Goal: Book appointment/travel/reservation

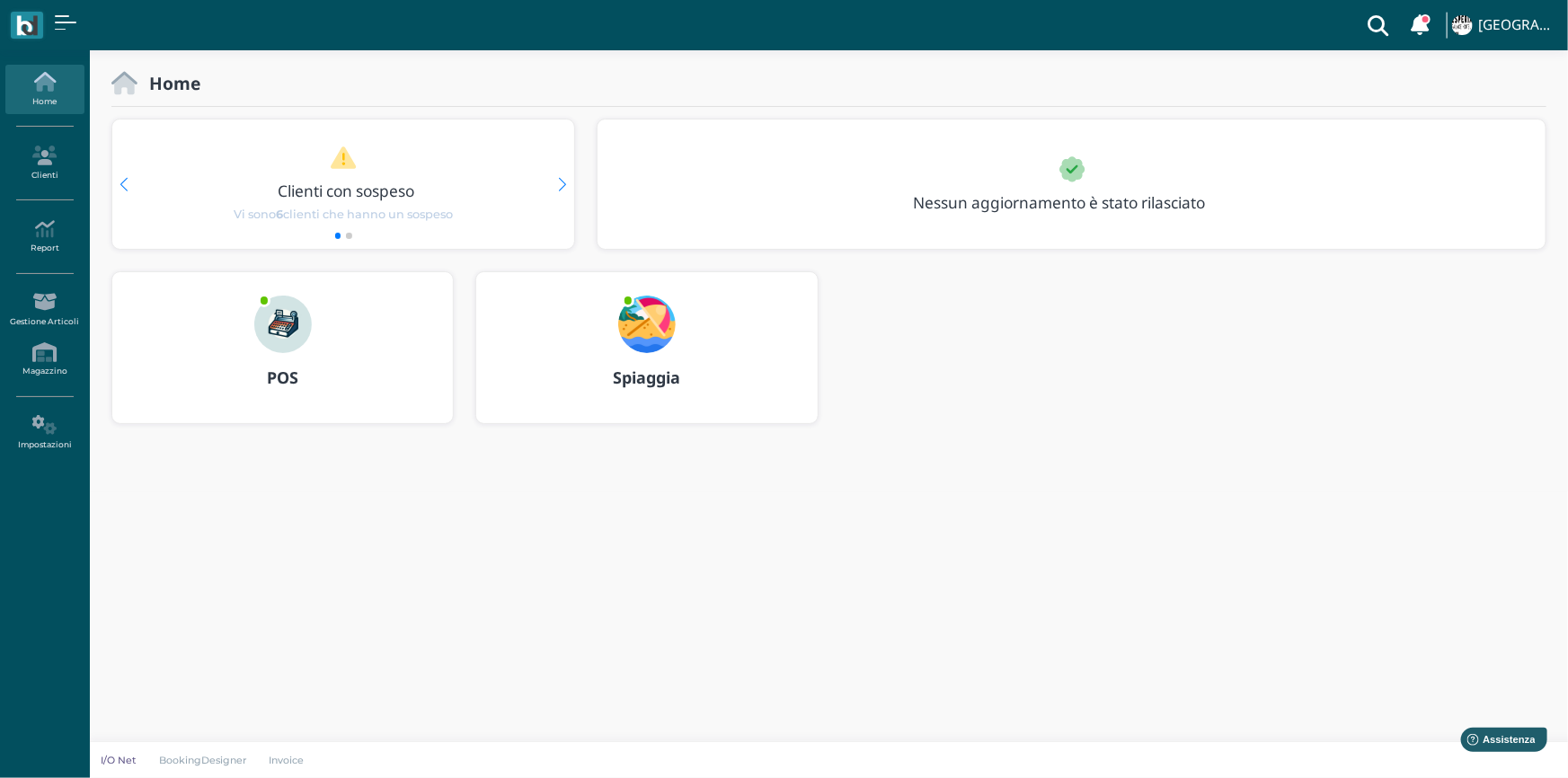
click at [639, 335] on img at bounding box center [646, 324] width 57 height 57
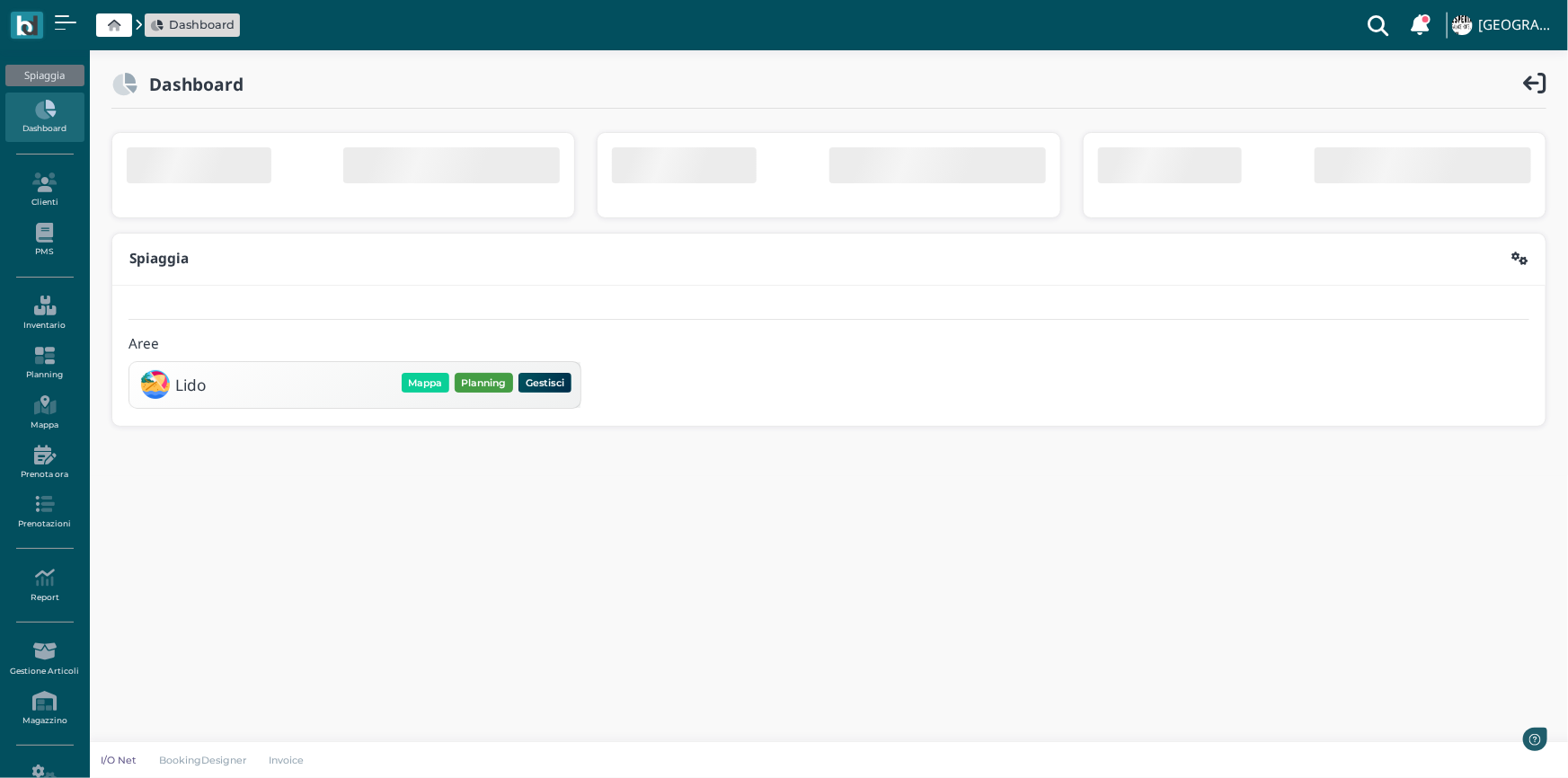
click at [486, 386] on div "Mappa Planning Gestisci Elimina" at bounding box center [486, 383] width 175 height 25
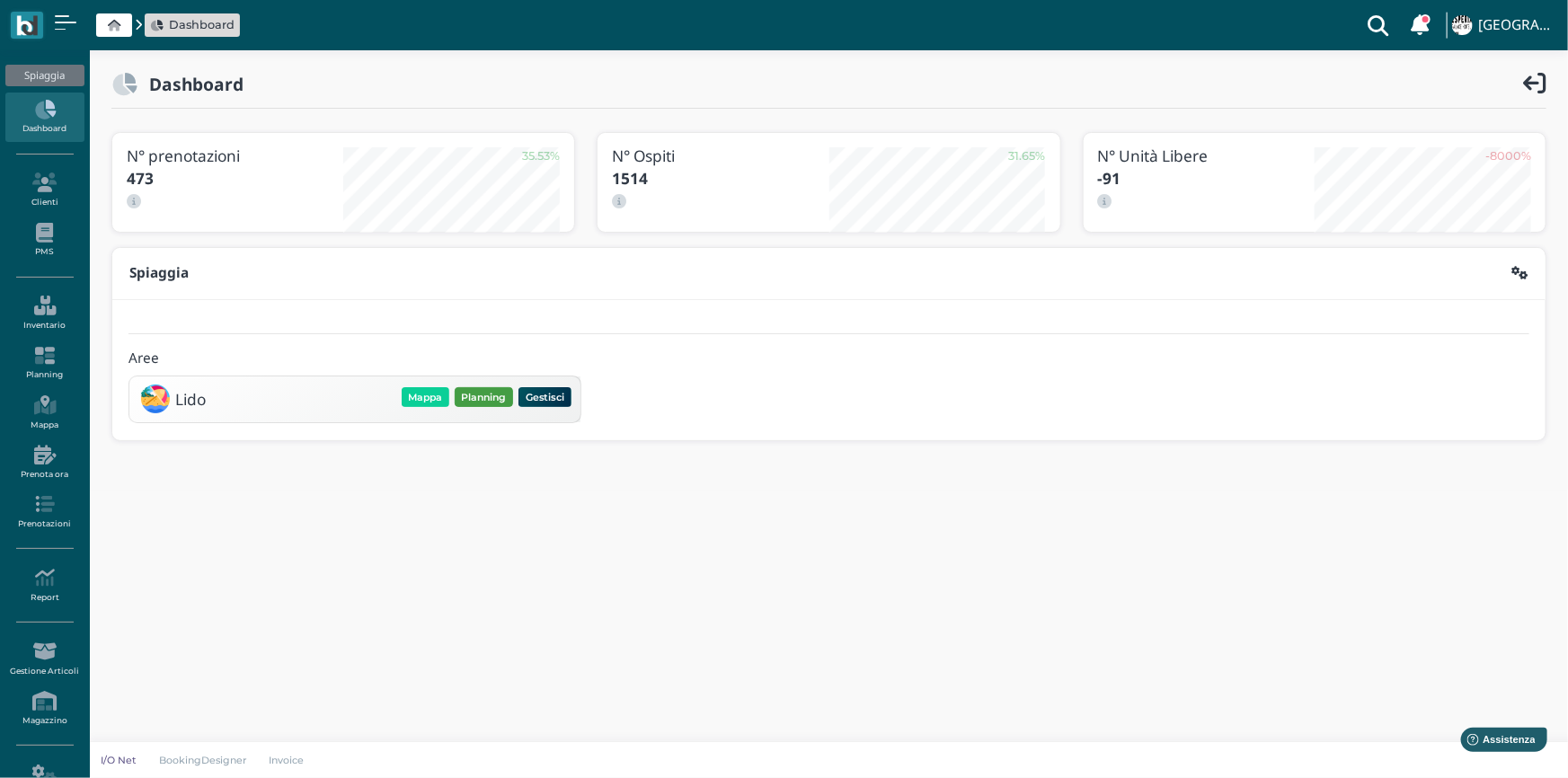
click at [494, 401] on button "Planning" at bounding box center [484, 397] width 58 height 19
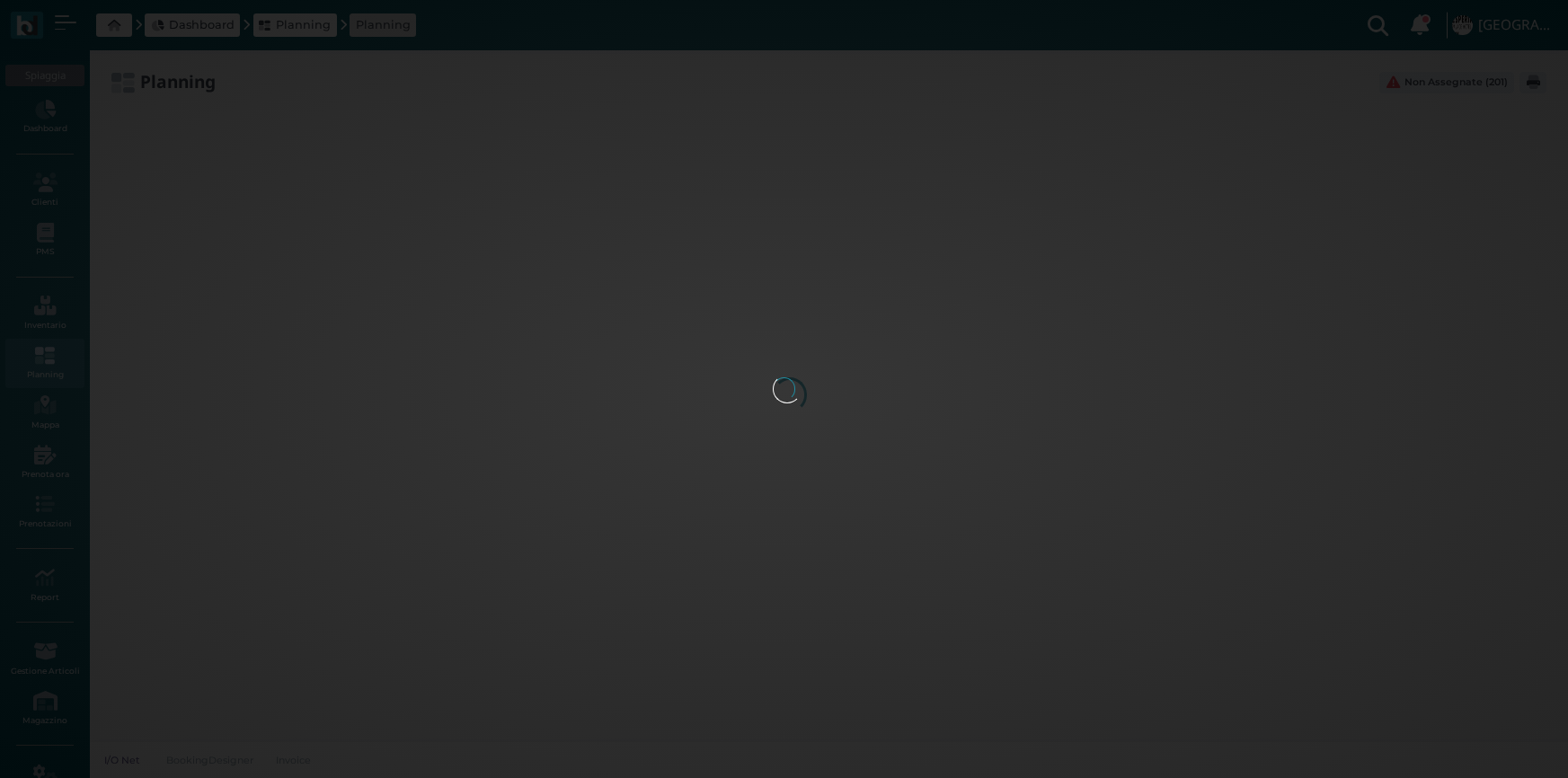
type input "2.8"
type input "55"
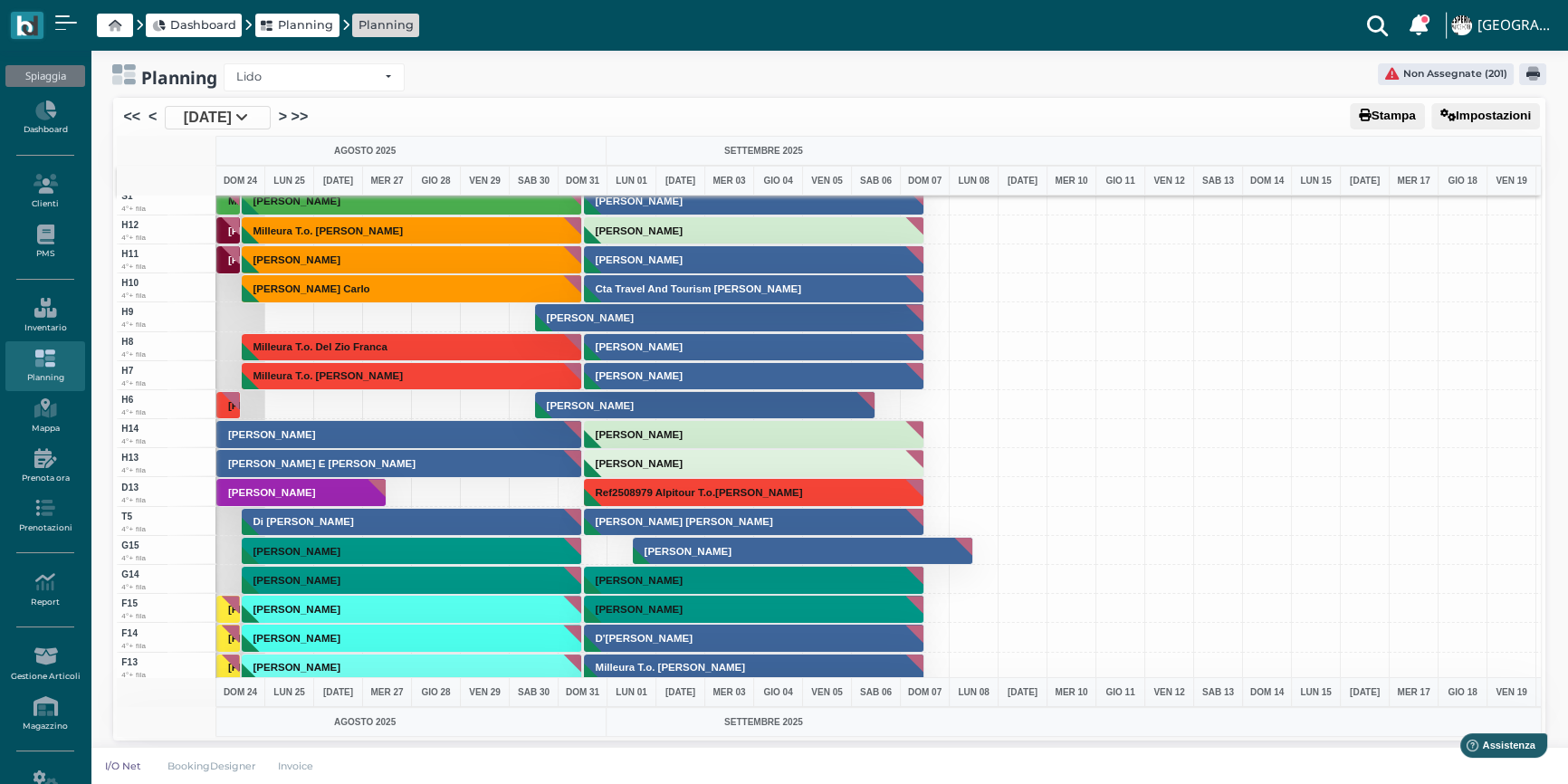
scroll to position [12, 0]
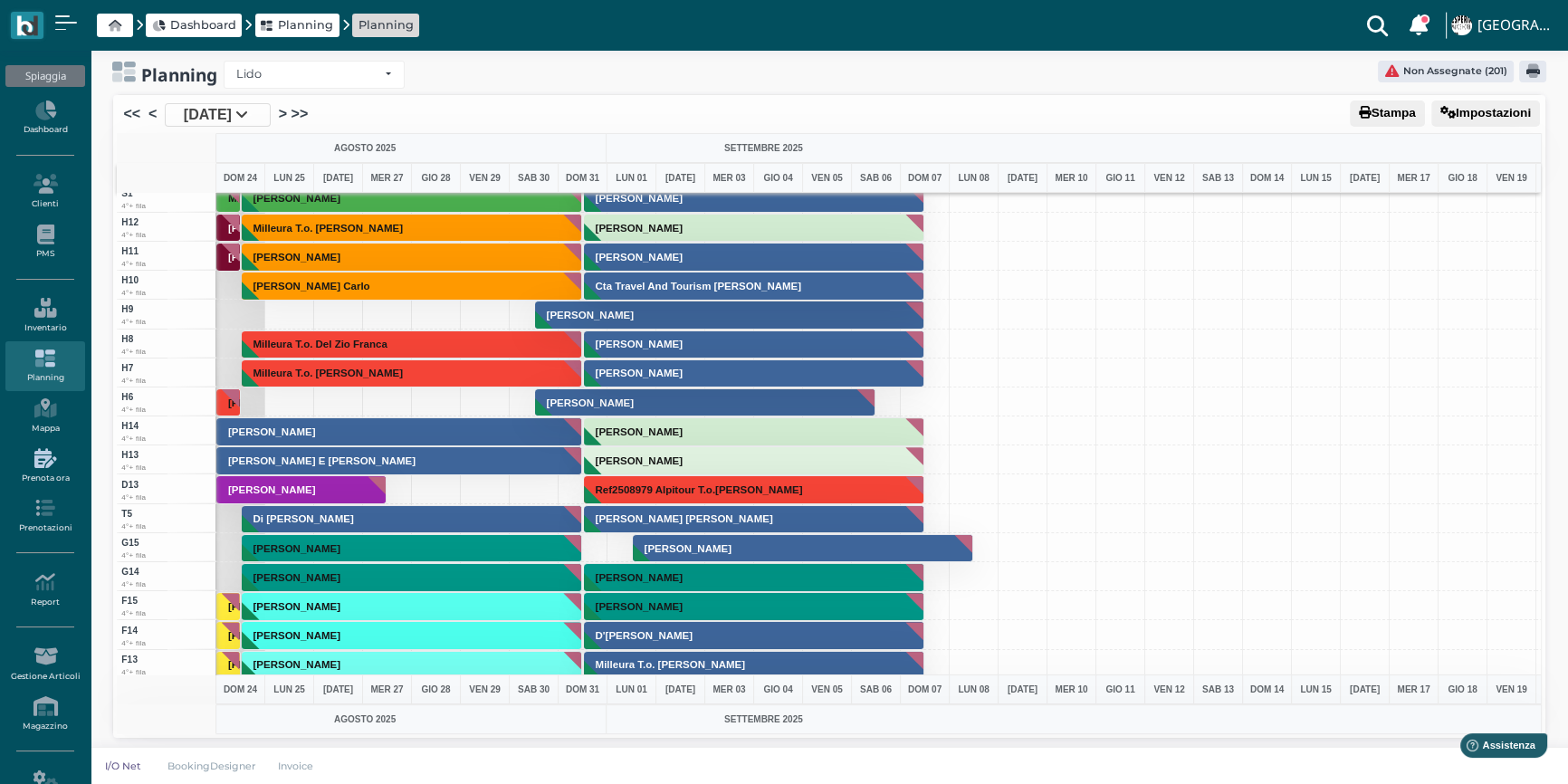
click at [58, 458] on icon at bounding box center [45, 458] width 79 height 20
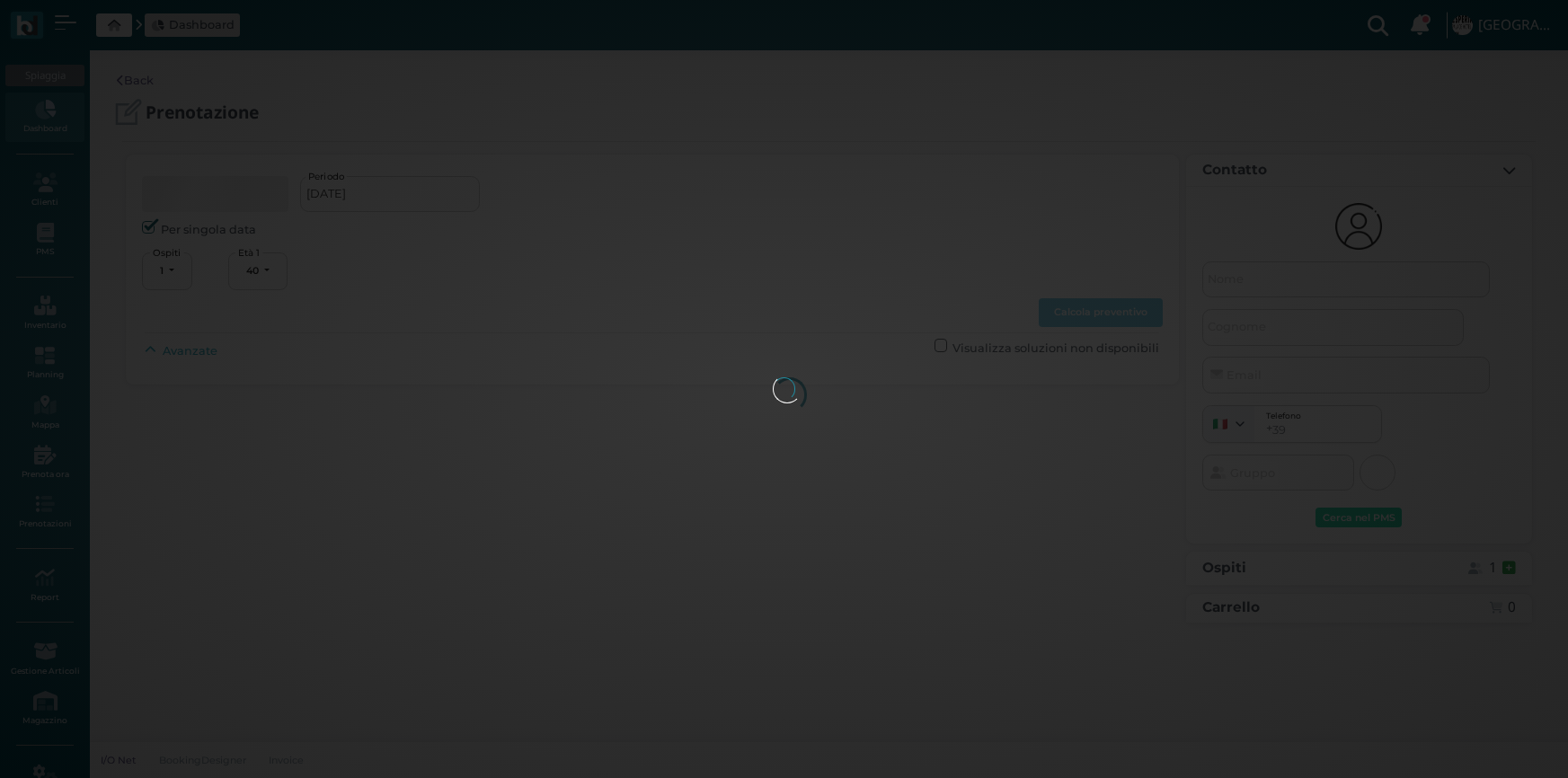
select select "40"
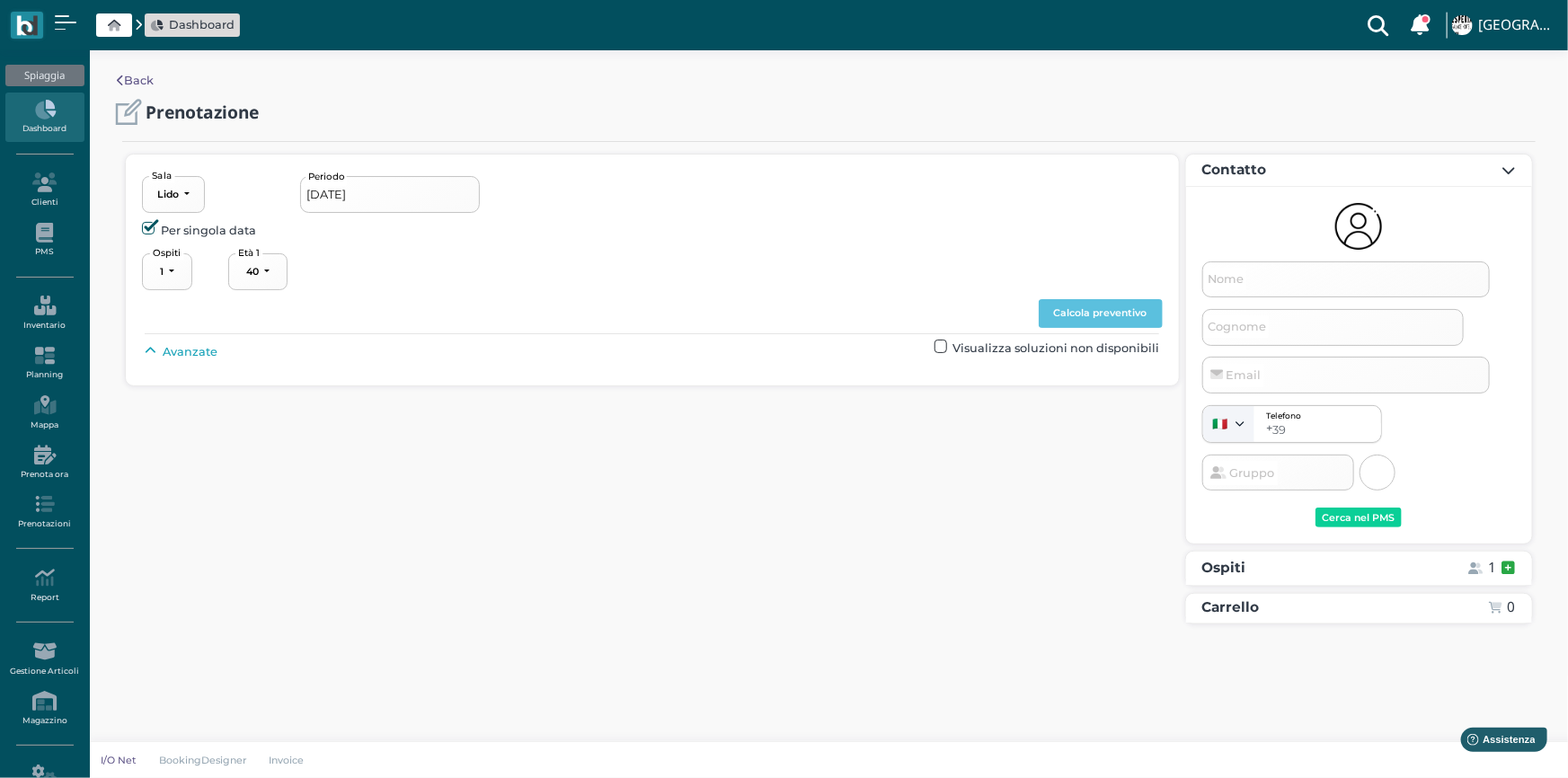
click at [330, 200] on input "[DATE]" at bounding box center [391, 194] width 180 height 36
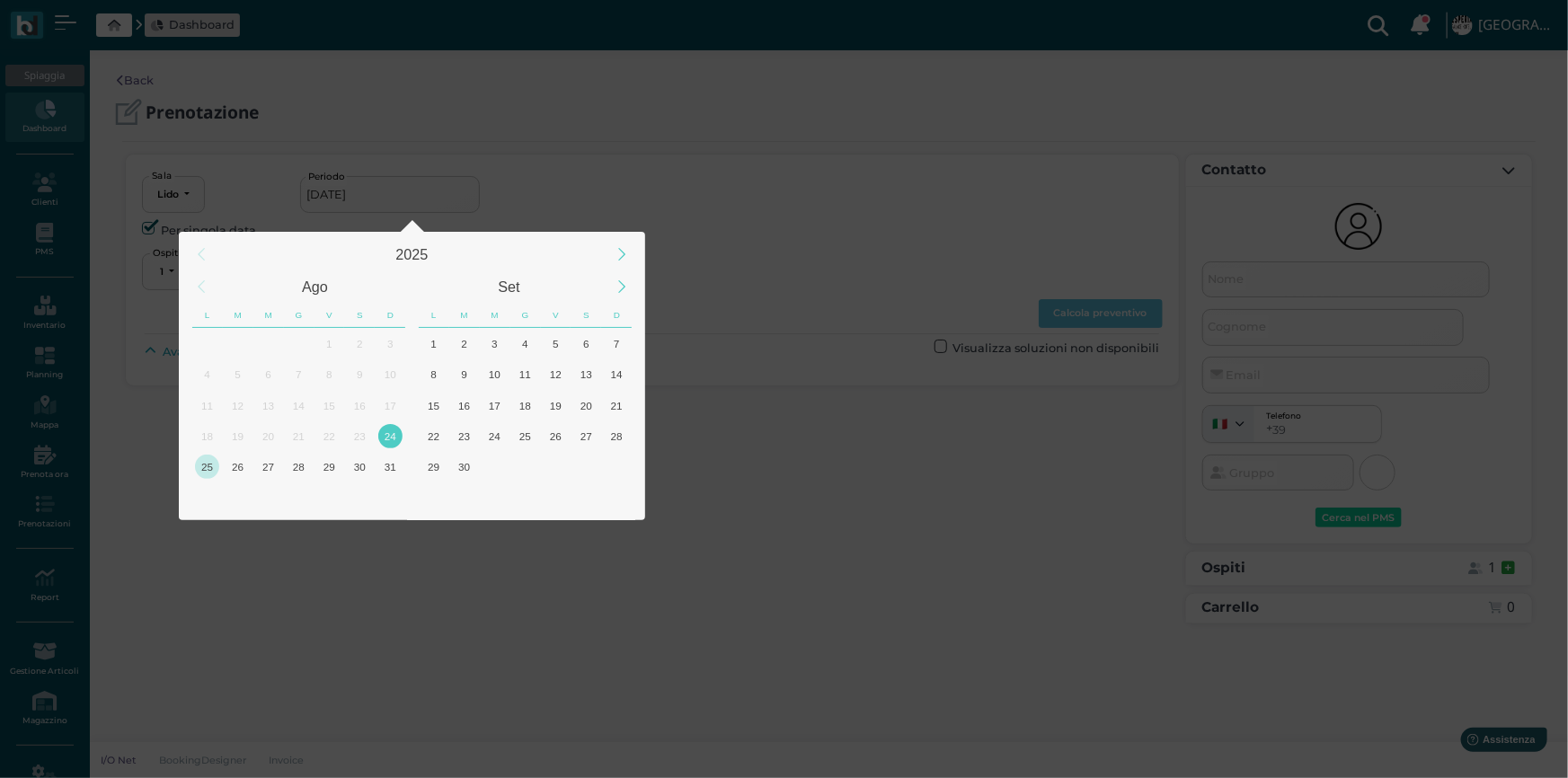
click at [204, 464] on div "25" at bounding box center [206, 466] width 24 height 24
type input "[DATE]"
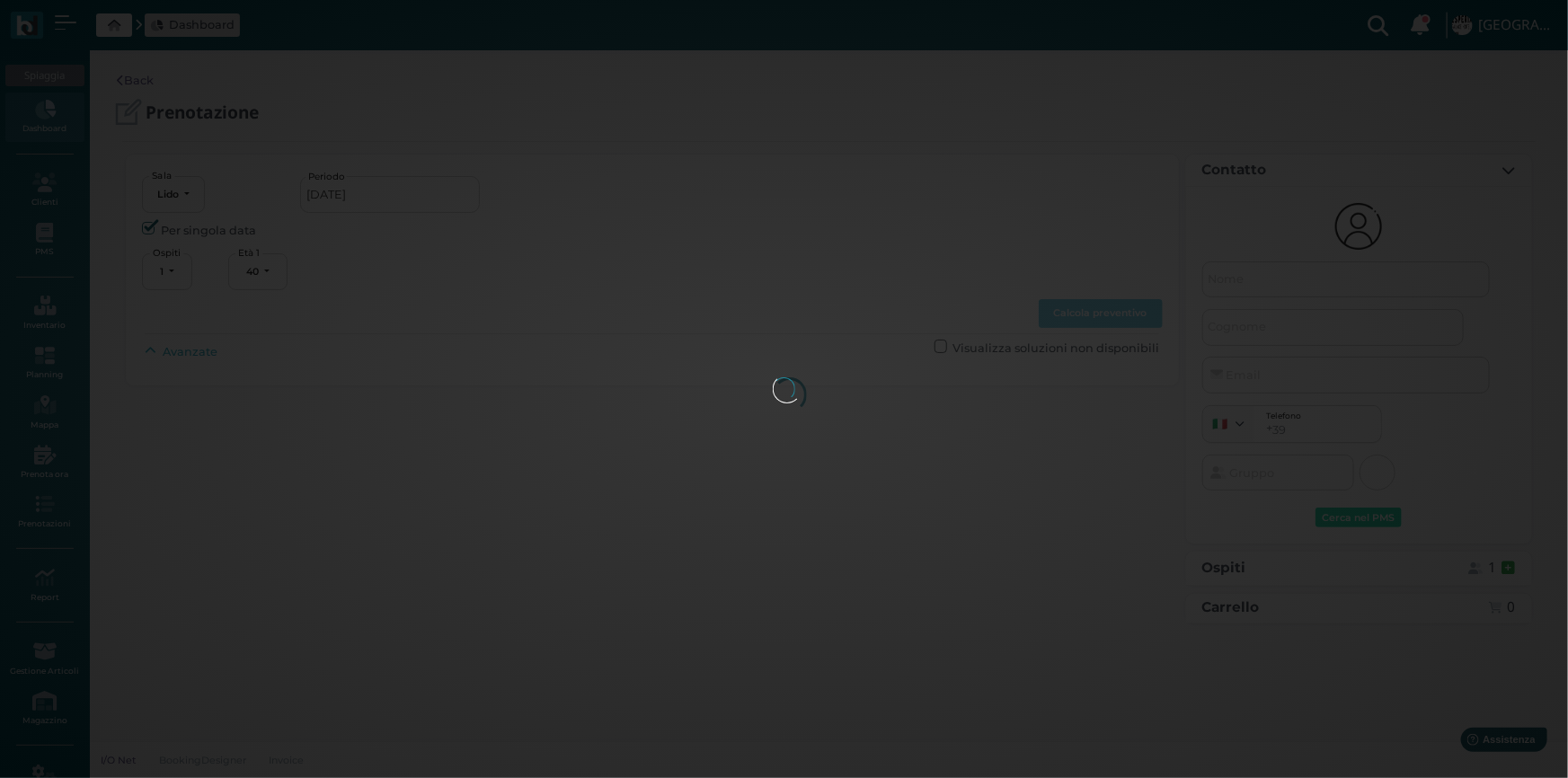
click at [773, 401] on div at bounding box center [785, 389] width 23 height 23
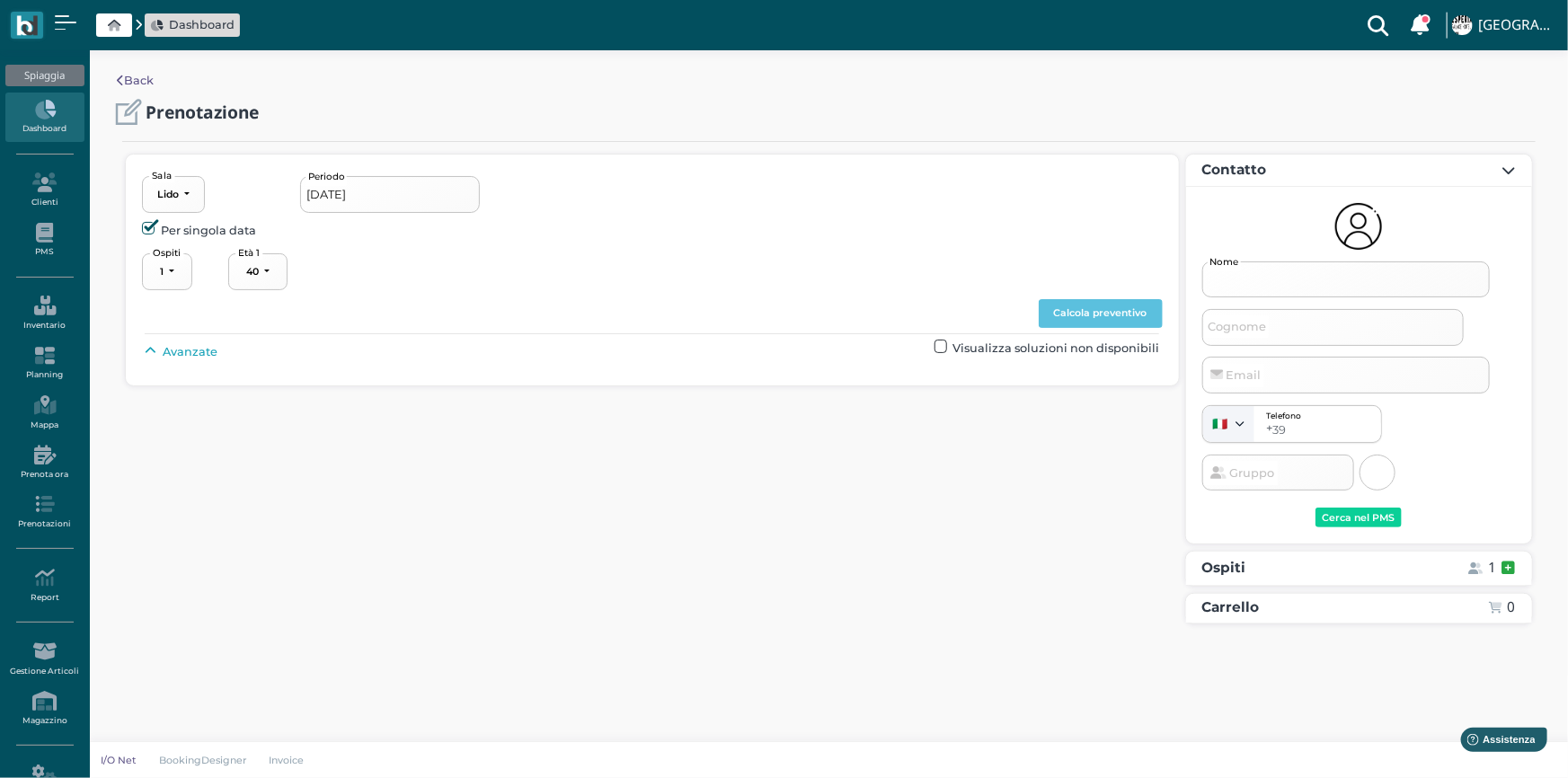
click at [1234, 292] on input "Nome" at bounding box center [1346, 279] width 288 height 36
type input "E"
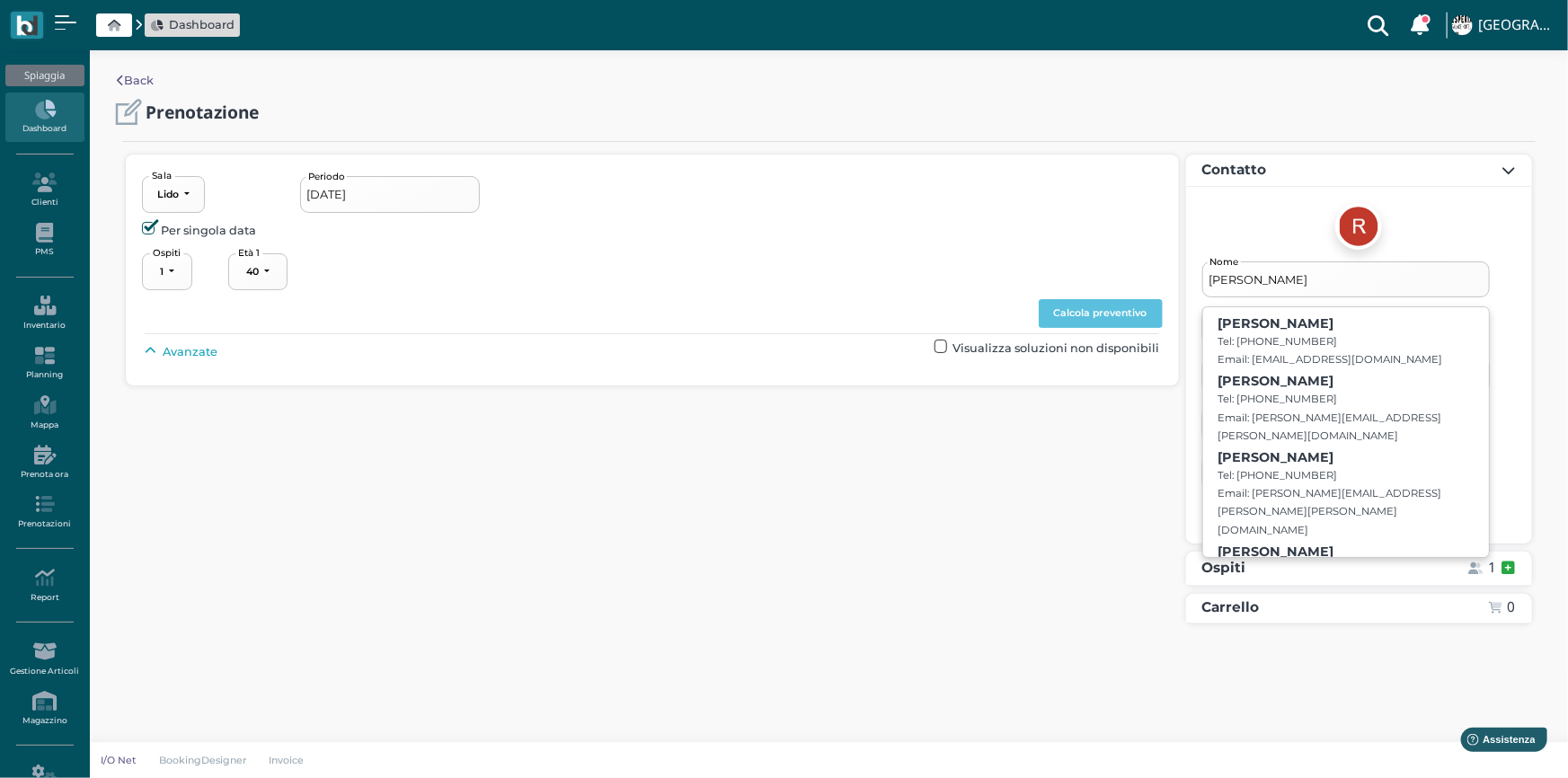
type input "RAFFAELE"
click at [1122, 482] on div "Lido Lido Lido Sala 25/08/2025 Periodo Per singola data 1 2 3 4 5 6 7 8 9 10 11…" at bounding box center [652, 392] width 1060 height 478
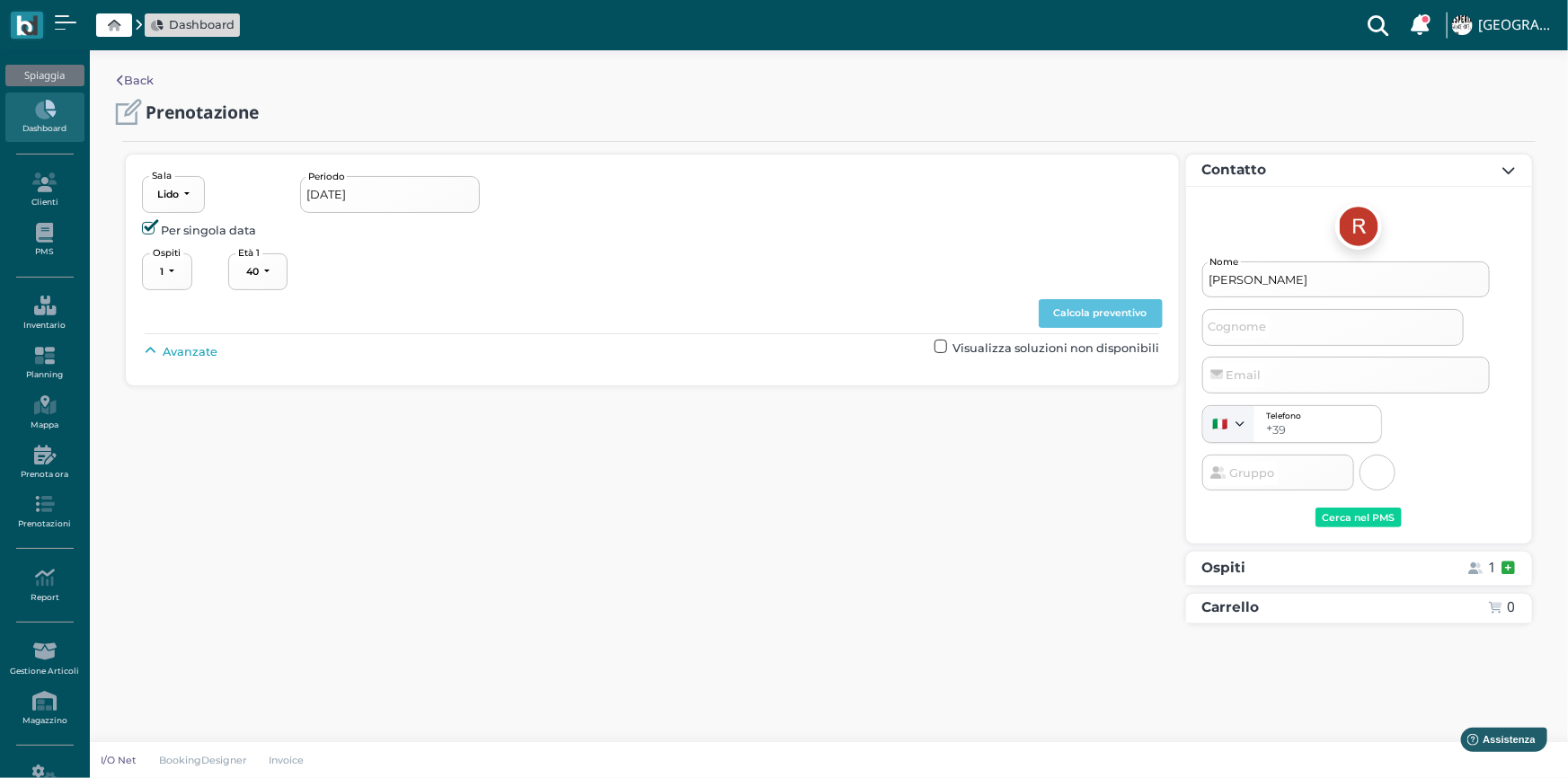
click at [1250, 332] on span "Cognome" at bounding box center [1238, 327] width 64 height 22
click at [1250, 332] on input "Cognome" at bounding box center [1333, 327] width 262 height 36
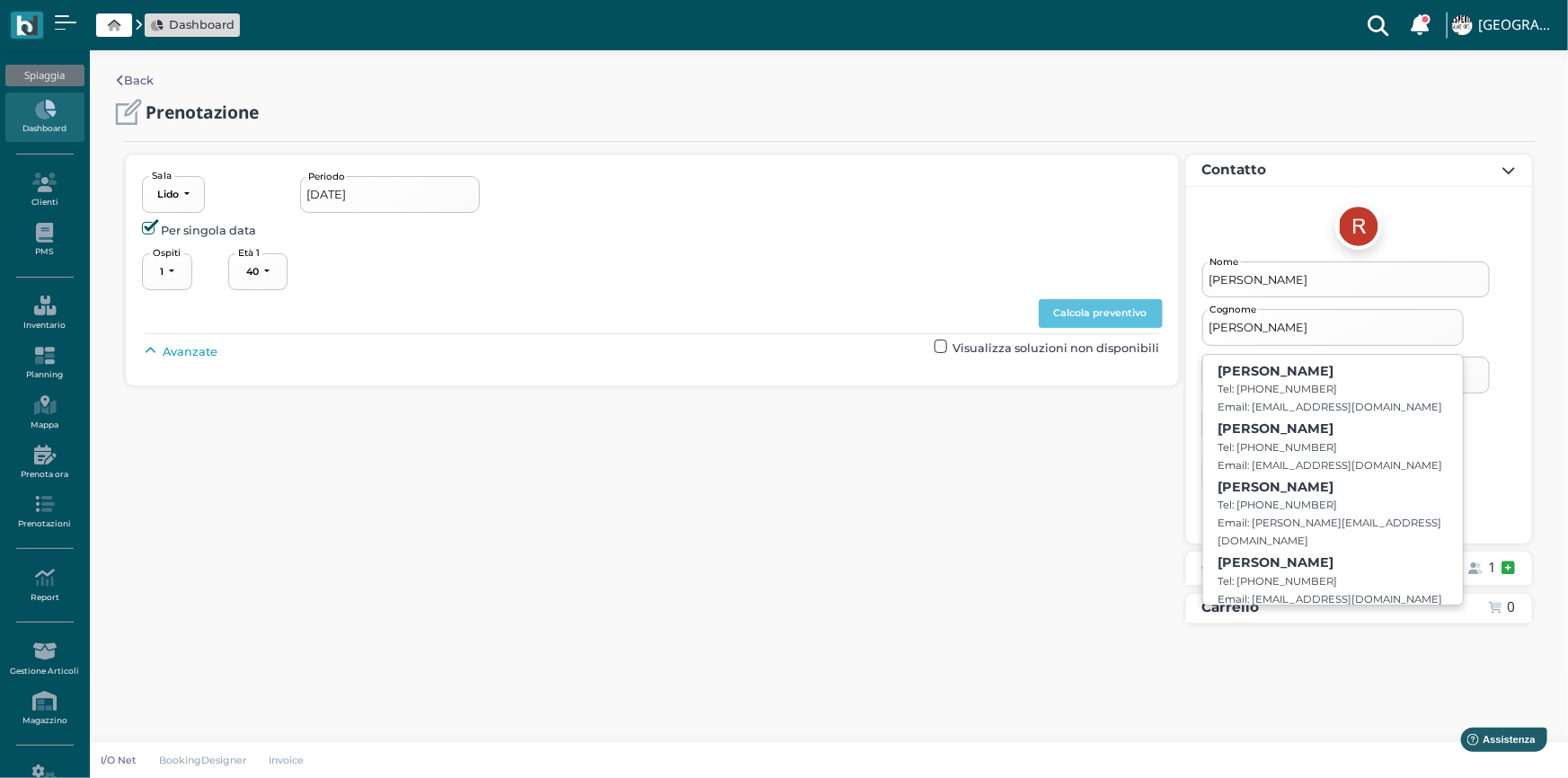
type input "ESPOSITO"
drag, startPoint x: 884, startPoint y: 533, endPoint x: 777, endPoint y: 506, distance: 110.4
click at [883, 533] on div "Lido Lido Lido Sala 25/08/2025 Periodo Per singola data 1 2 3 4 5 6 7 8 9 10 11…" at bounding box center [652, 392] width 1060 height 478
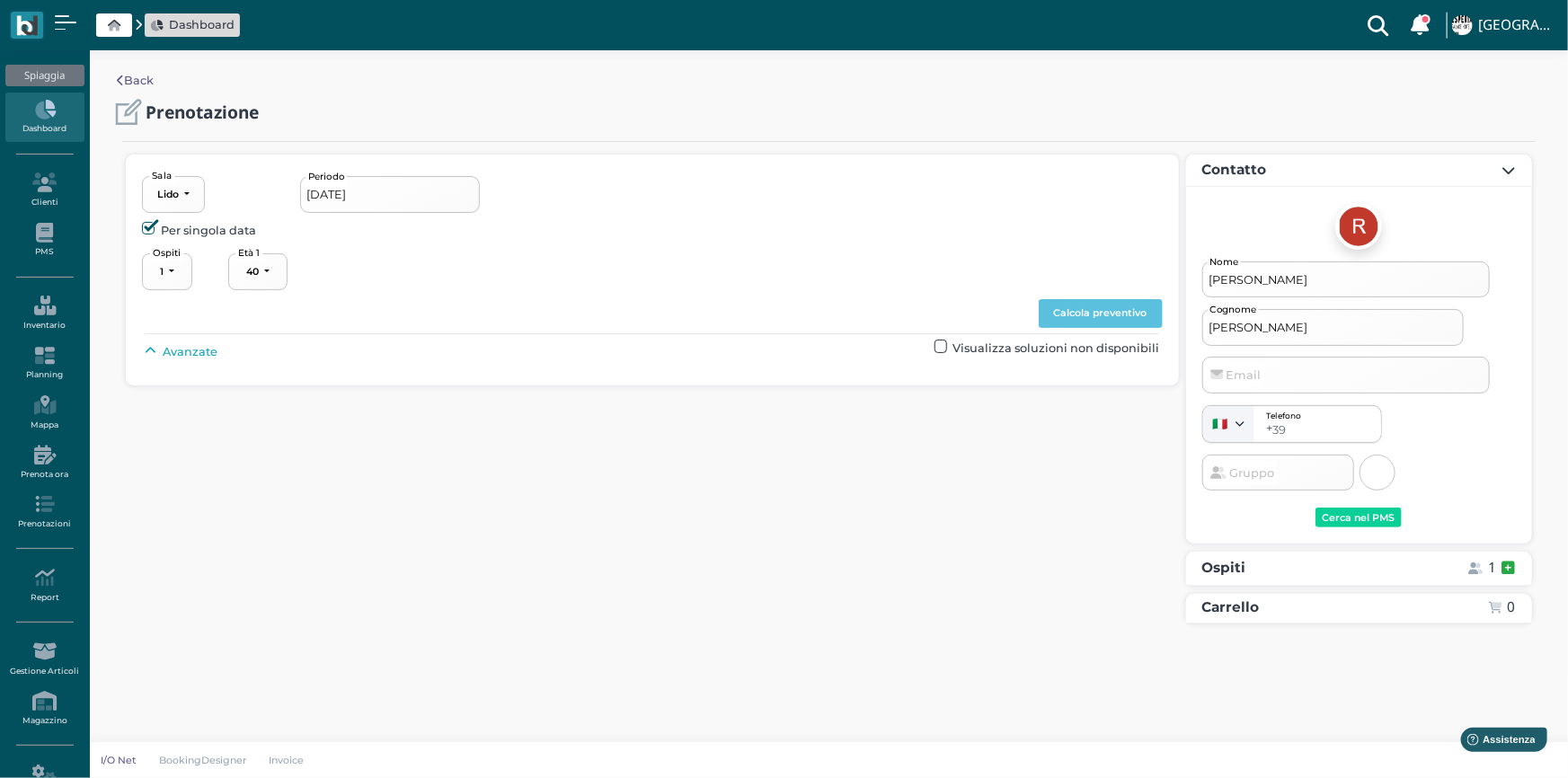
click at [1351, 297] on div "RAFFAELE Nome ESPOSITO Cognome Email Telefono + 39 USA (+1) Russia (+7) Kazakhs…" at bounding box center [1360, 379] width 314 height 235
click at [49, 236] on icon at bounding box center [45, 233] width 78 height 19
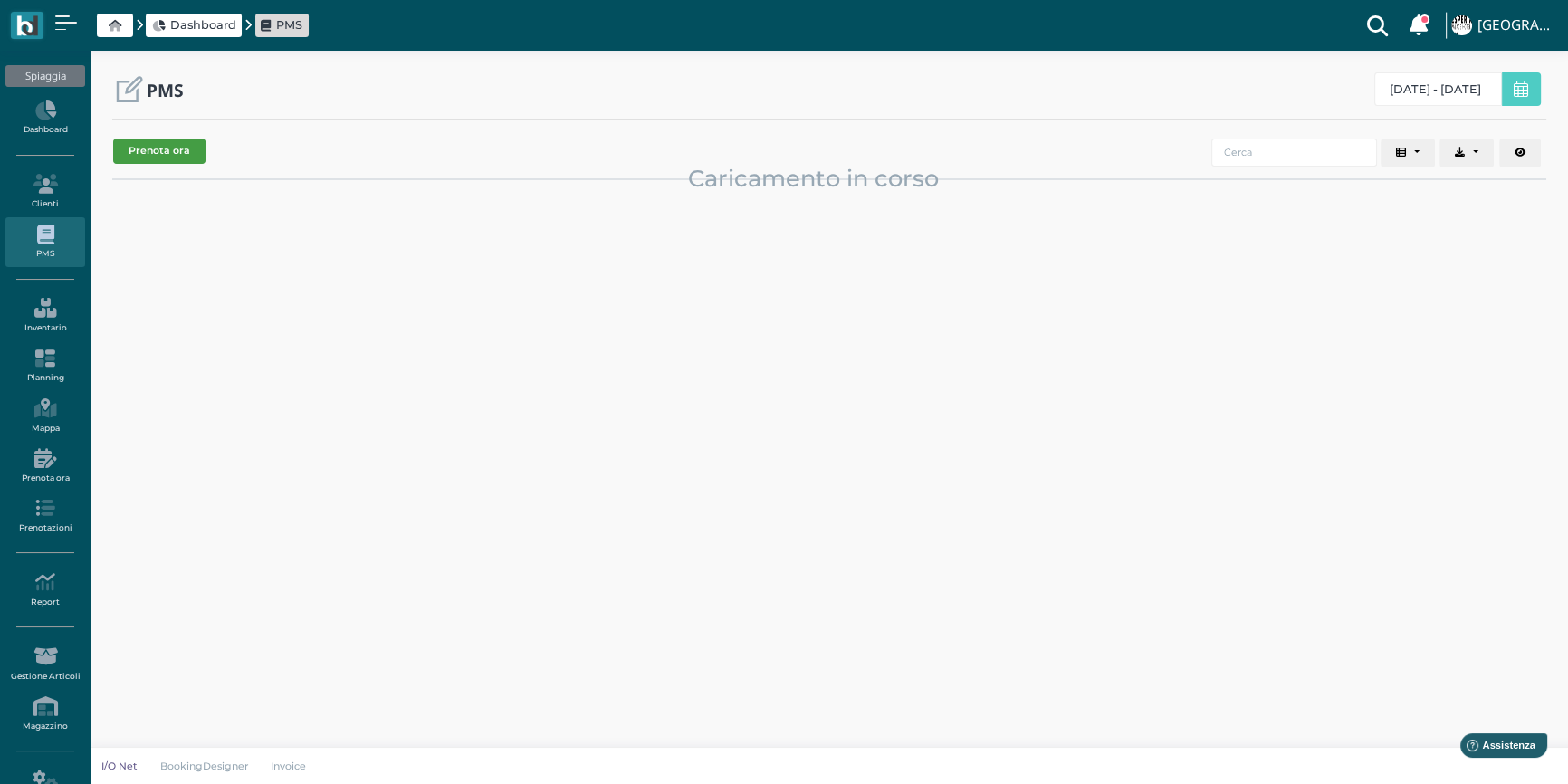
click at [154, 148] on button "Prenota ora" at bounding box center [159, 151] width 93 height 25
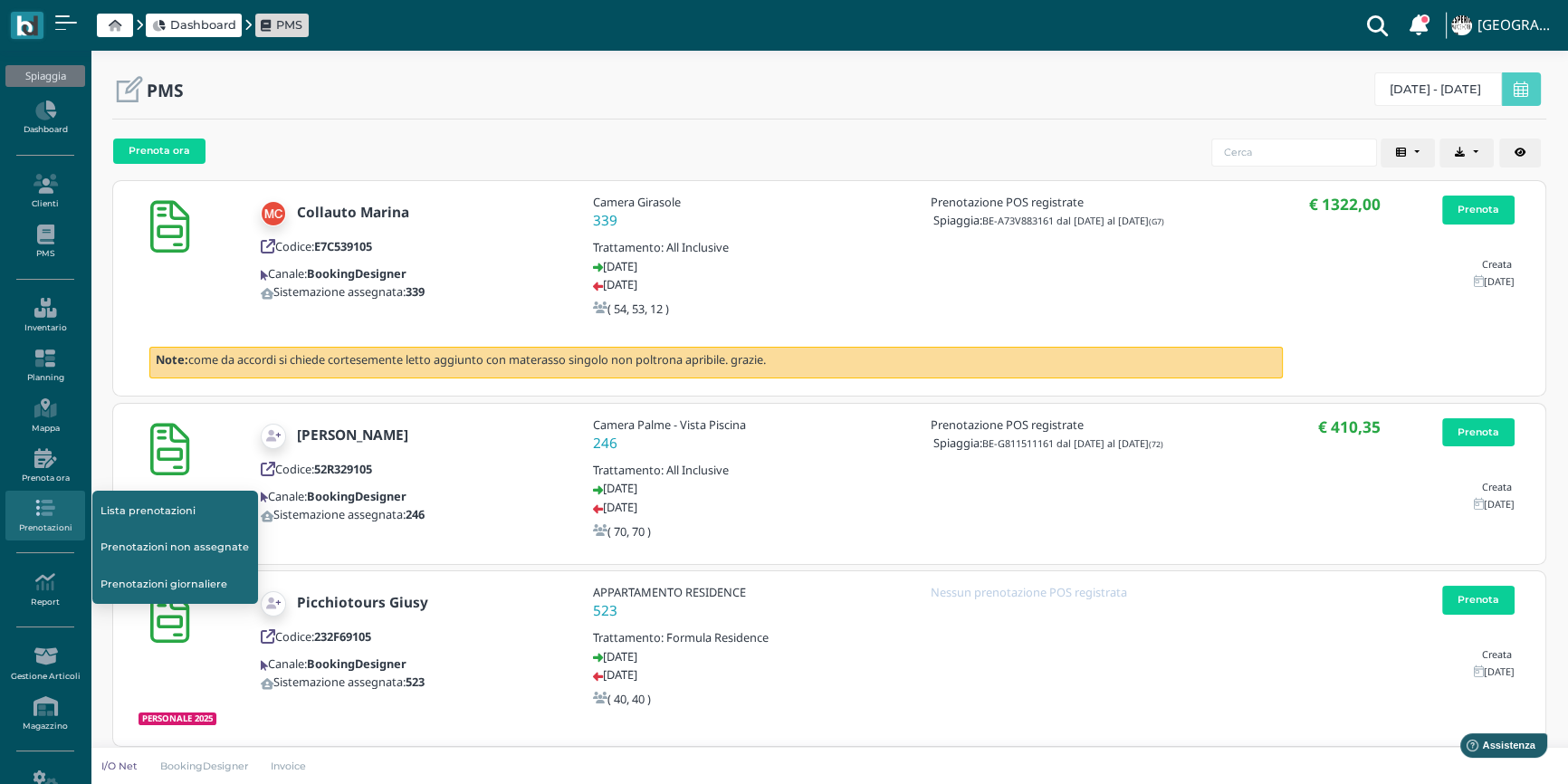
click at [45, 518] on link "Prenotazioni" at bounding box center [45, 516] width 79 height 50
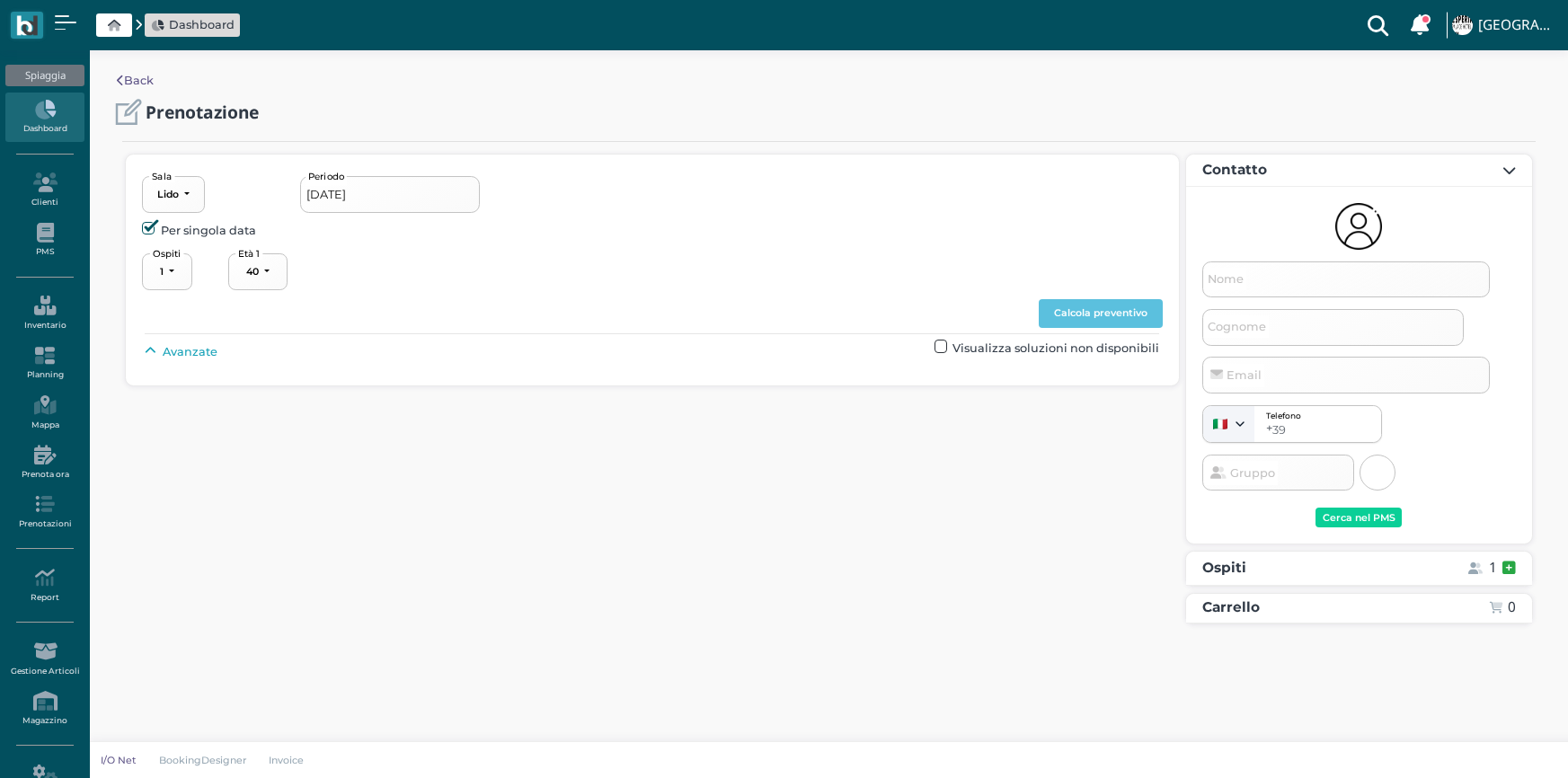
select select "40"
click at [366, 189] on input "24/08/2025" at bounding box center [391, 194] width 180 height 36
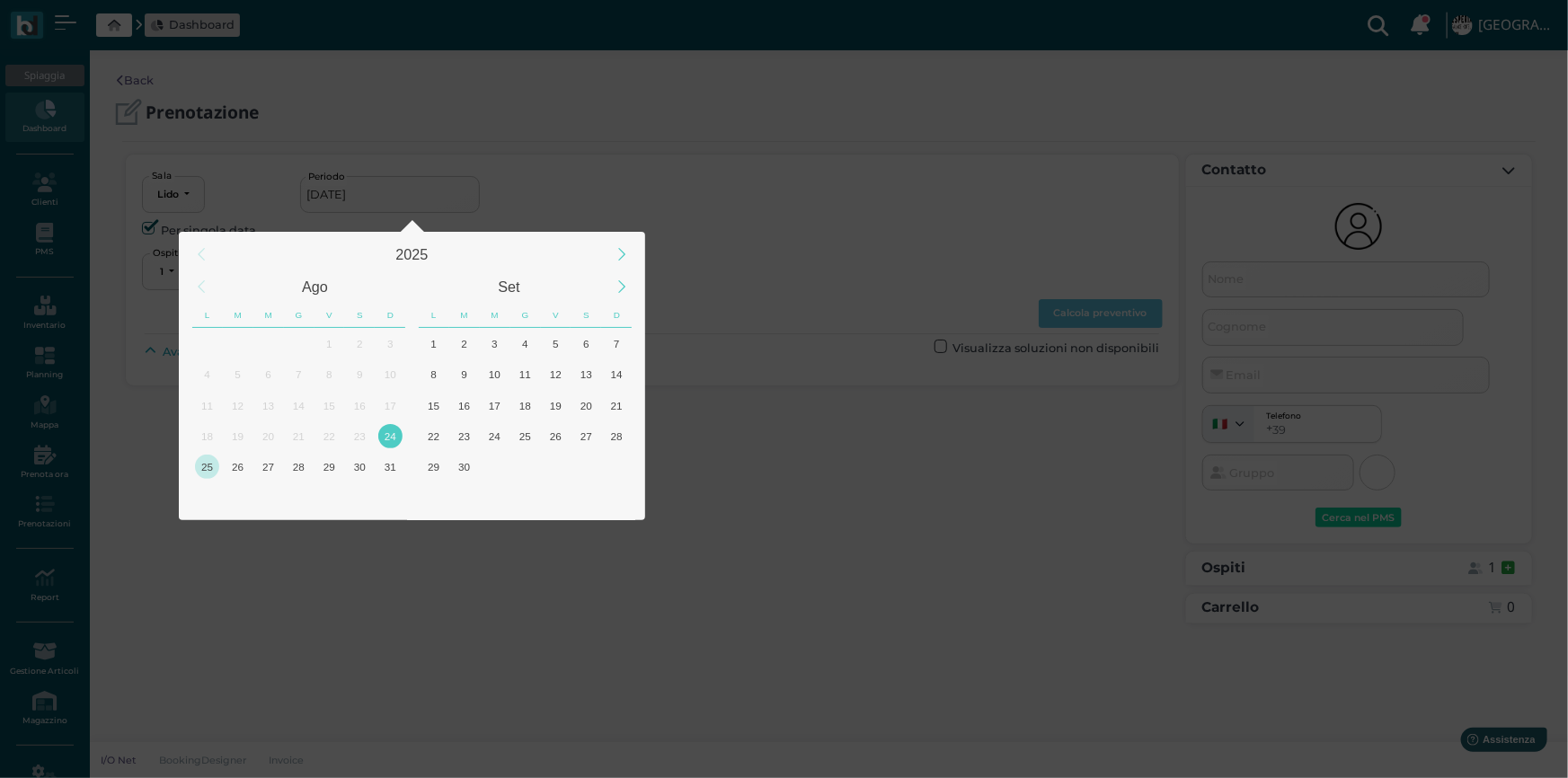
click at [204, 473] on div "25" at bounding box center [206, 466] width 24 height 24
type input "25/08/2025"
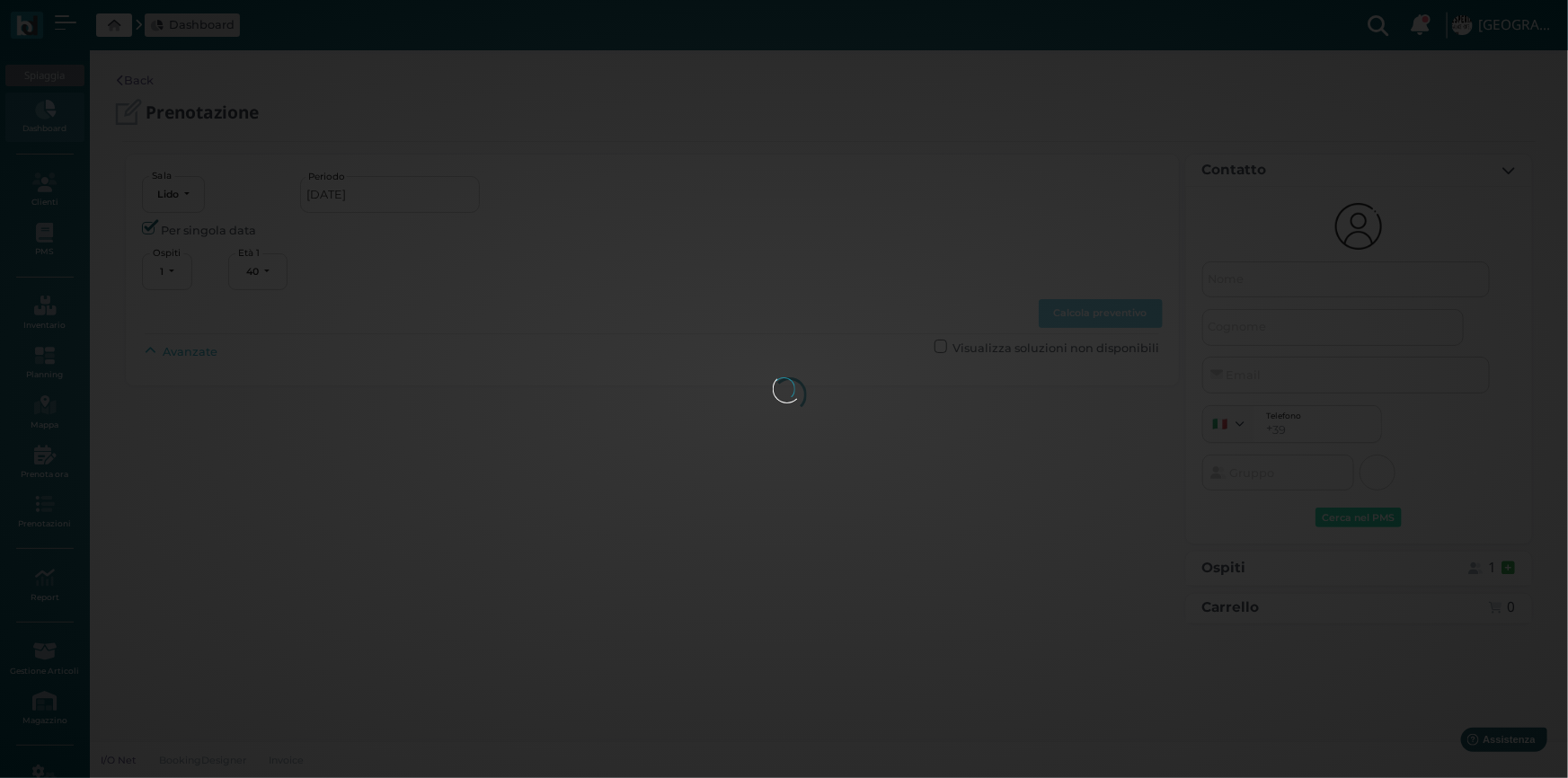
click at [773, 401] on div at bounding box center [785, 389] width 23 height 23
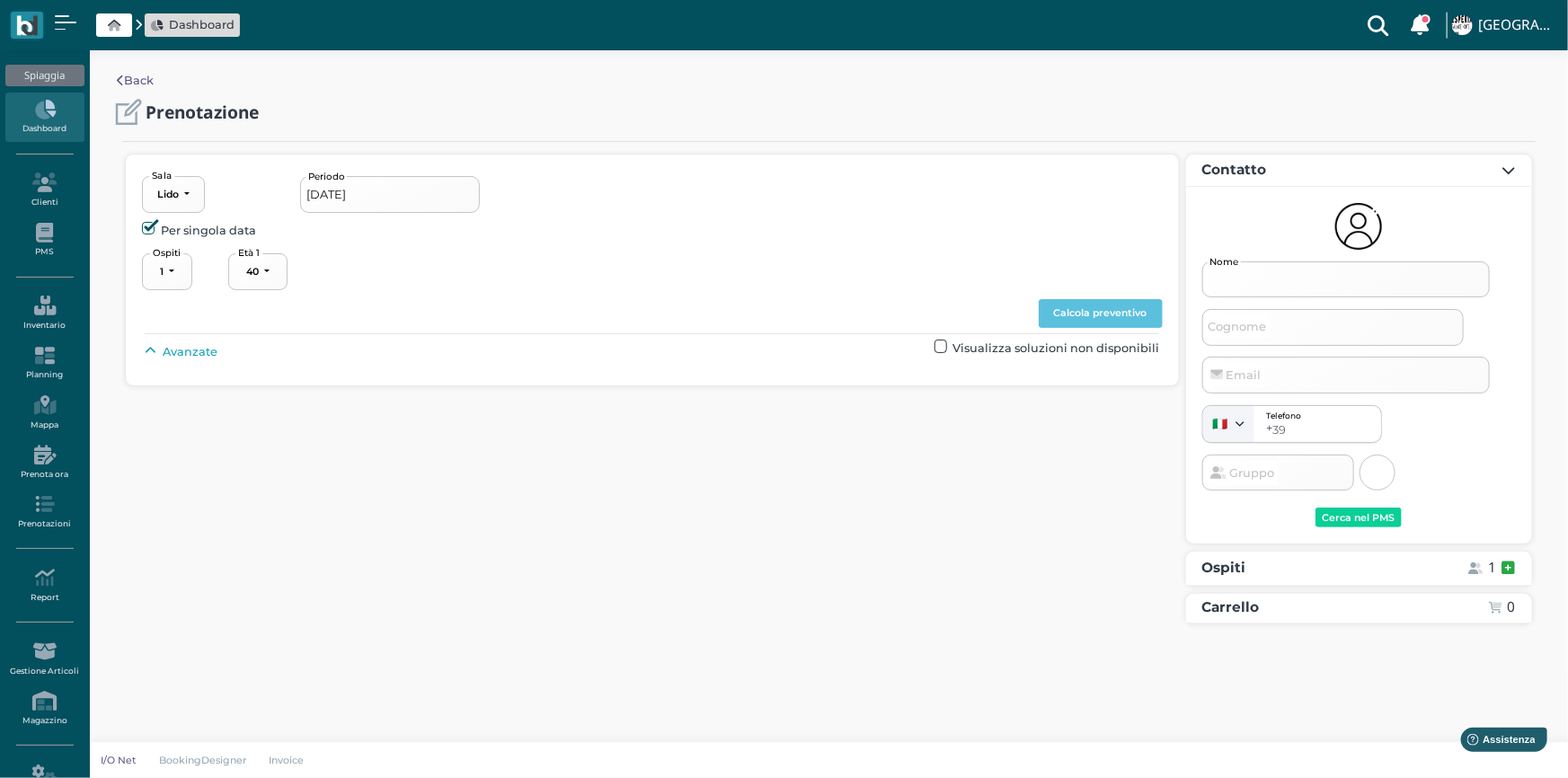
click at [1292, 277] on input "Nome" at bounding box center [1346, 279] width 288 height 36
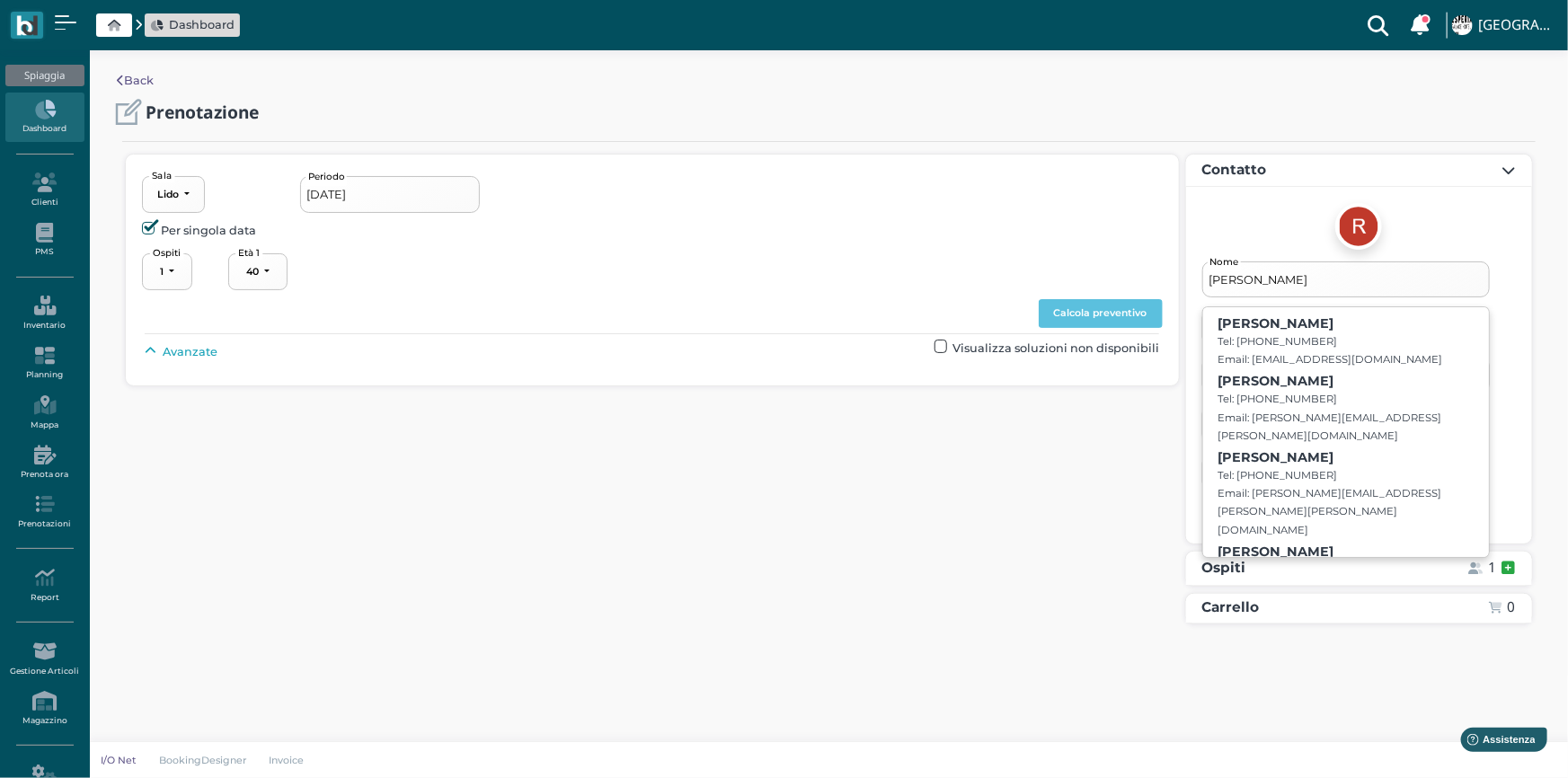
type input "[PERSON_NAME]"
click at [1106, 556] on div "Lido Lido Lido Sala 25/08/2025 Periodo Per singola data 1 2 3 4 5 6 7 8 9 10 11…" at bounding box center [652, 392] width 1060 height 478
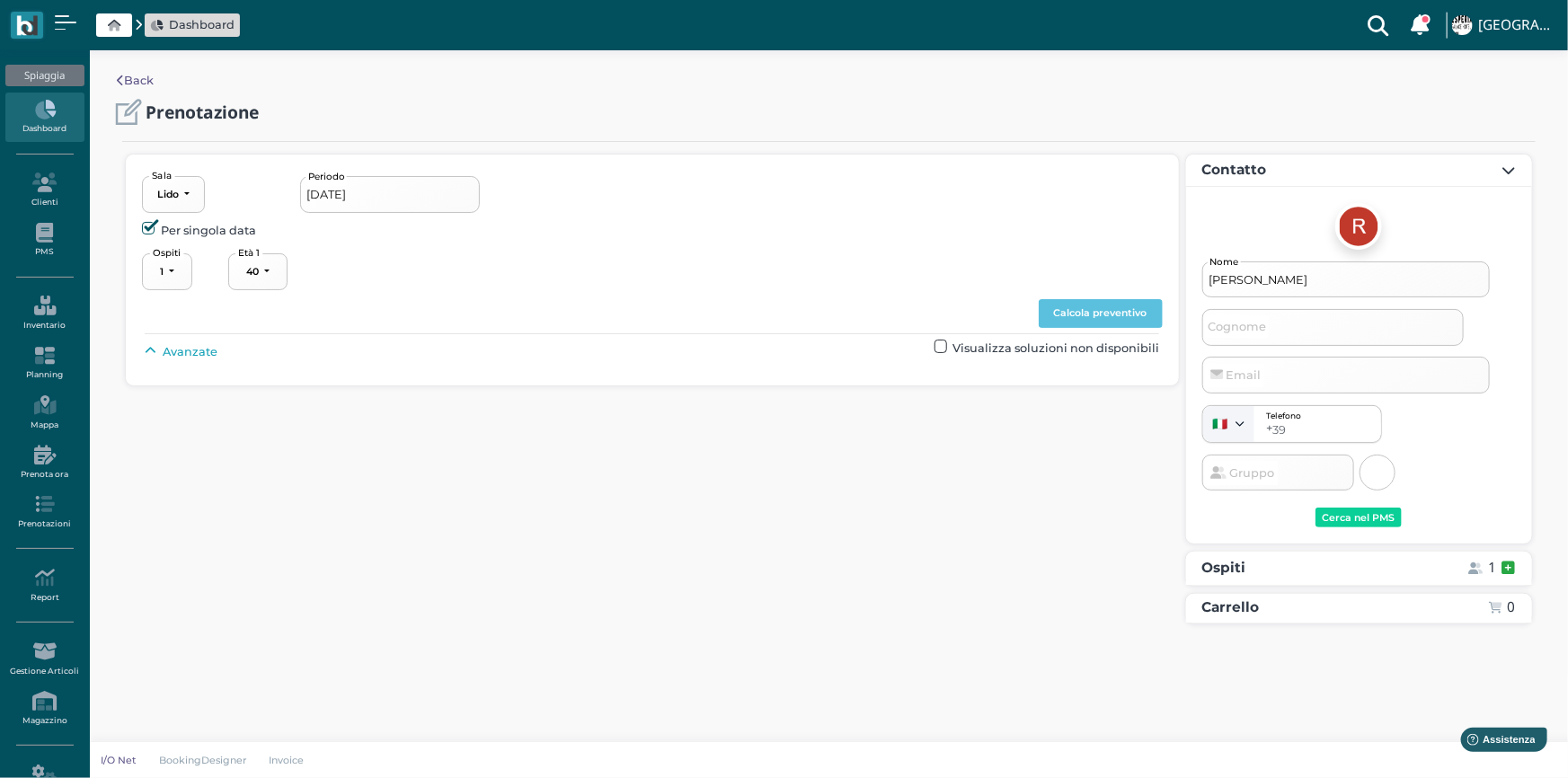
click at [1217, 335] on span "Cognome" at bounding box center [1238, 327] width 64 height 22
click at [1217, 335] on input "Cognome" at bounding box center [1333, 327] width 262 height 36
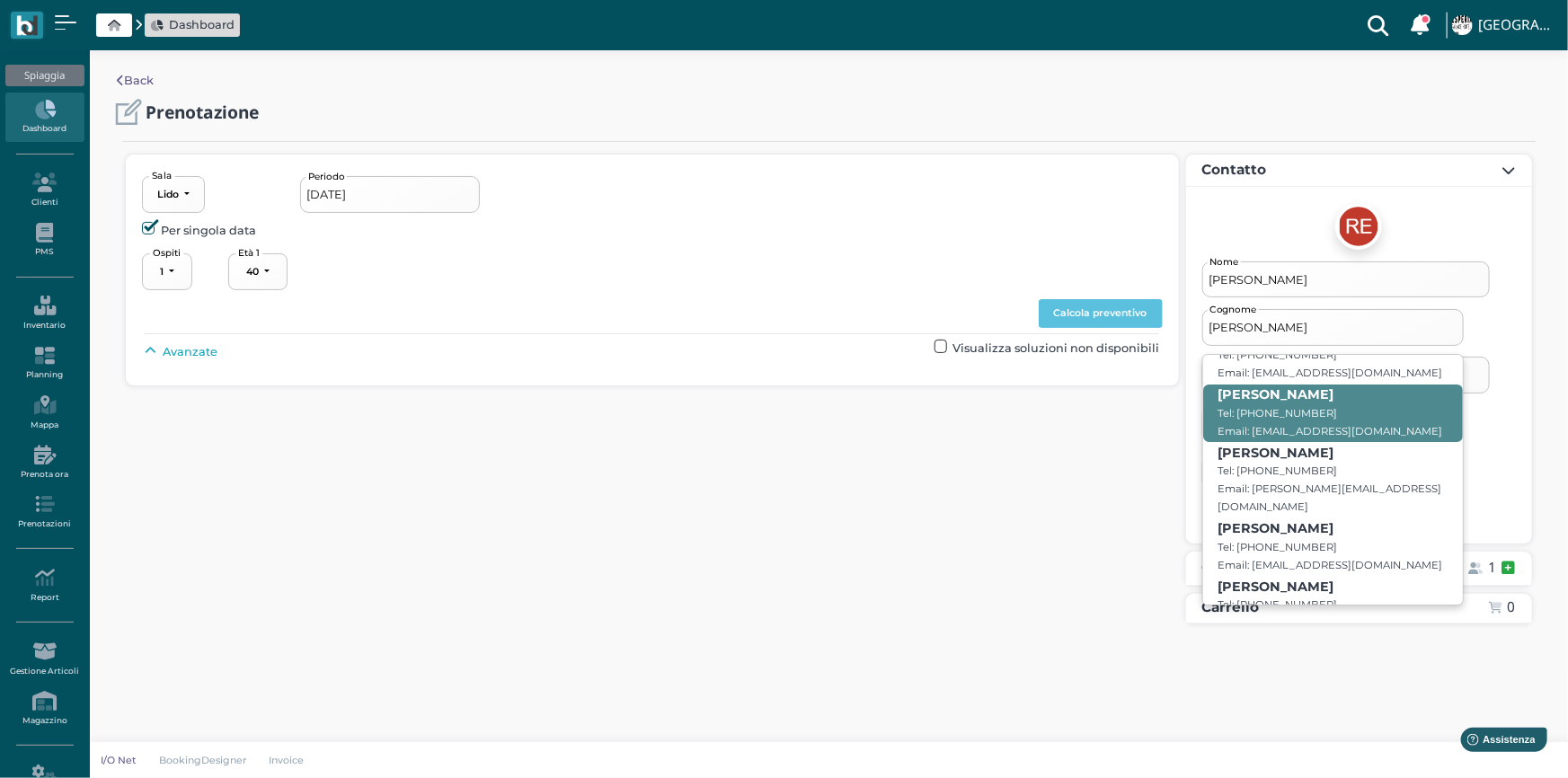
scroll to position [62, 0]
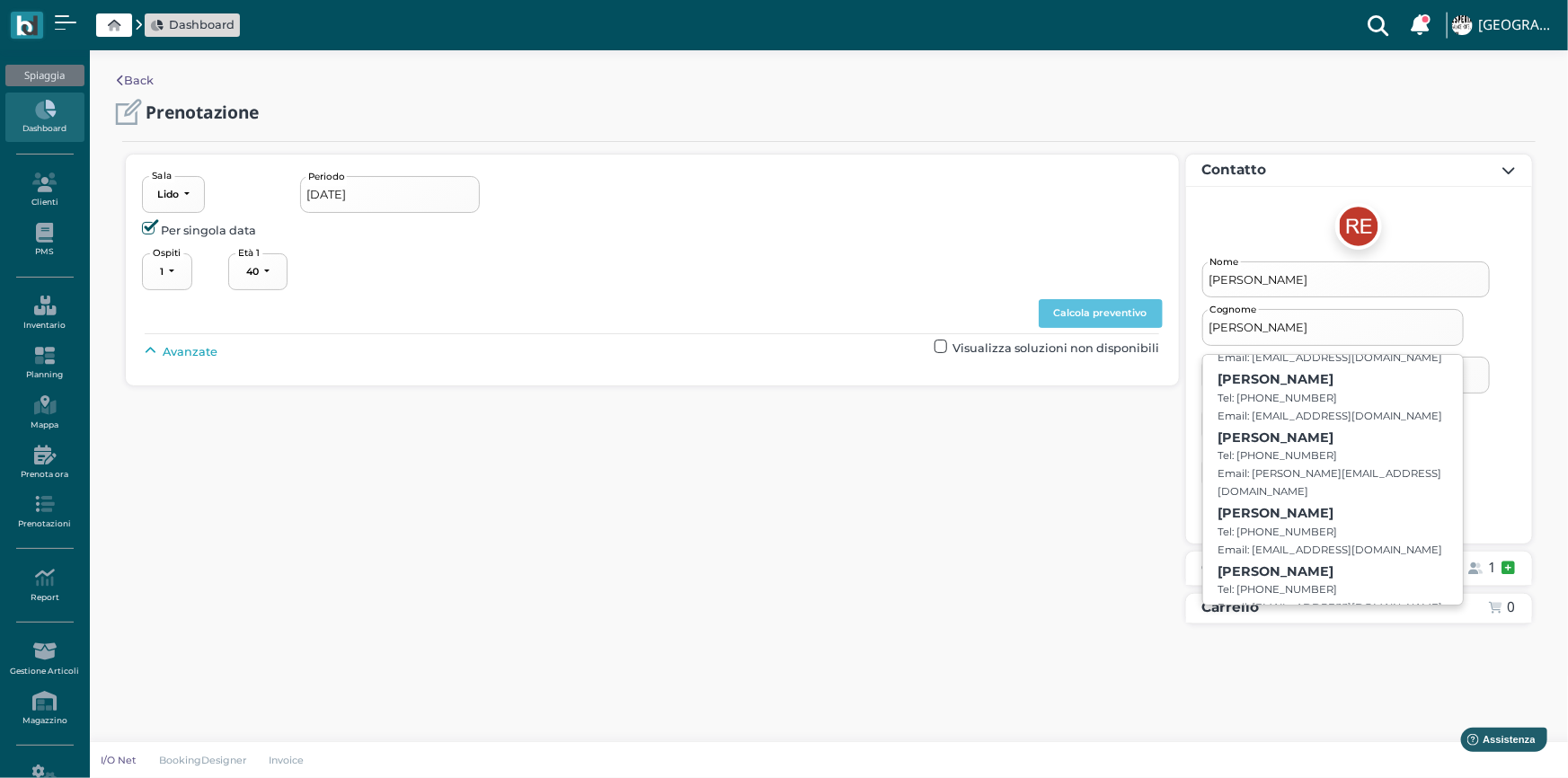
type input "ESPOSITO"
click at [173, 351] on span "Avanzate" at bounding box center [190, 352] width 55 height 17
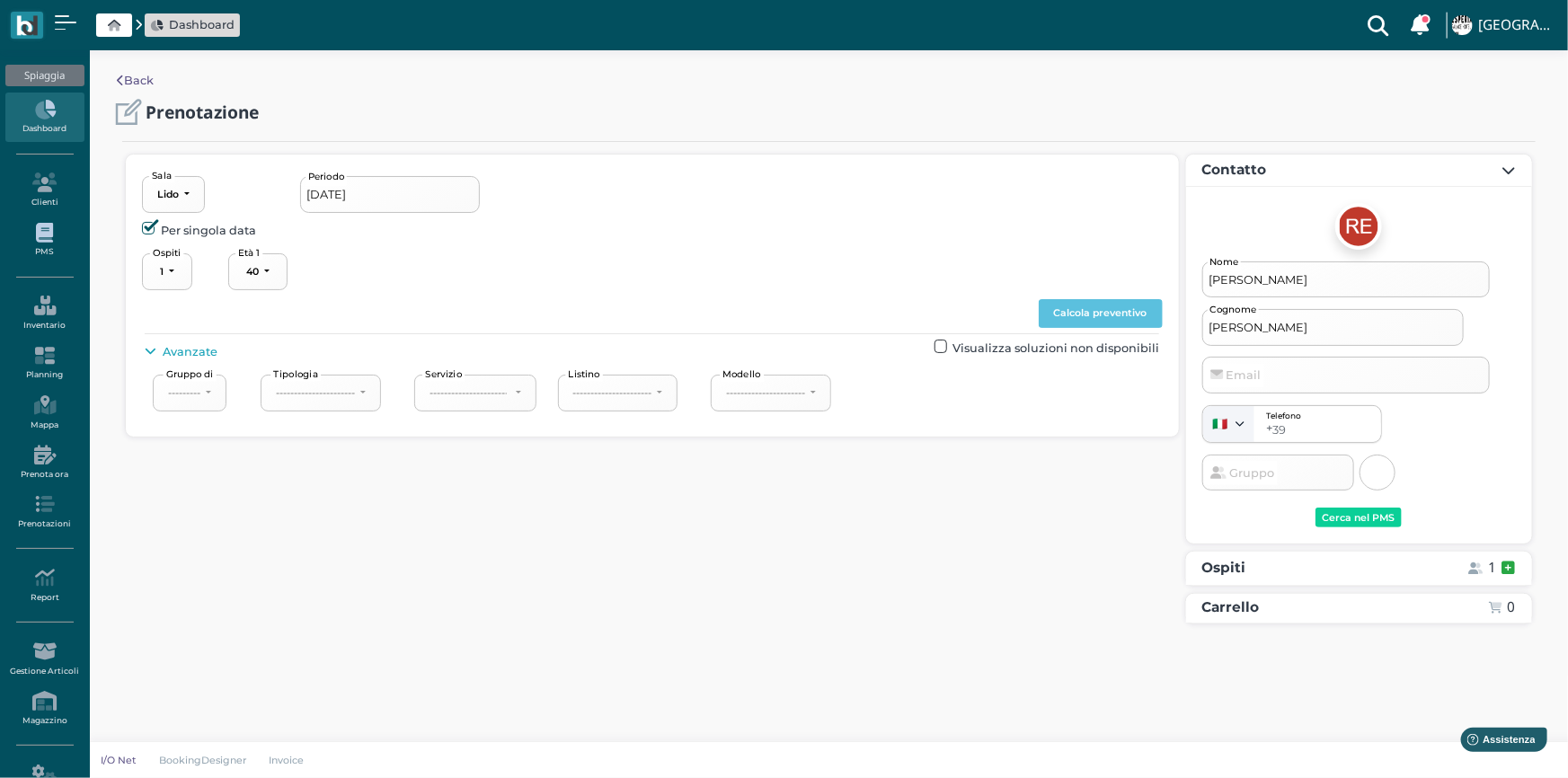
click at [38, 238] on icon at bounding box center [45, 233] width 78 height 19
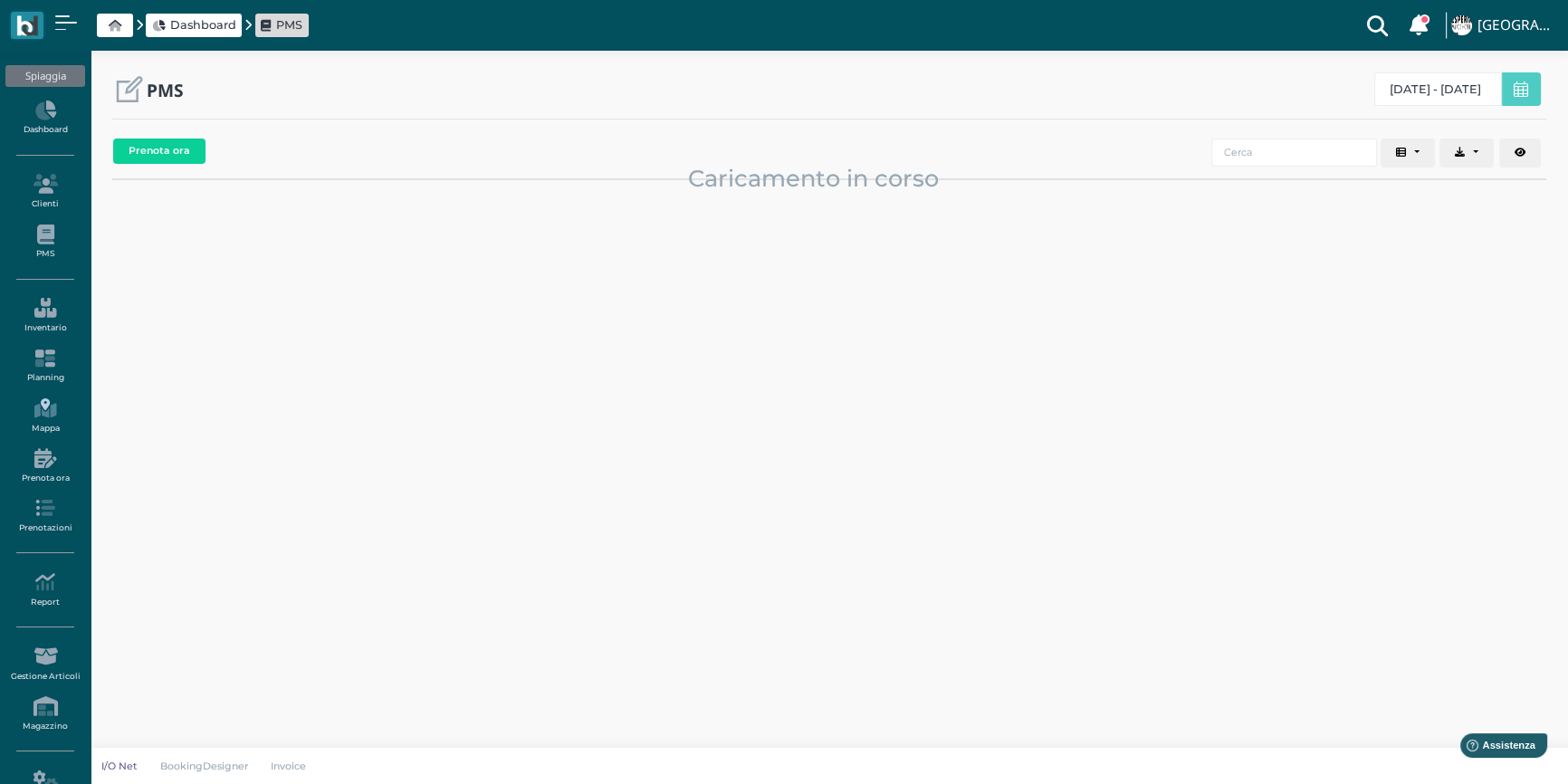
click at [51, 418] on link "Mappa" at bounding box center [45, 416] width 79 height 50
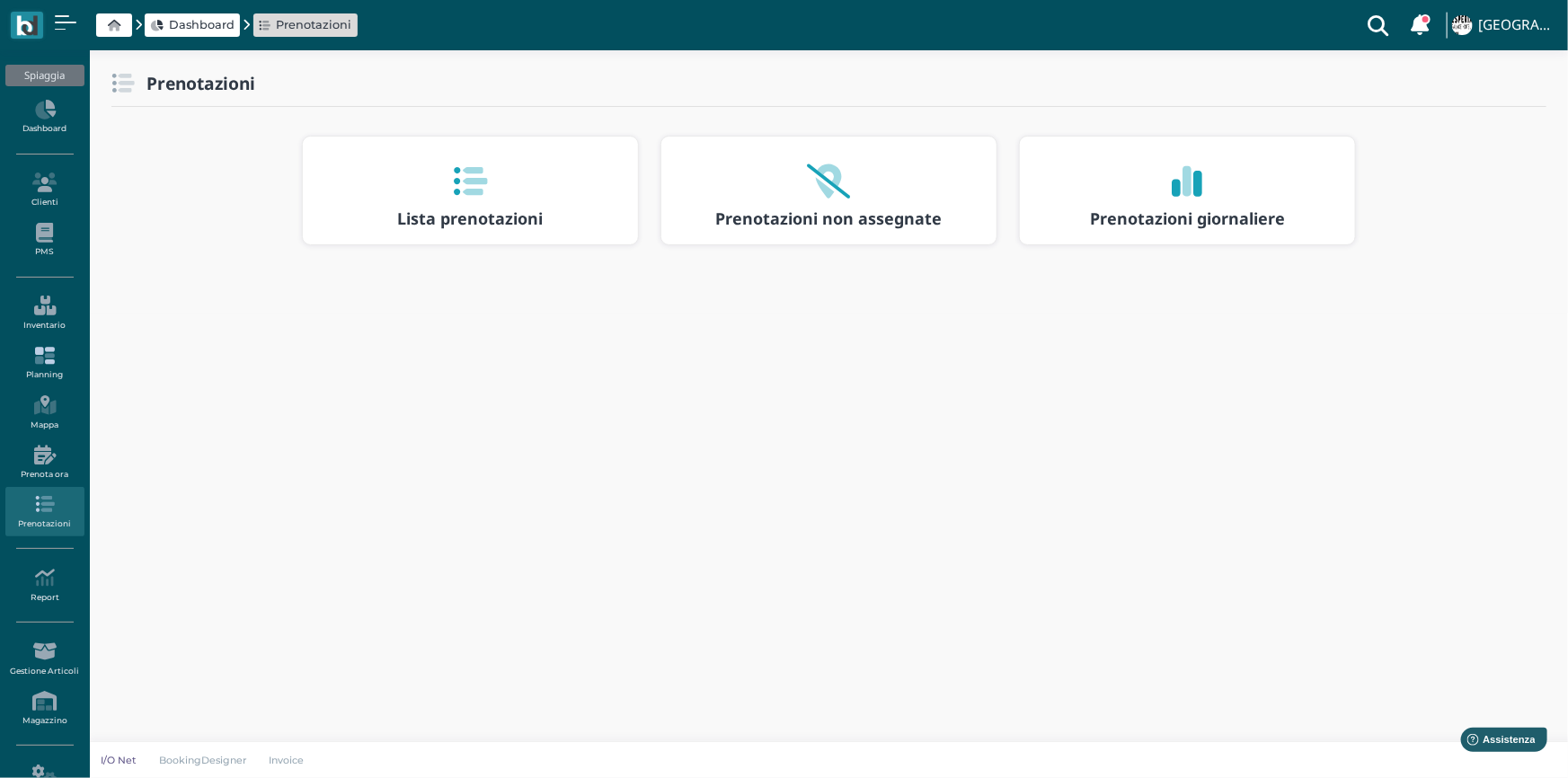
click at [35, 376] on link "Planning" at bounding box center [45, 363] width 78 height 49
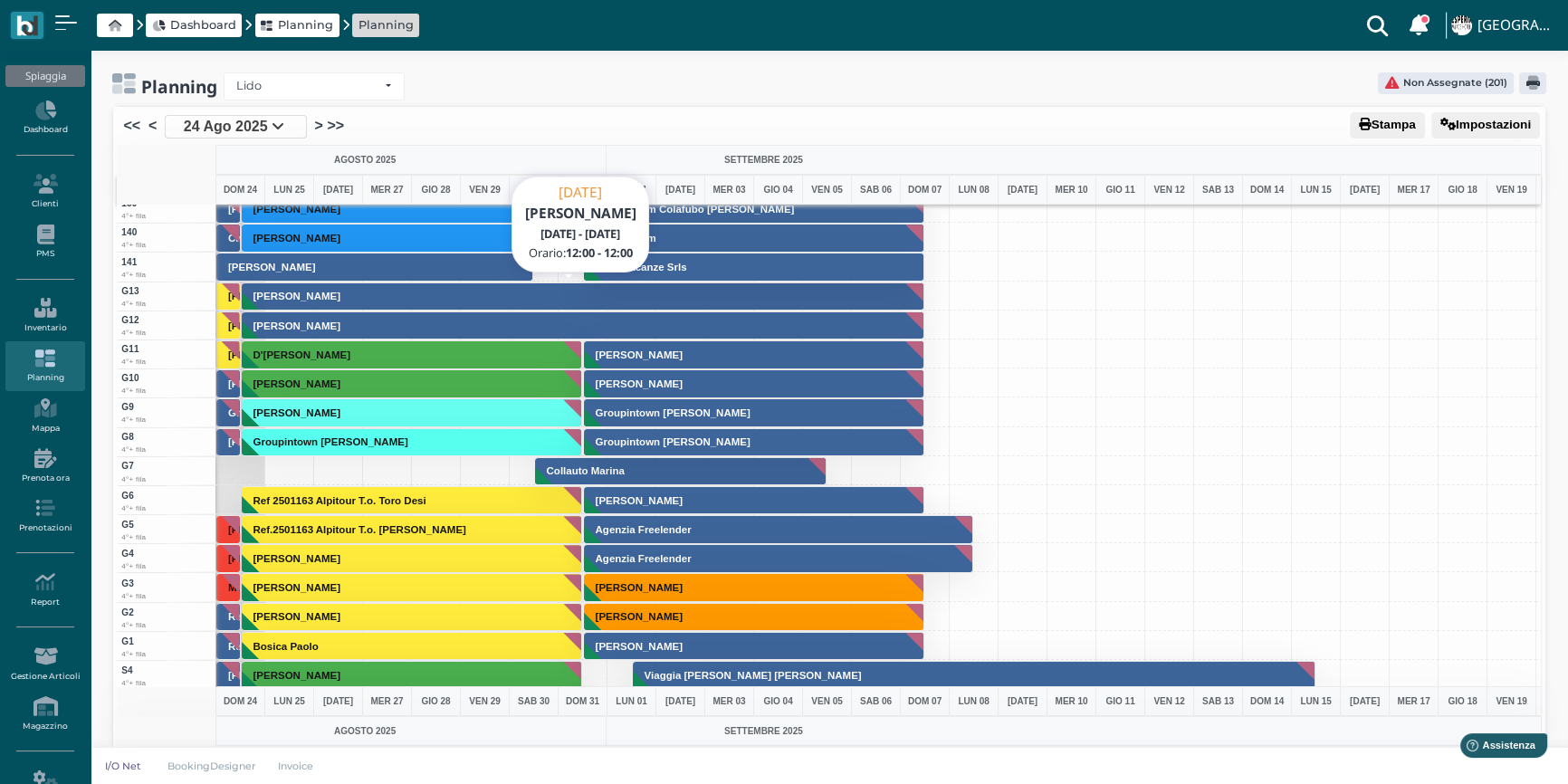
scroll to position [4528, 0]
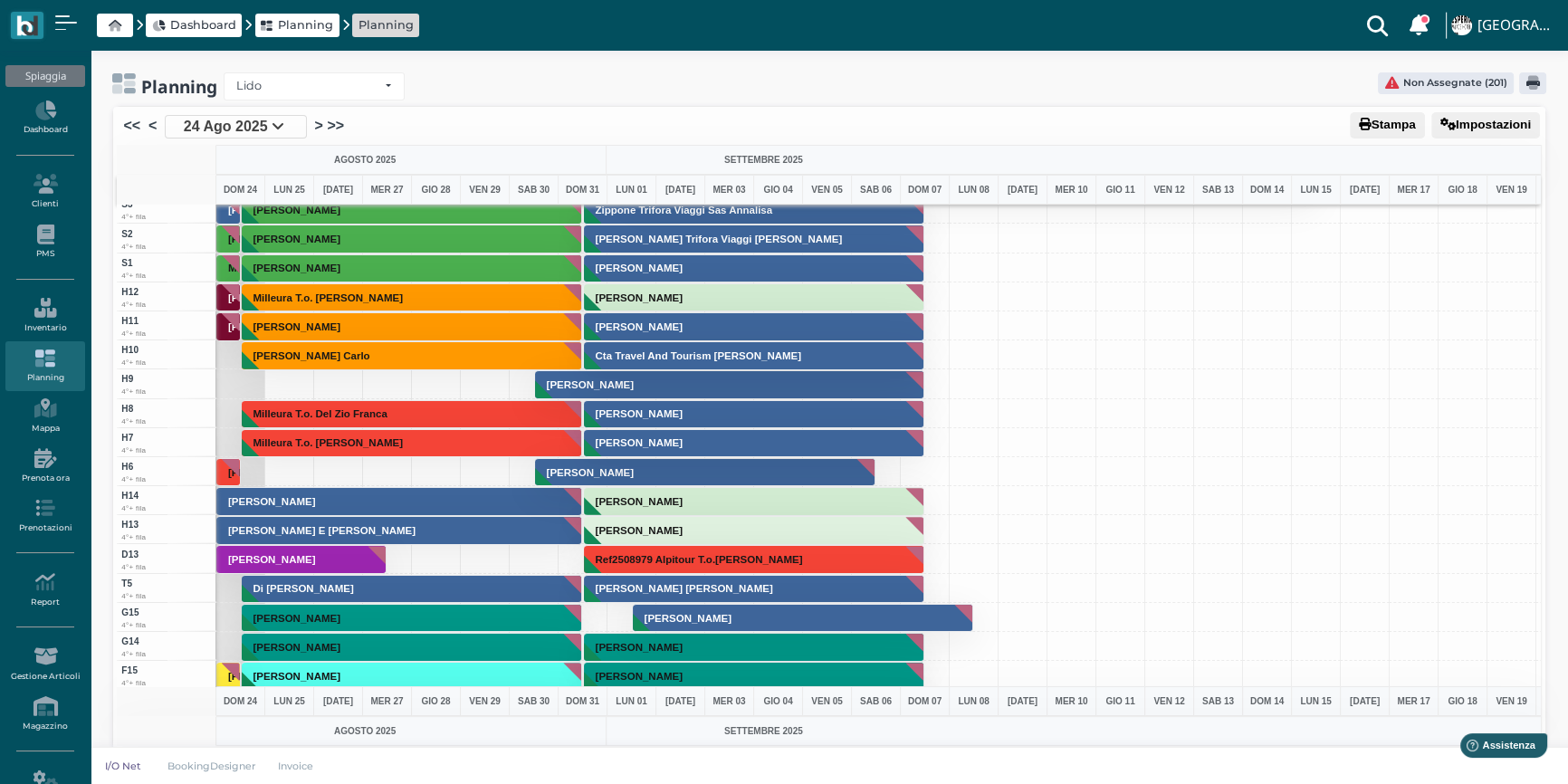
click at [288, 381] on div at bounding box center [289, 384] width 50 height 29
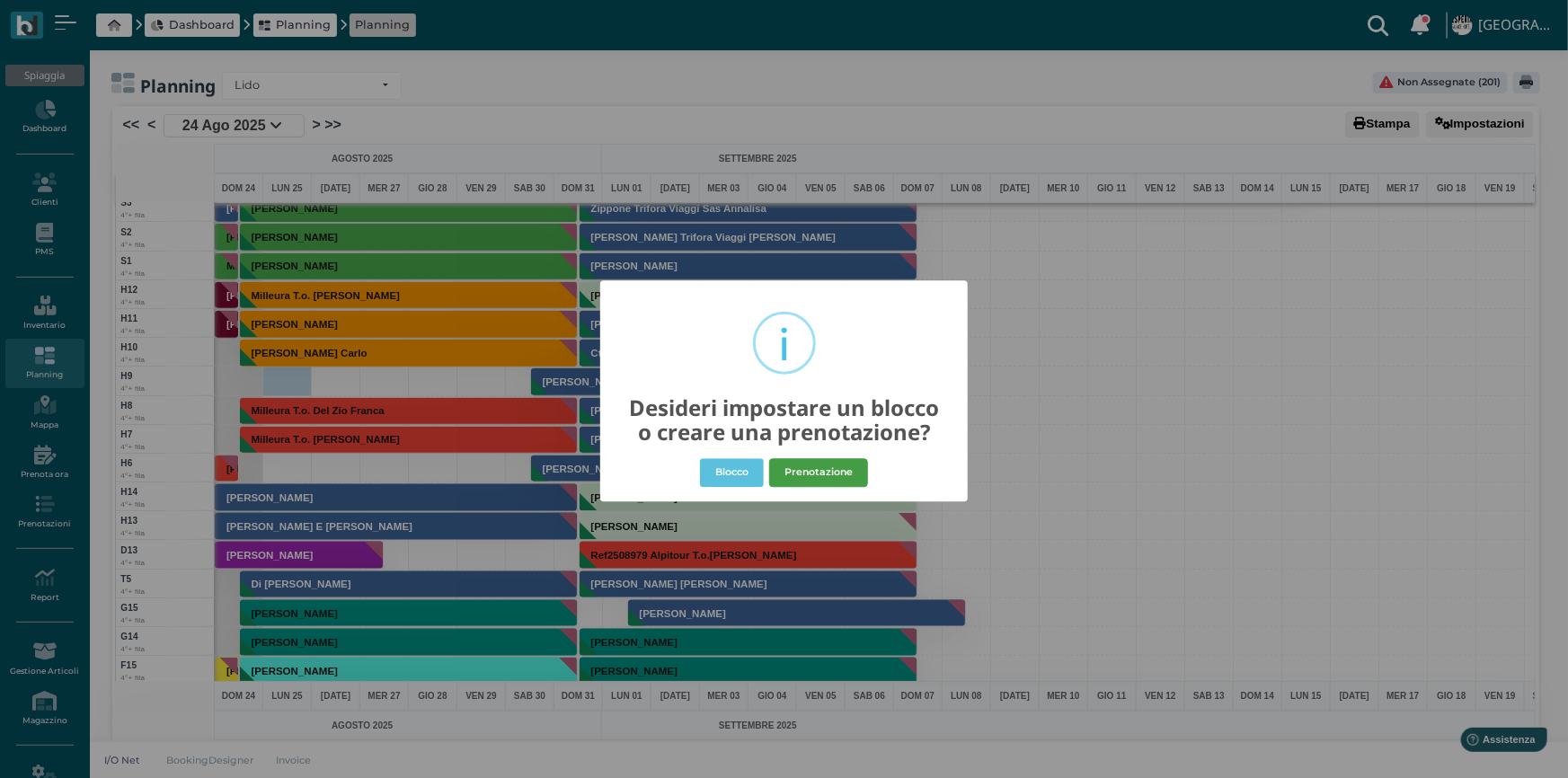
click at [825, 471] on button "Prenotazione" at bounding box center [819, 473] width 99 height 29
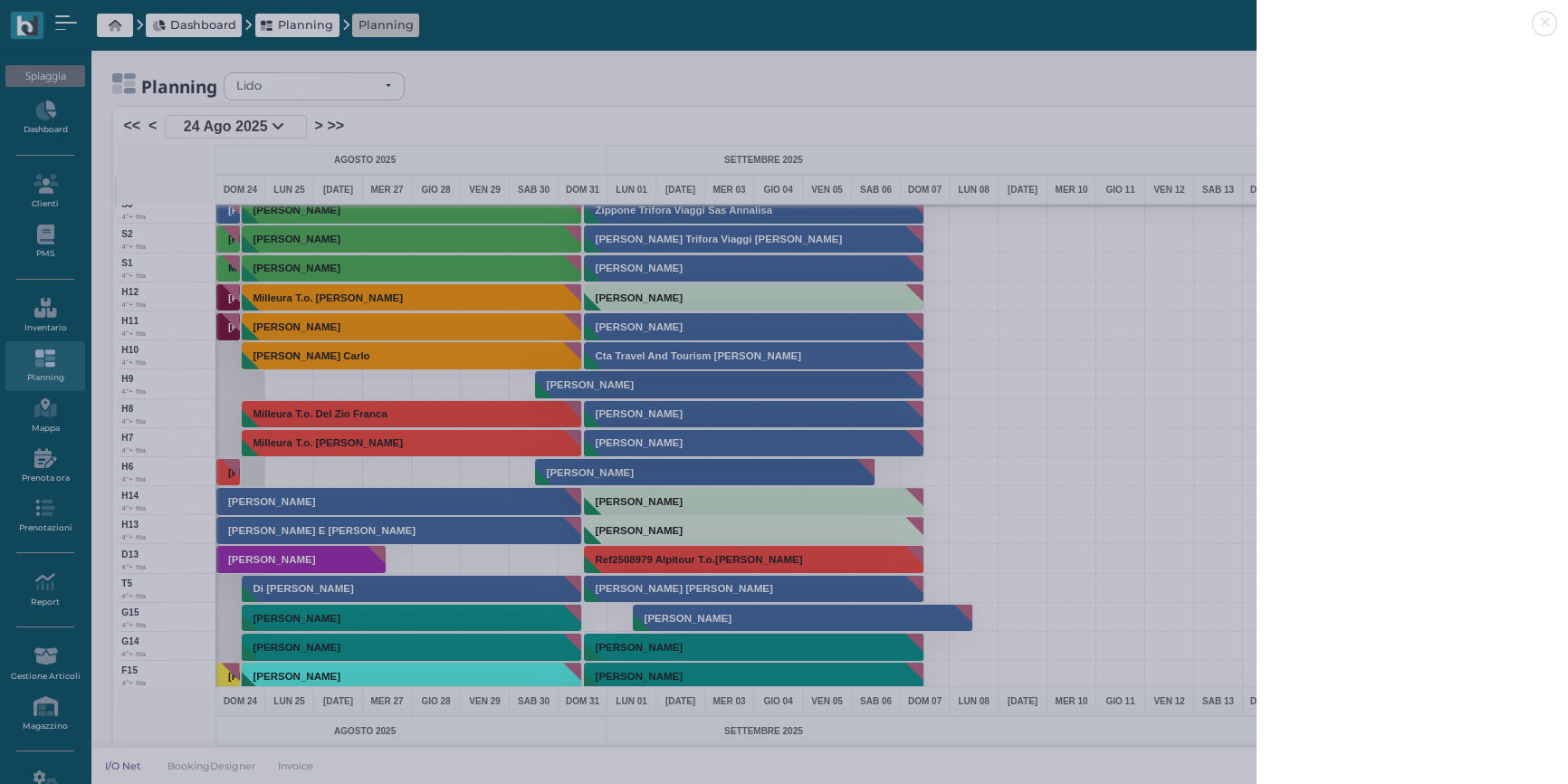
select select "40"
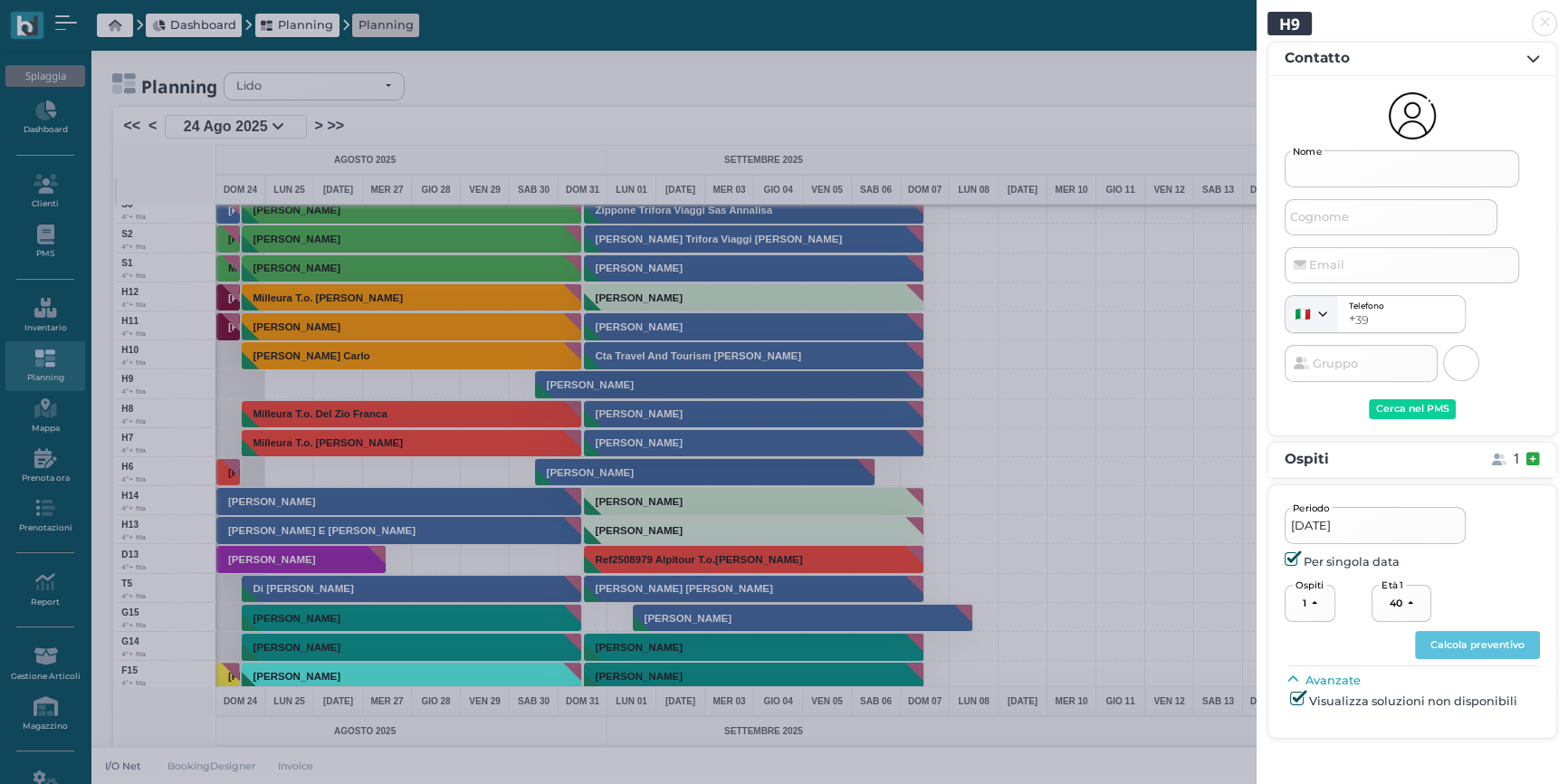
click at [1335, 168] on input "Nome" at bounding box center [1402, 168] width 234 height 36
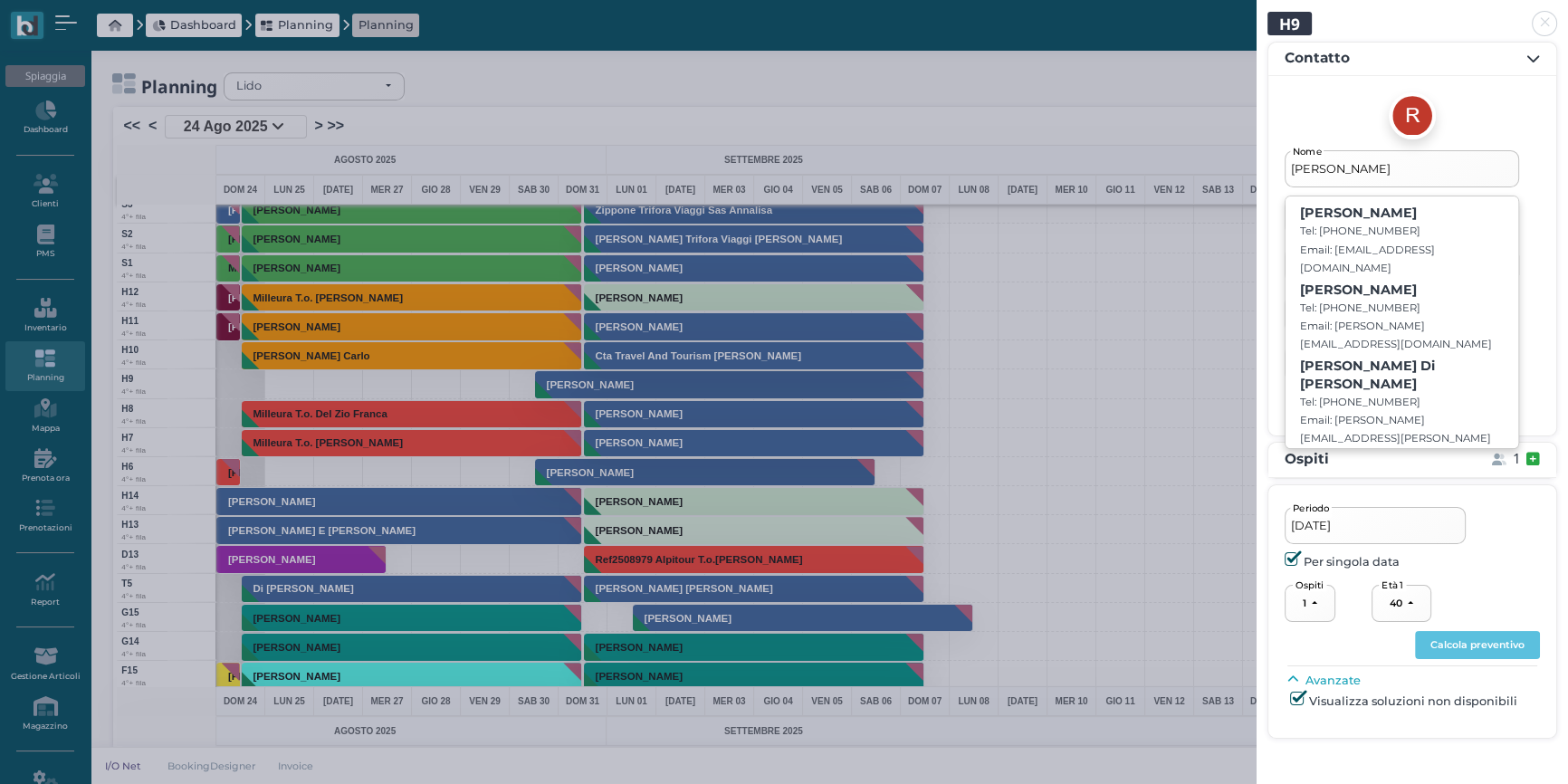
click at [1278, 210] on div "Raffaele Nome Raffaele Gargiulo Tel: 3403495253 Email: raffaelemandii@hotmail.c…" at bounding box center [1412, 256] width 288 height 359
click at [1501, 122] on div at bounding box center [1413, 116] width 256 height 47
click at [1545, 286] on div "Raffaele Nome Raffaele Gargiulo Tel: 3403495253 Email: raffaelemandii@hotmail.c…" at bounding box center [1412, 256] width 288 height 359
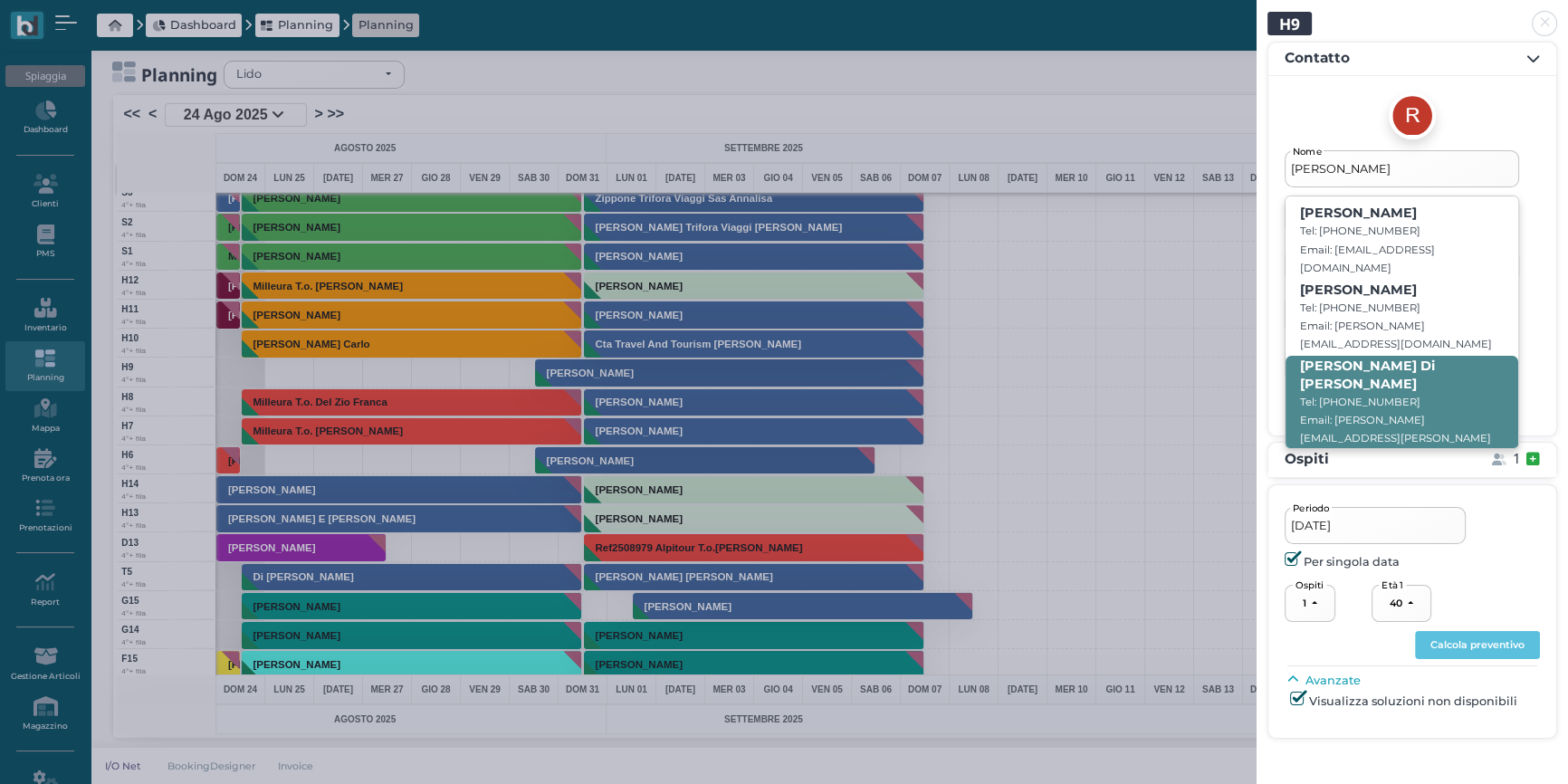
scroll to position [0, 0]
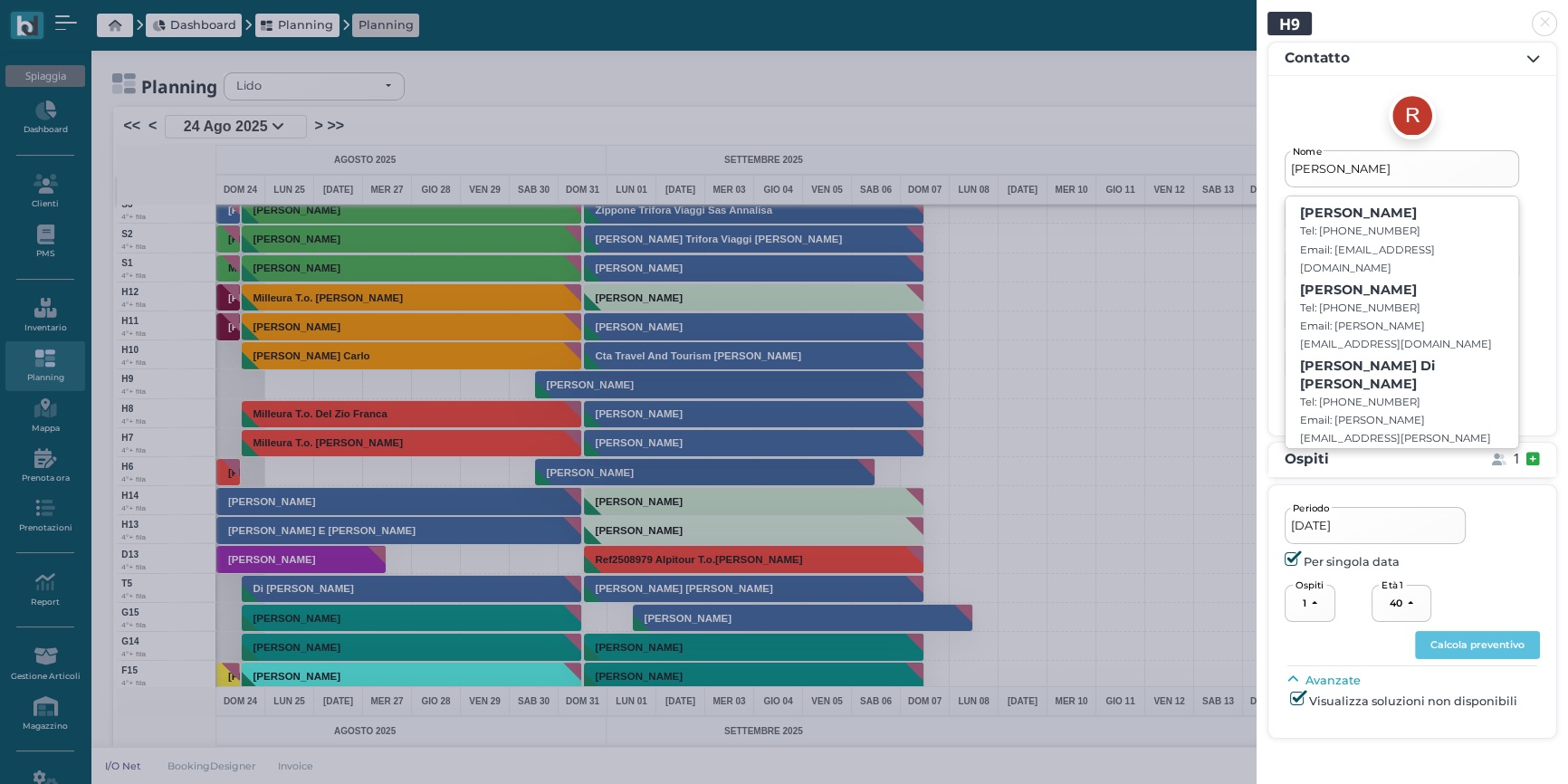
click at [1436, 177] on input "Raffaele" at bounding box center [1402, 168] width 234 height 36
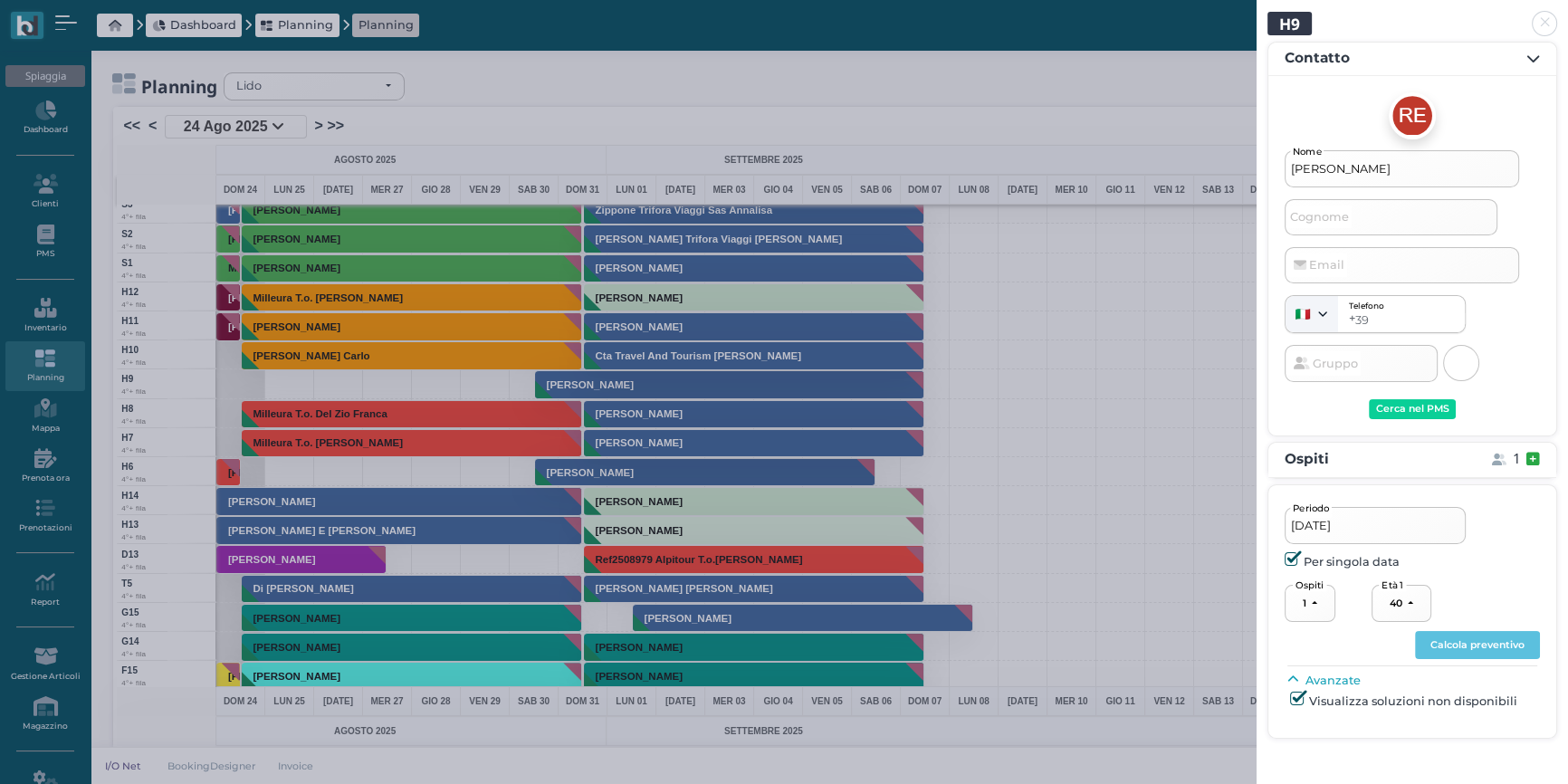
type input "Raffaele Esposoti"
click at [1368, 197] on div "Raffaele Esposoti Nome Cognome Email Telefono + 39 Austria (+43) Belgium (+32) …" at bounding box center [1413, 268] width 256 height 237
click at [1358, 215] on input "Cognome" at bounding box center [1391, 217] width 213 height 36
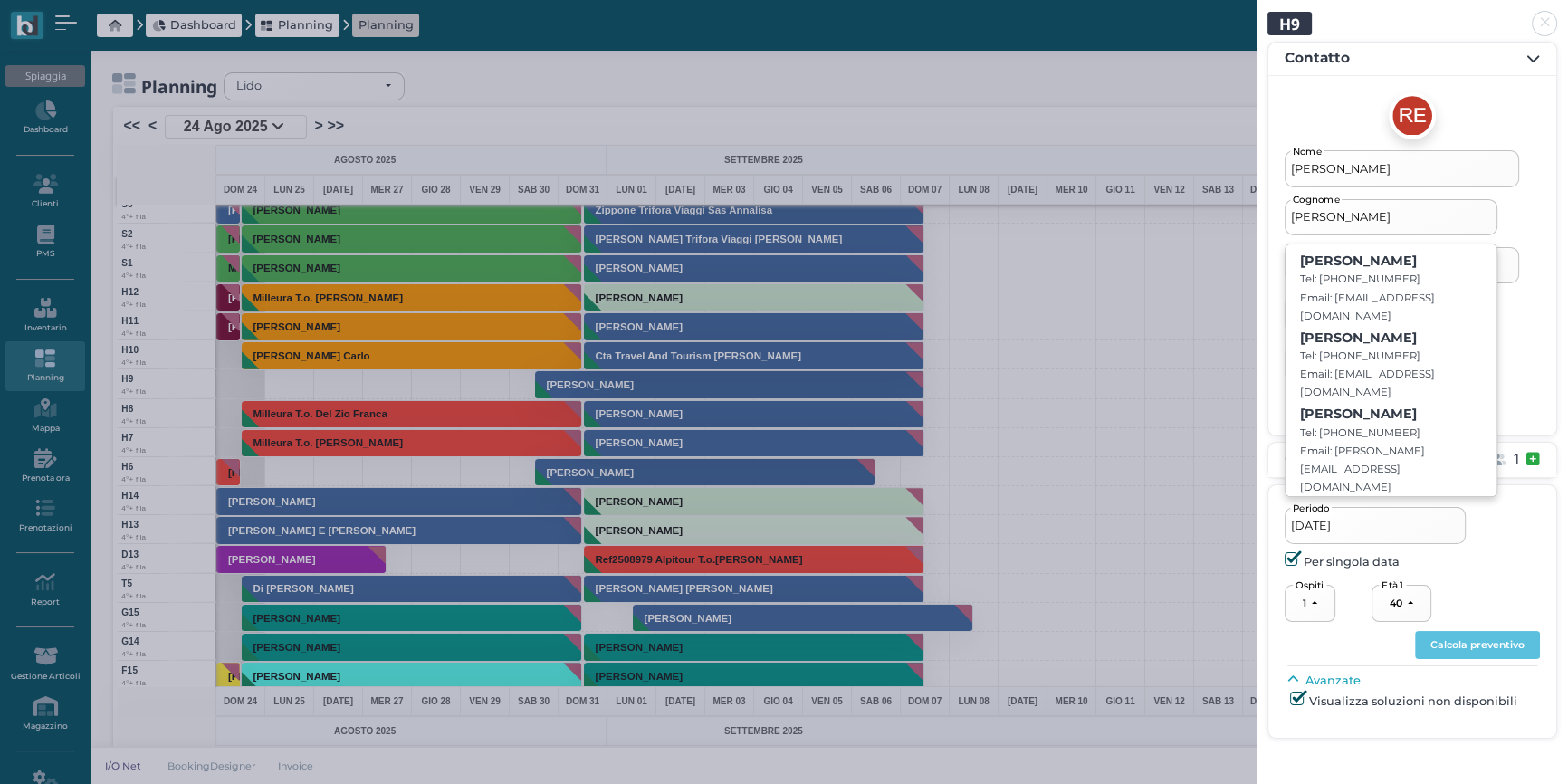
type input "Esposito"
click at [1398, 172] on input "Raffaele Esposoti" at bounding box center [1402, 168] width 234 height 36
type input "Raffaele"
click at [1479, 102] on div at bounding box center [1413, 116] width 256 height 47
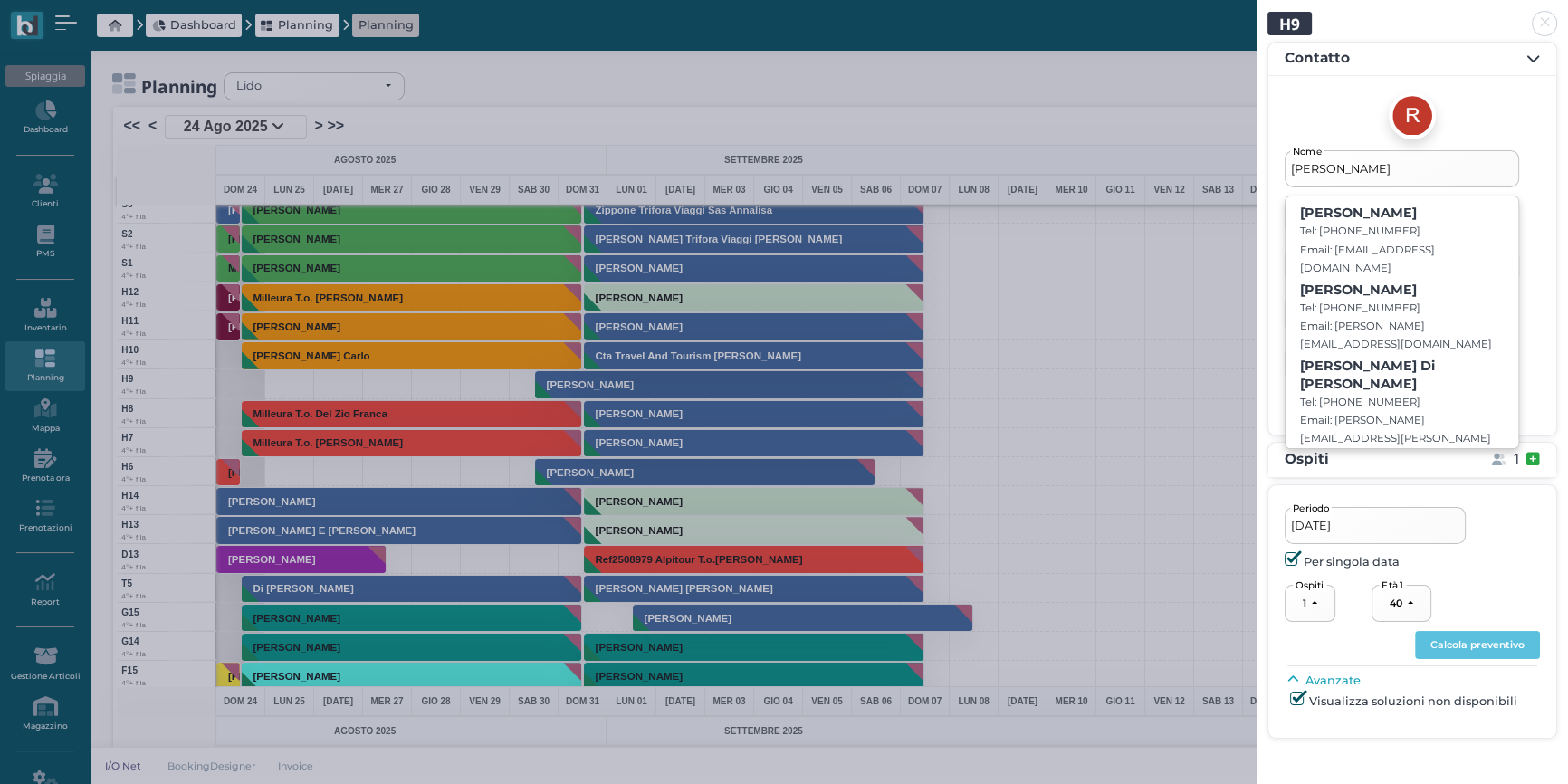
click at [1541, 322] on div "Raffaele Nome Raffaele Gargiulo Tel: 3403495253 Email: raffaelemandii@hotmail.c…" at bounding box center [1412, 256] width 288 height 359
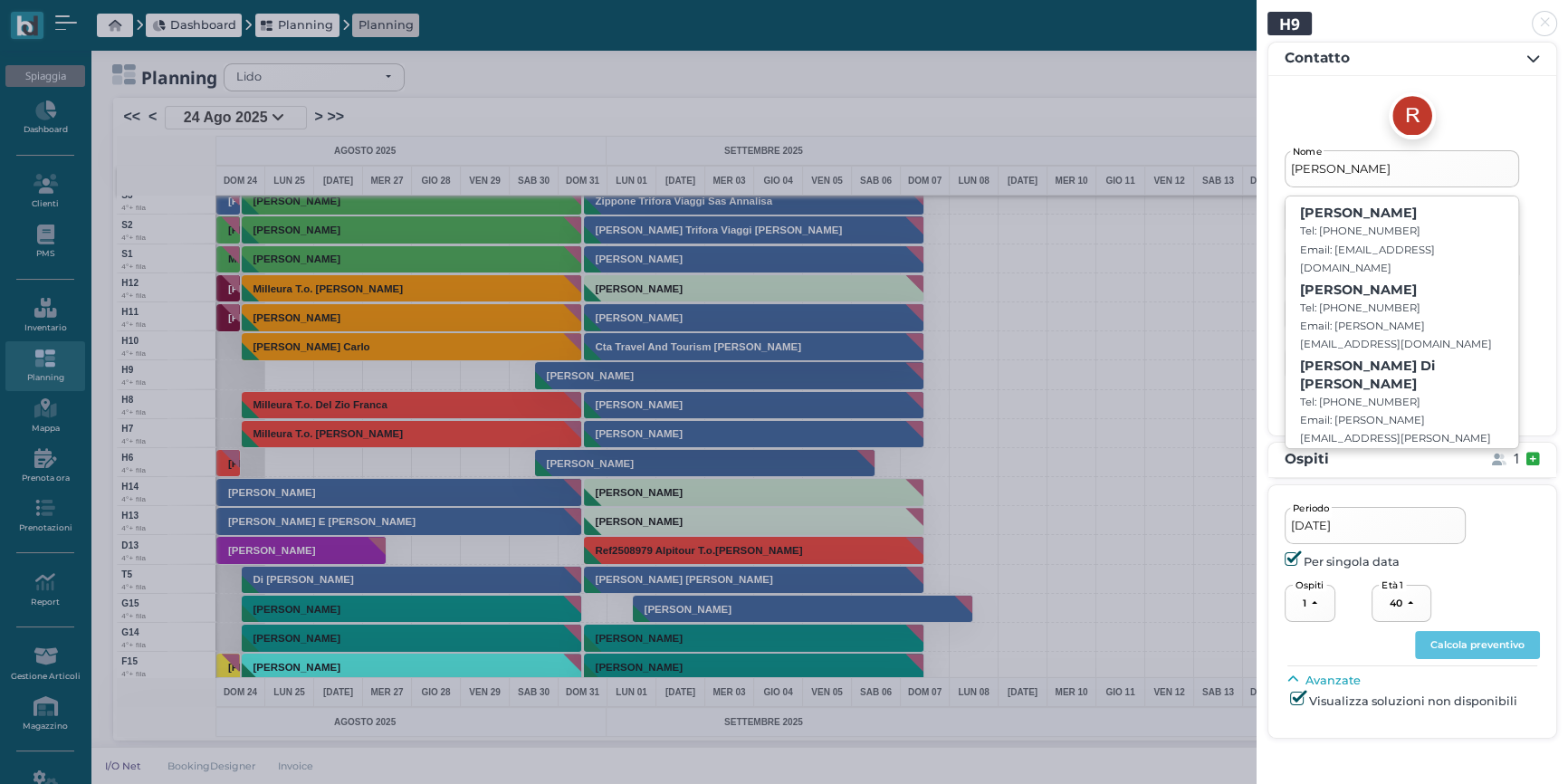
scroll to position [12, 0]
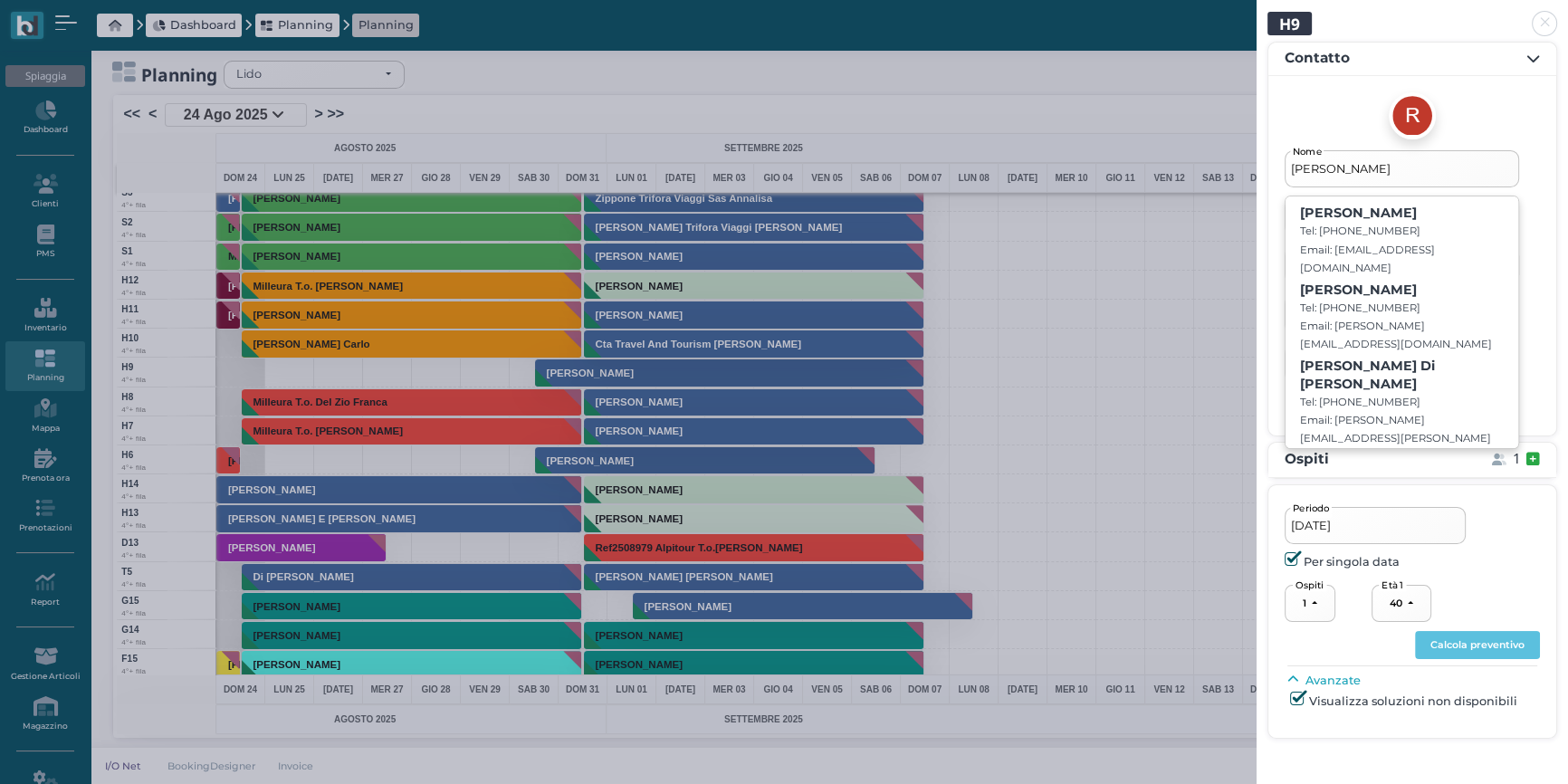
click at [1499, 118] on div at bounding box center [1413, 116] width 256 height 47
click at [1532, 461] on icon at bounding box center [1534, 460] width 14 height 16
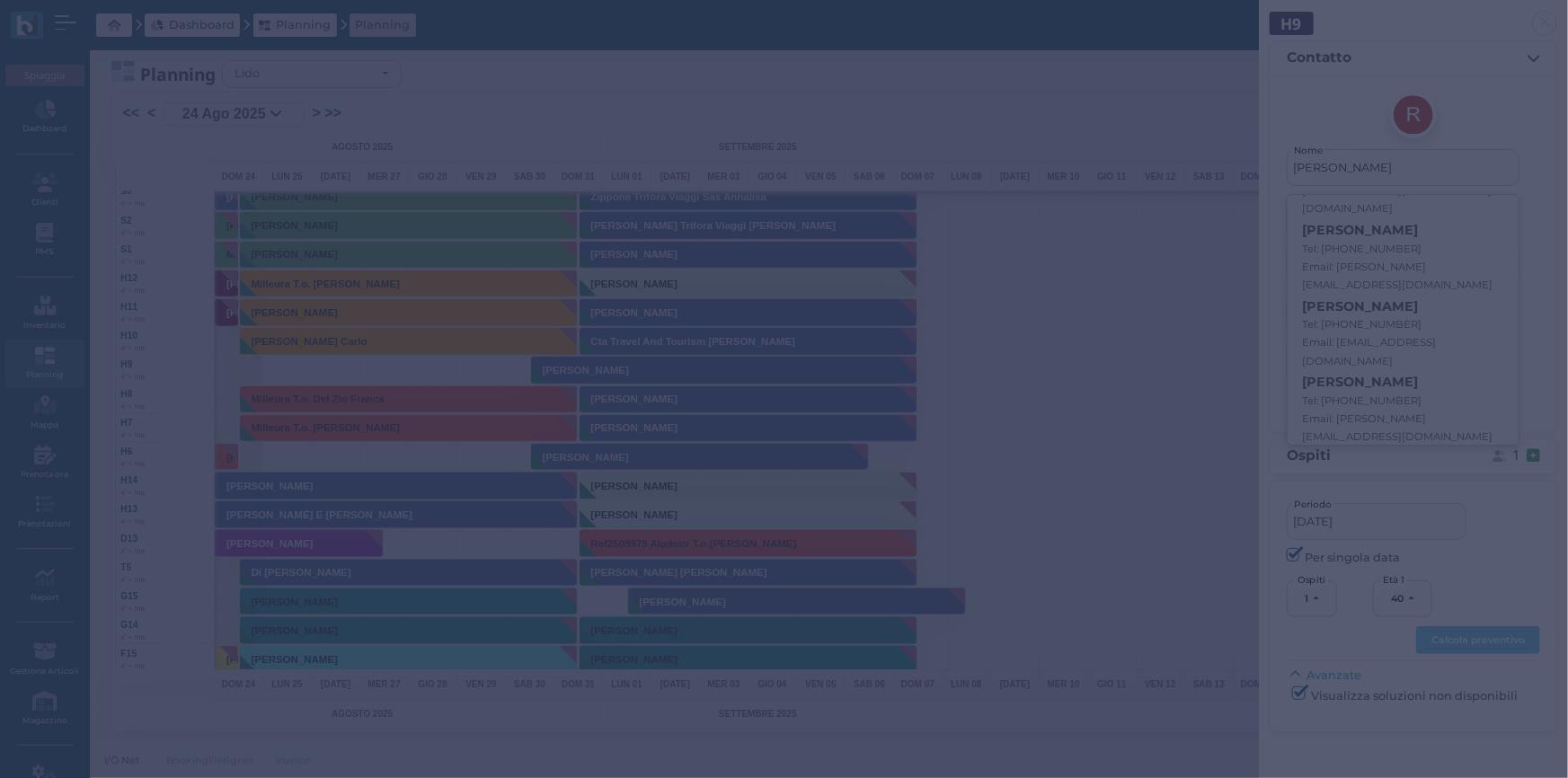
select select
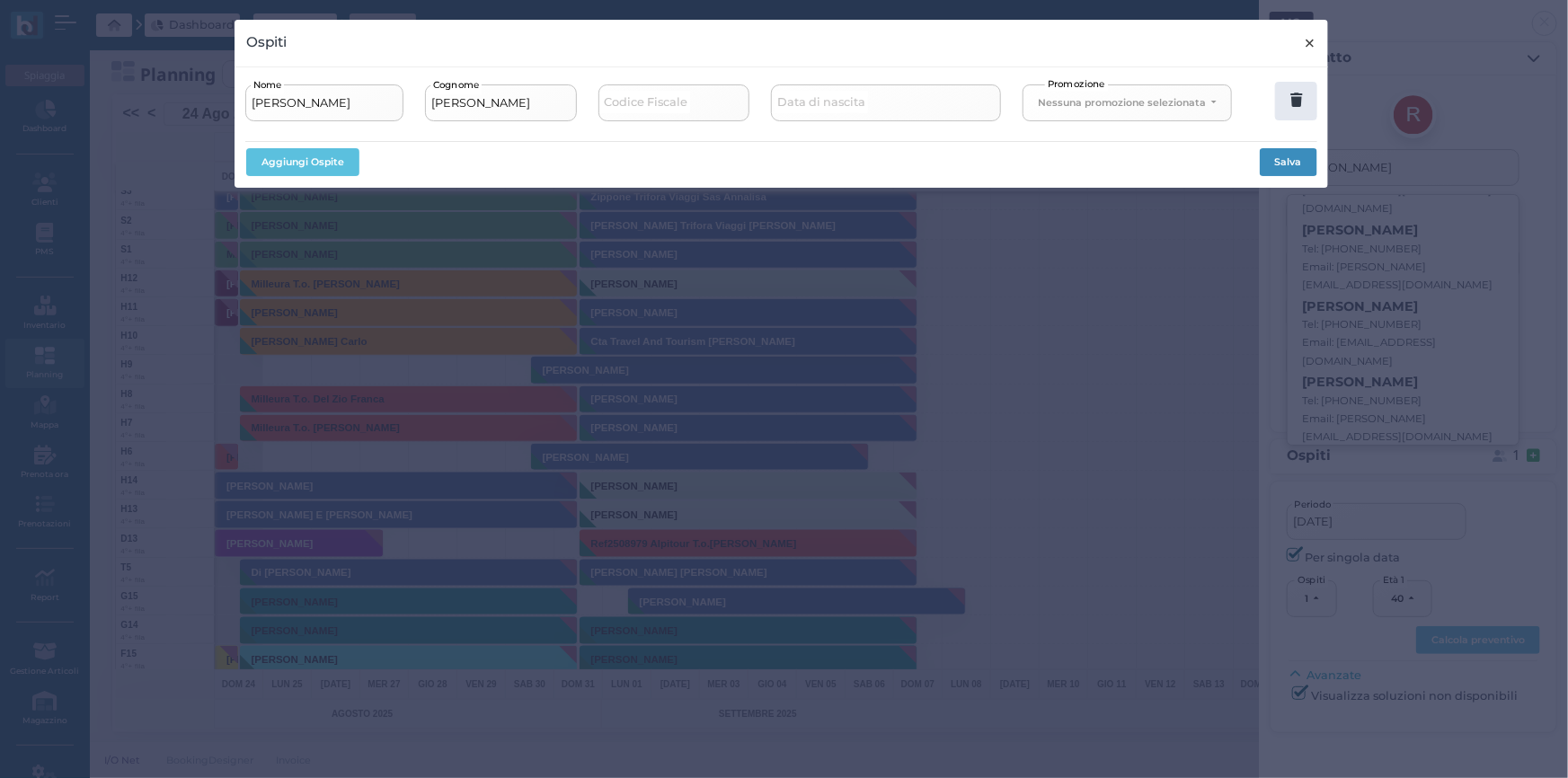
click at [1310, 47] on span "×" at bounding box center [1311, 43] width 14 height 23
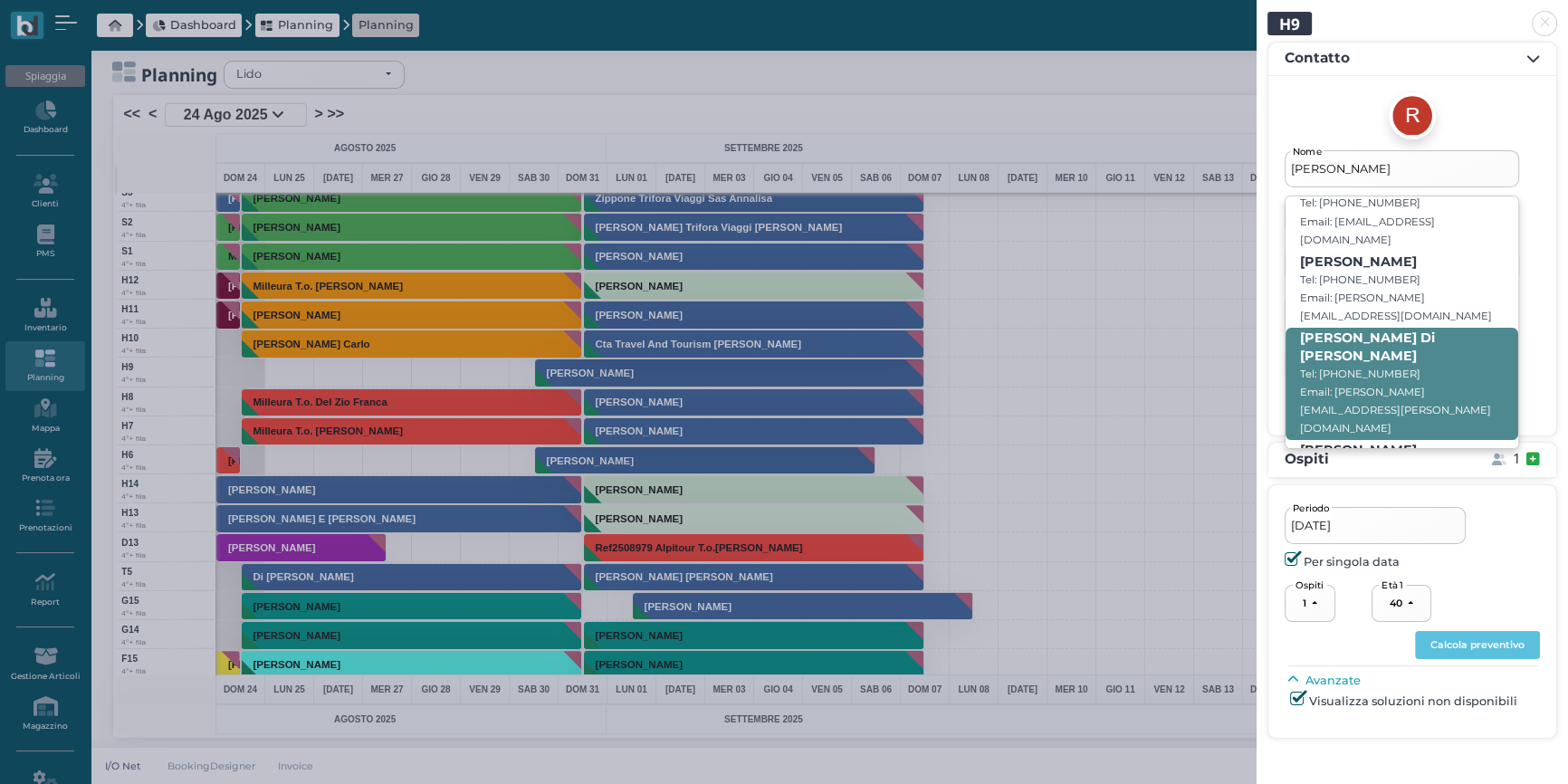
scroll to position [0, 0]
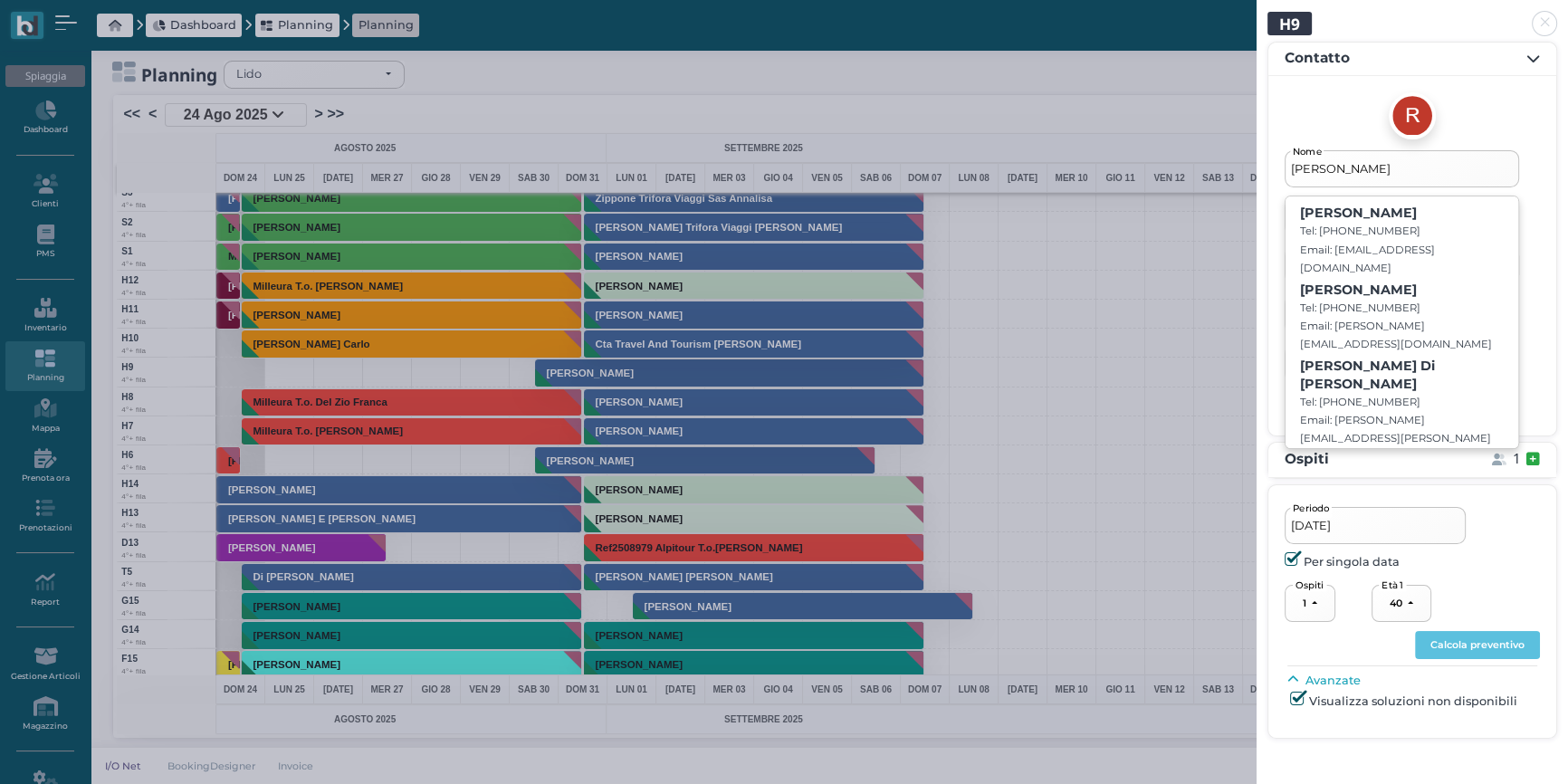
click at [1354, 169] on input "Raffaele" at bounding box center [1402, 168] width 234 height 36
click at [1314, 91] on div "Raffaele Nome Raffaele Gargiulo Tel: 3403495253 Email: raffaelemandii@hotmail.c…" at bounding box center [1412, 256] width 288 height 359
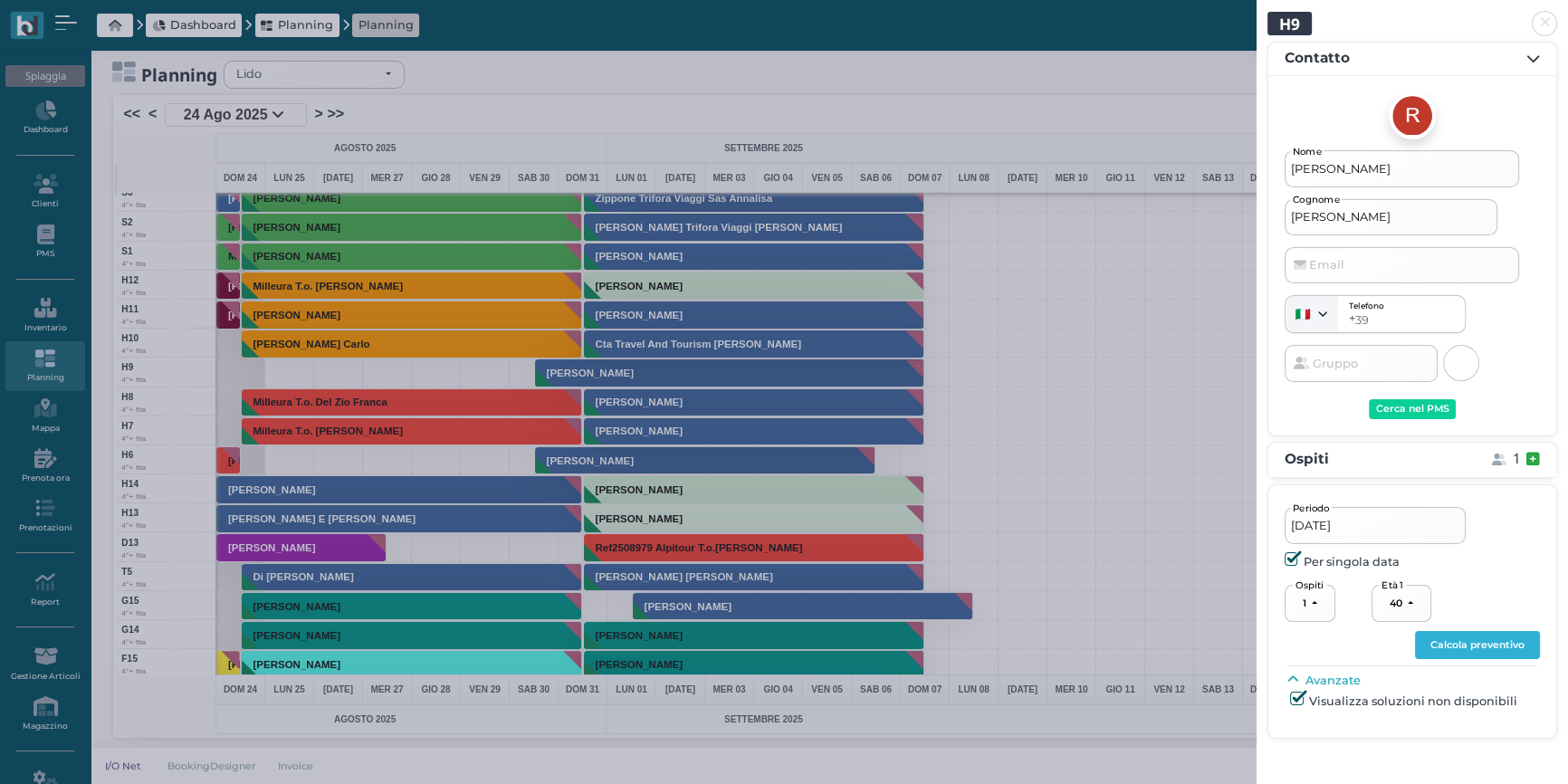
click at [1490, 647] on button "Calcola preventivo" at bounding box center [1478, 645] width 125 height 29
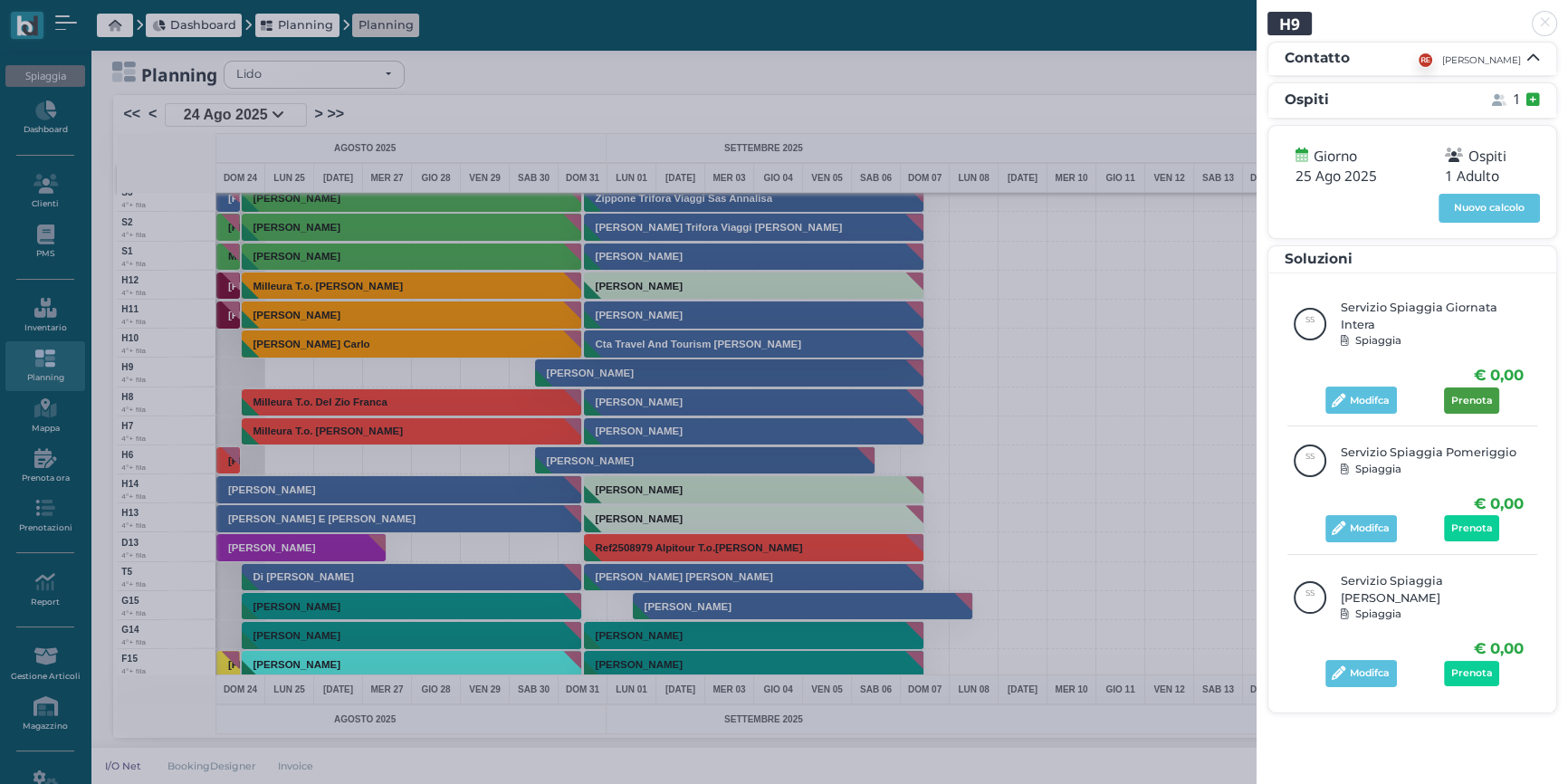
click at [1465, 394] on span "Prenota" at bounding box center [1472, 400] width 42 height 13
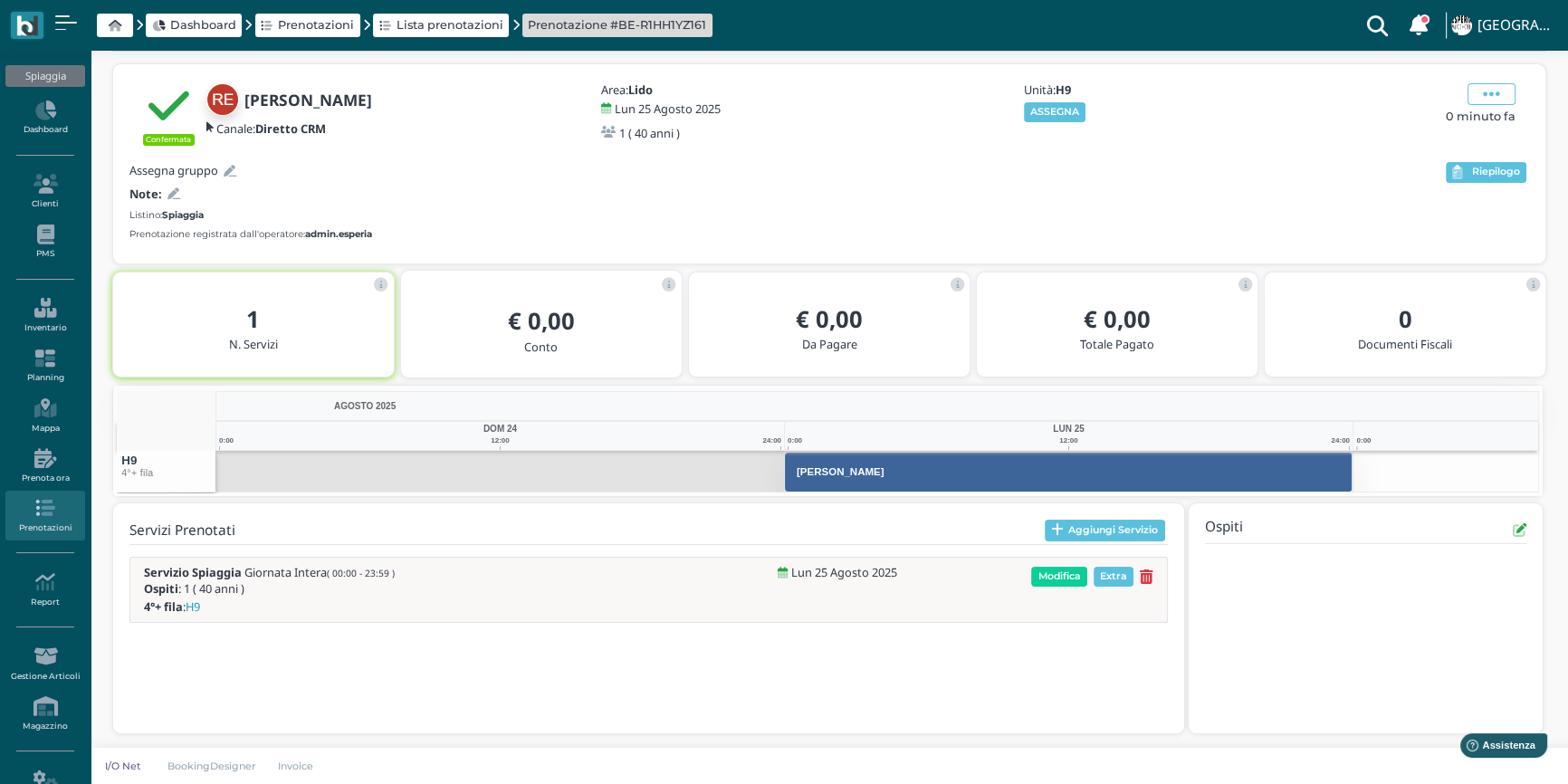
scroll to position [59, 0]
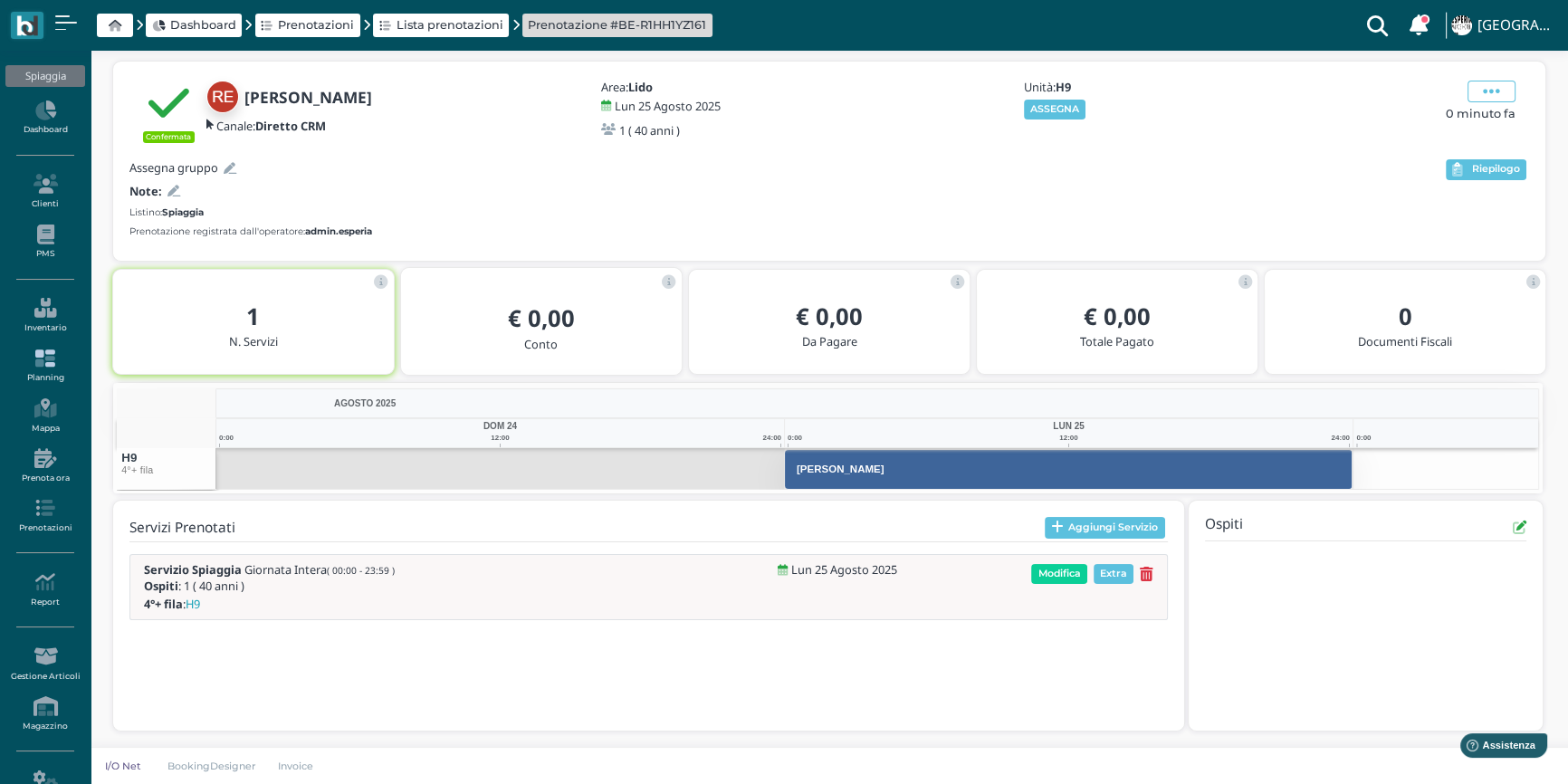
click at [47, 368] on link "Planning" at bounding box center [45, 366] width 79 height 50
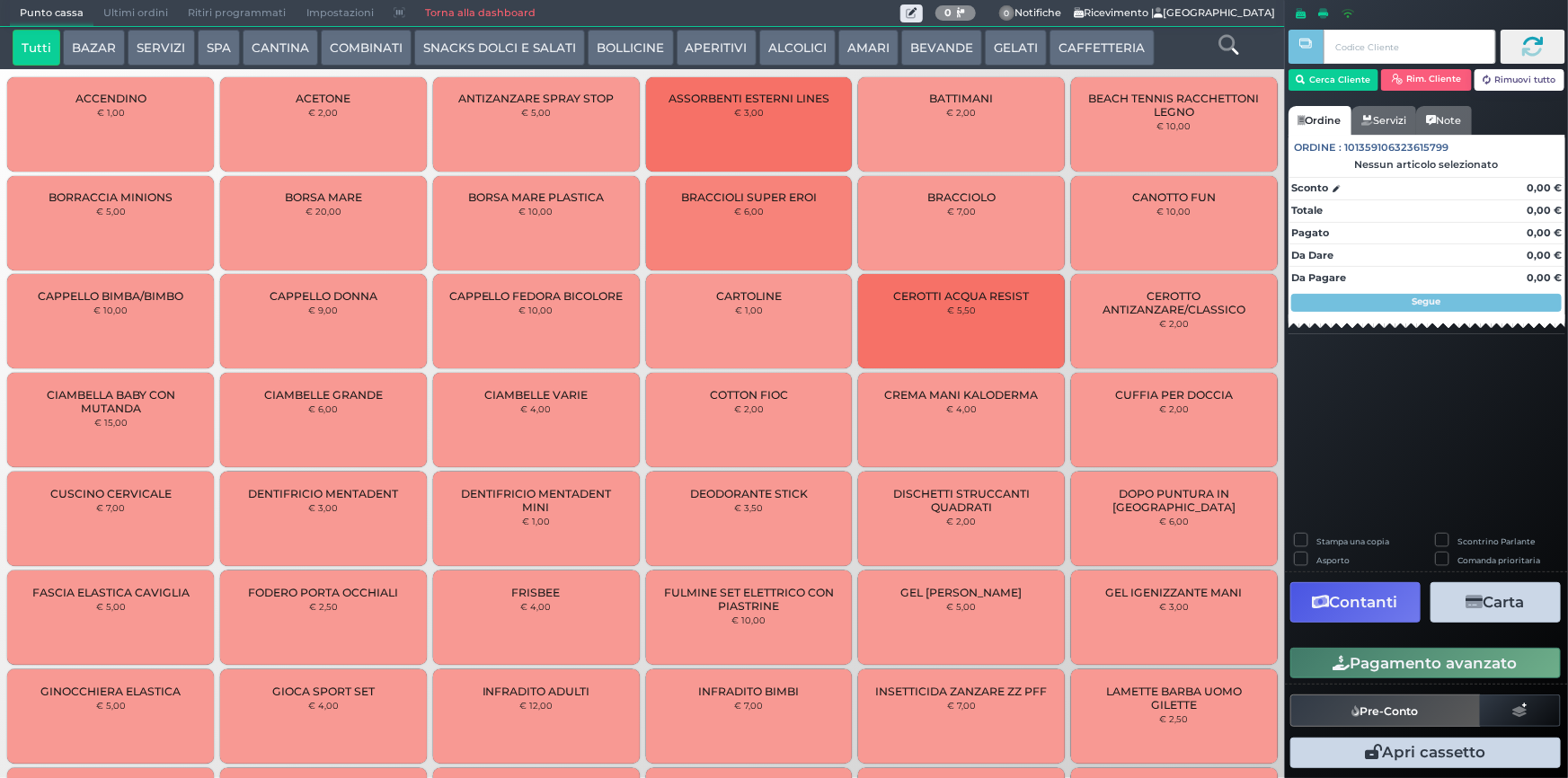
click at [170, 47] on button "SERVIZI" at bounding box center [161, 47] width 67 height 36
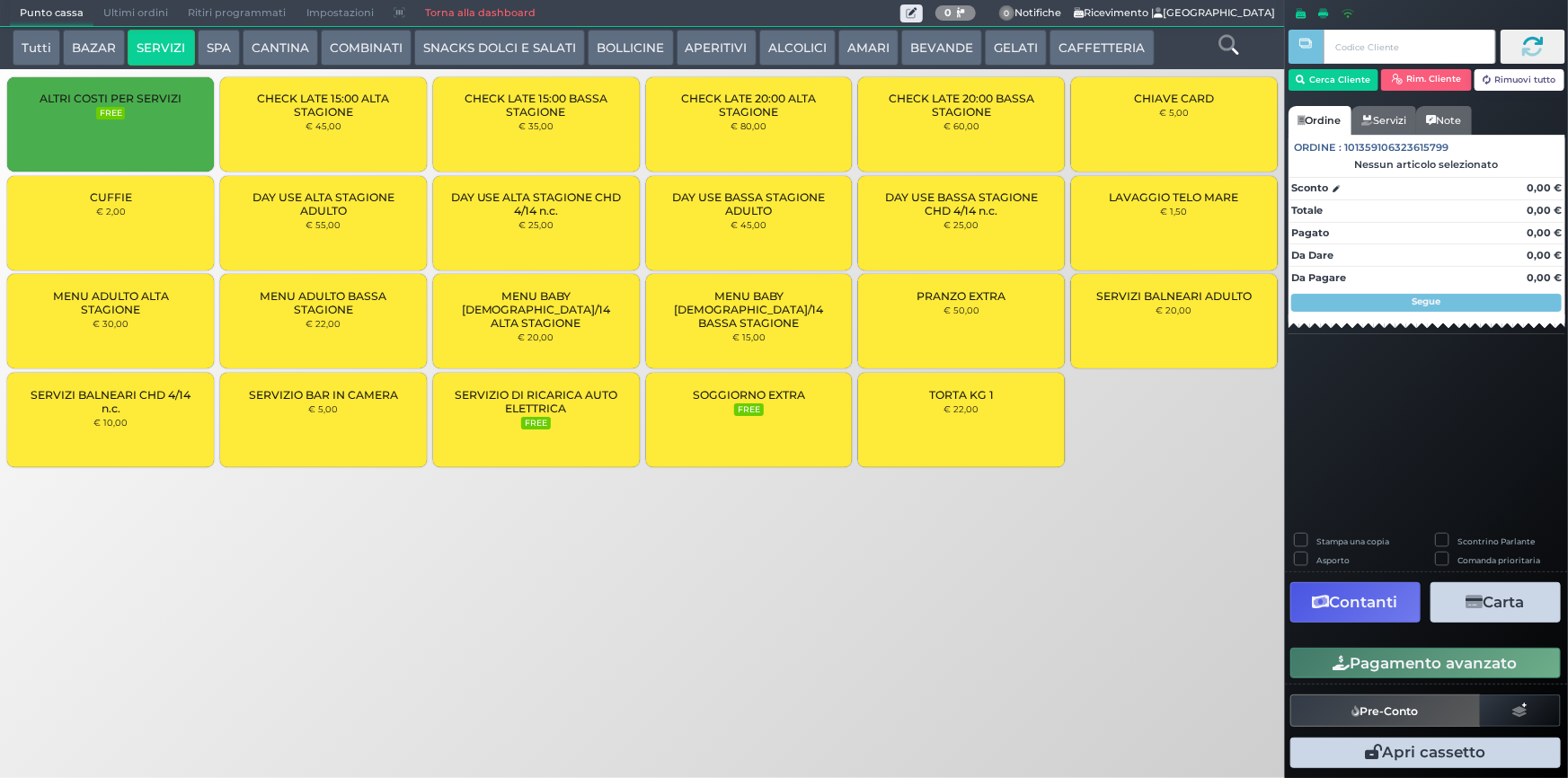
click at [1159, 325] on div "SERVIZI BALNEARI ADULTO € 20,00" at bounding box center [1175, 321] width 206 height 94
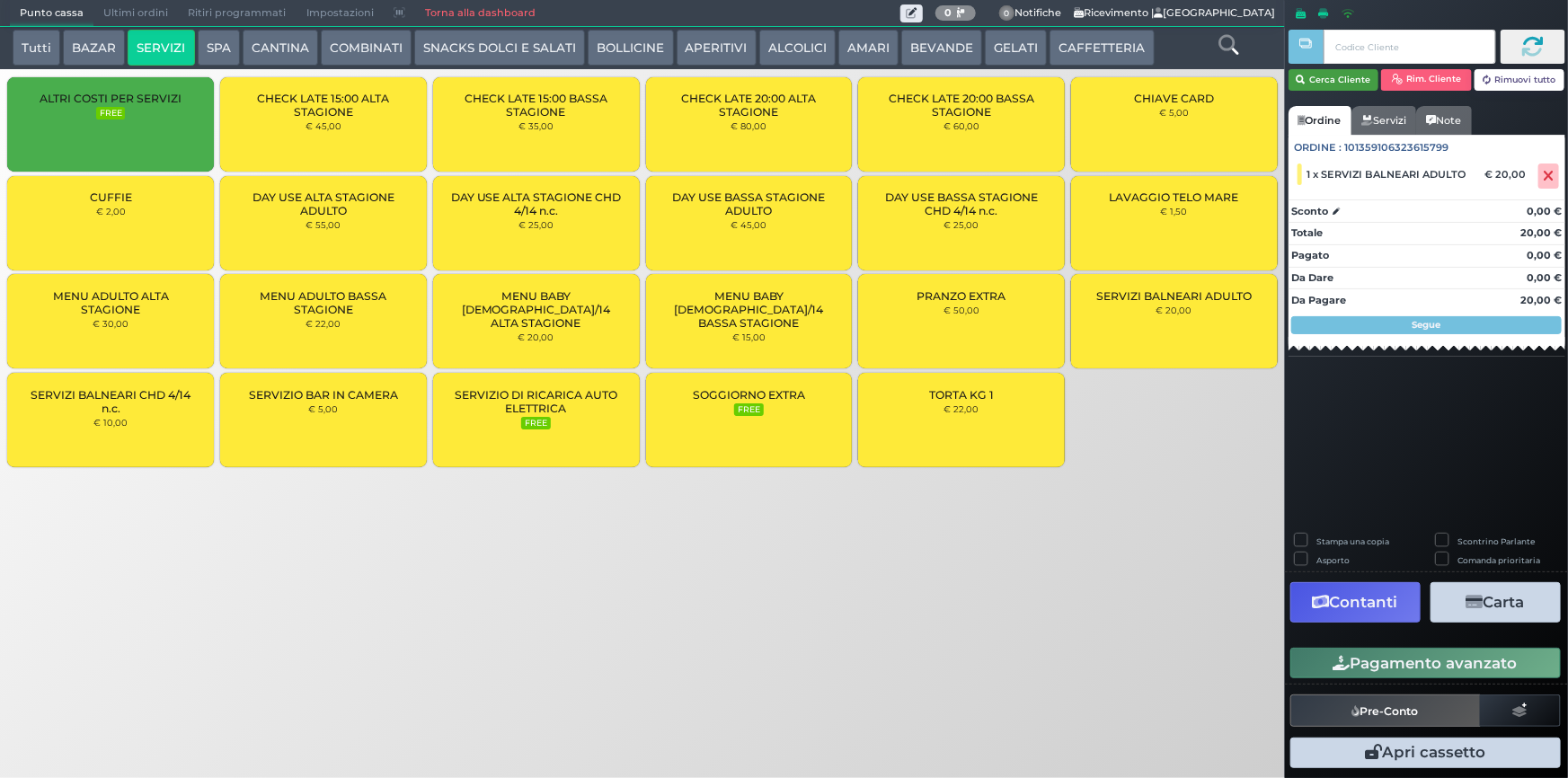
click at [1336, 79] on button "Cerca Cliente" at bounding box center [1334, 79] width 91 height 21
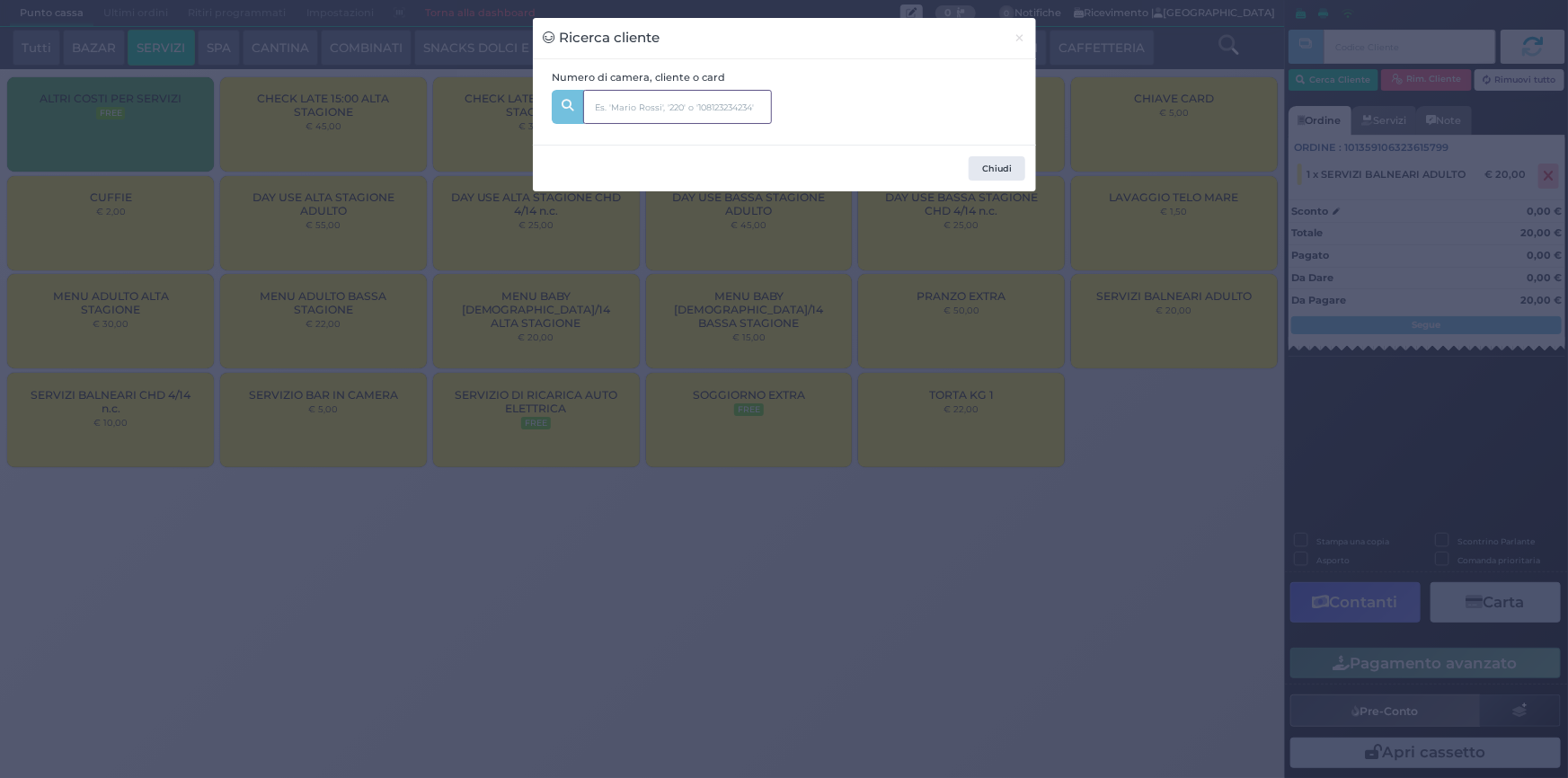
click at [668, 107] on input "text" at bounding box center [677, 107] width 189 height 34
type input "raffaele esp"
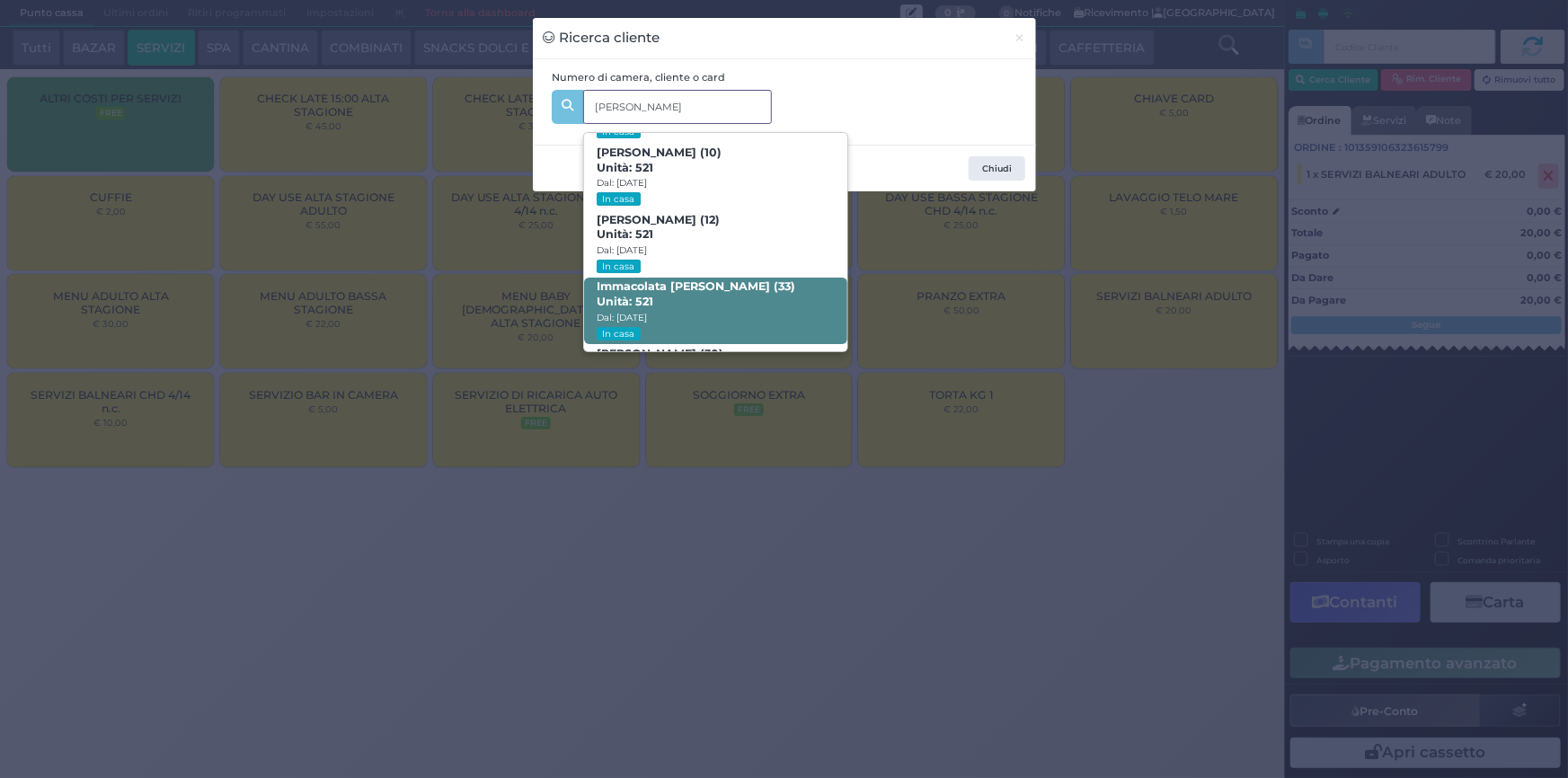
scroll to position [180, 0]
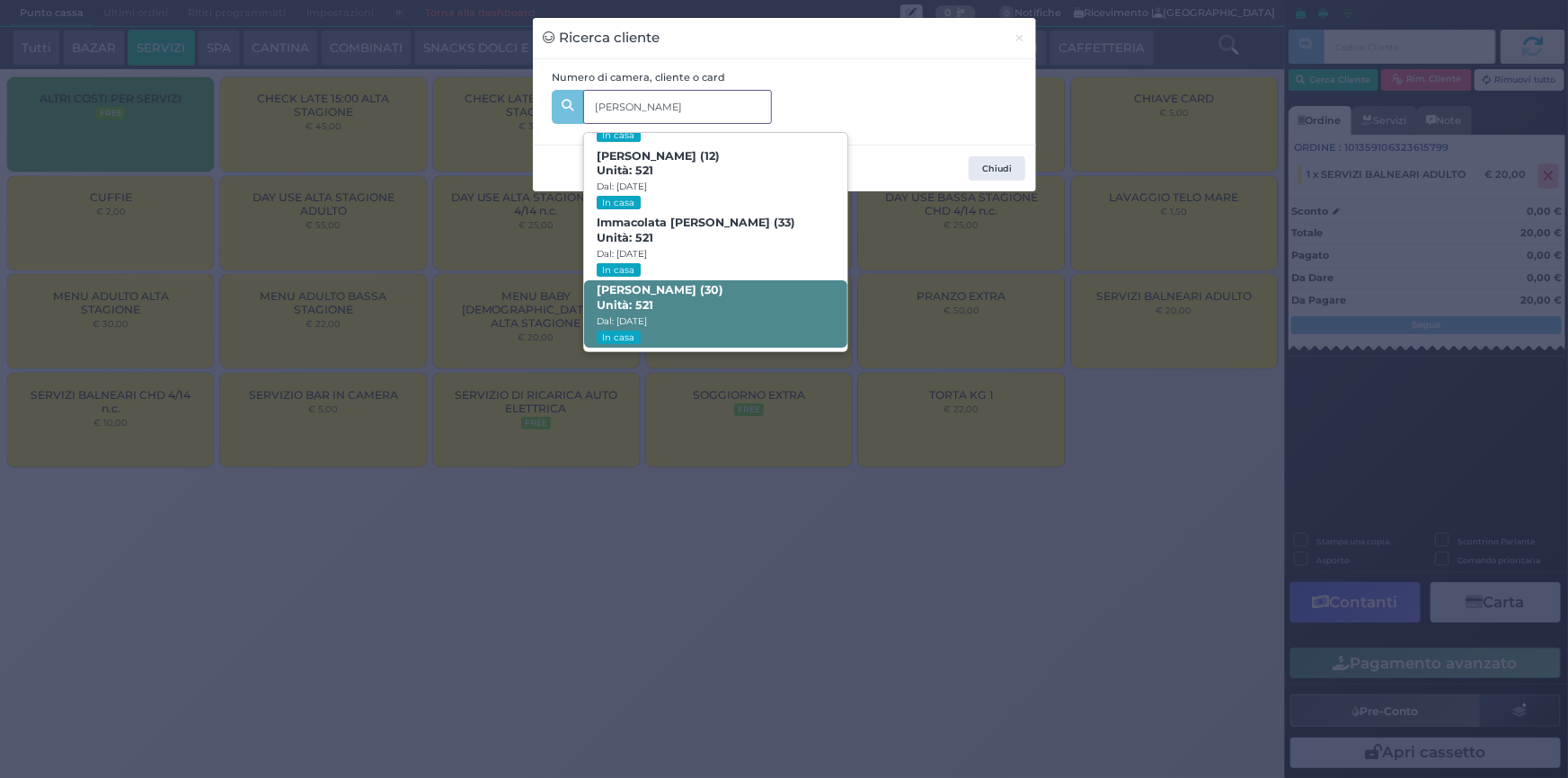
click at [674, 316] on span "Raffaele Esposito (30) Unità: 521 Dal: 23/08/2025 In casa" at bounding box center [716, 314] width 264 height 68
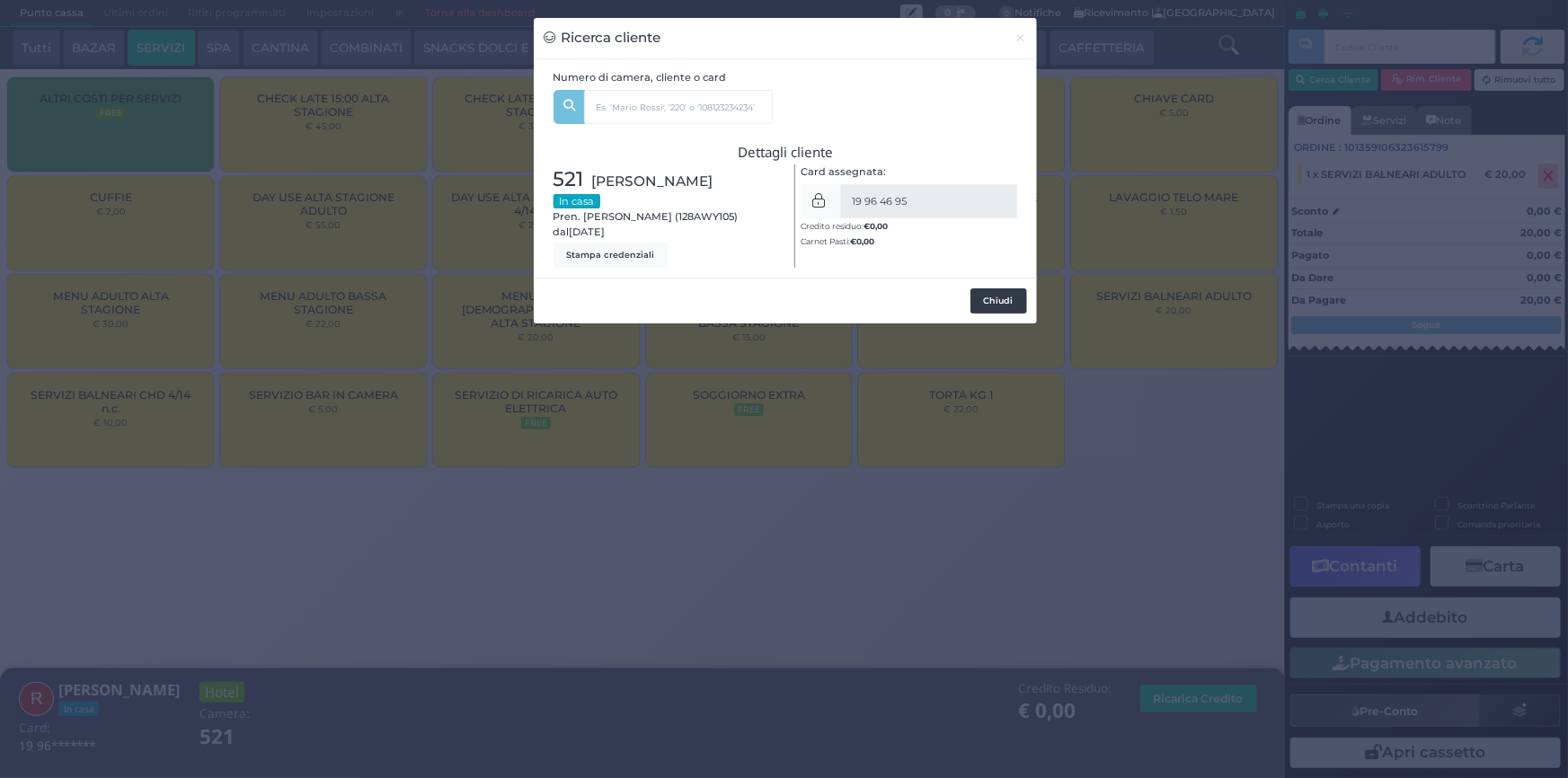
click at [988, 301] on button "Chiudi" at bounding box center [999, 301] width 56 height 25
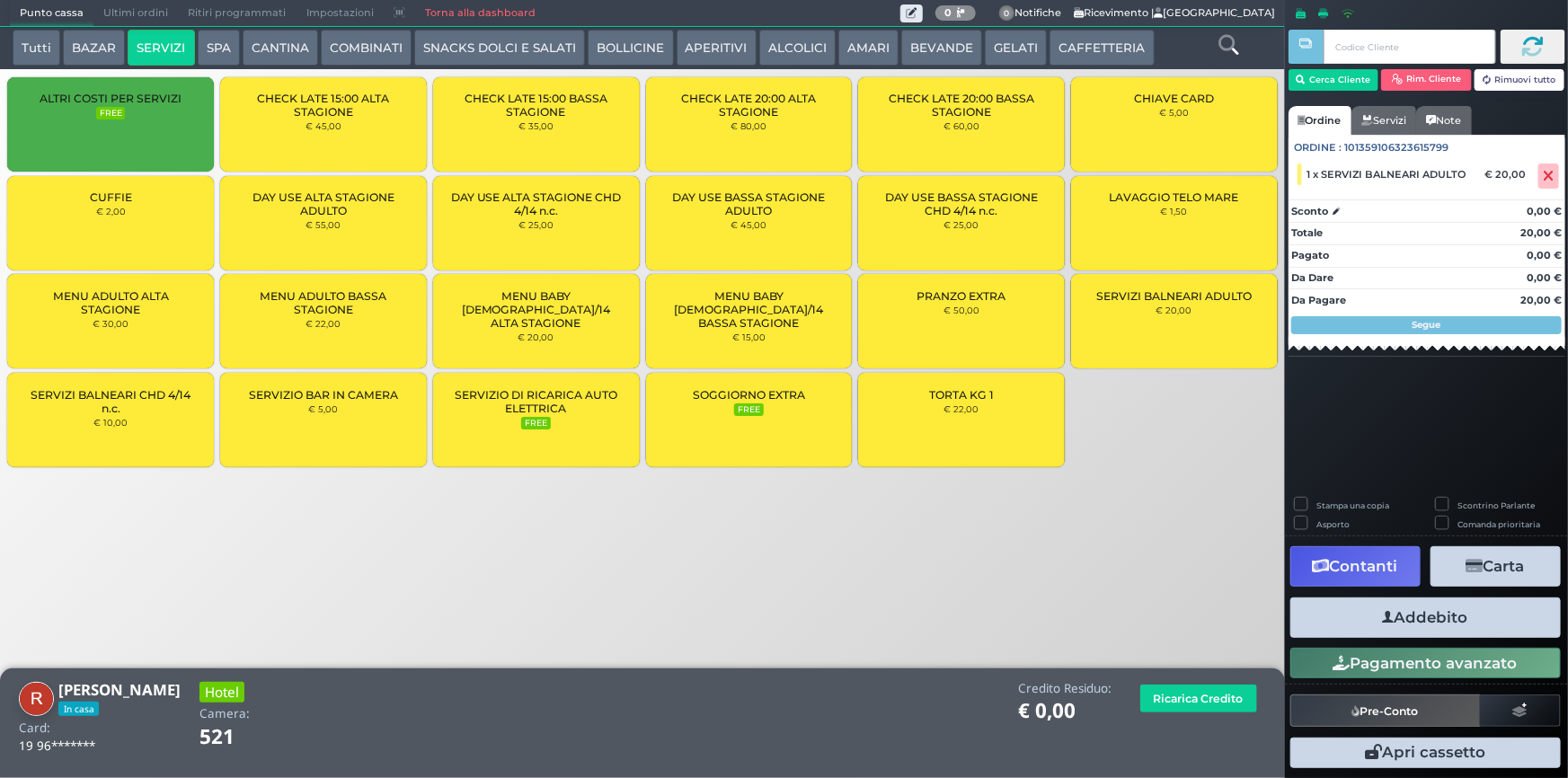
drag, startPoint x: 1394, startPoint y: 621, endPoint x: 1370, endPoint y: 583, distance: 44.9
click at [1394, 620] on button "Addebito" at bounding box center [1426, 618] width 270 height 41
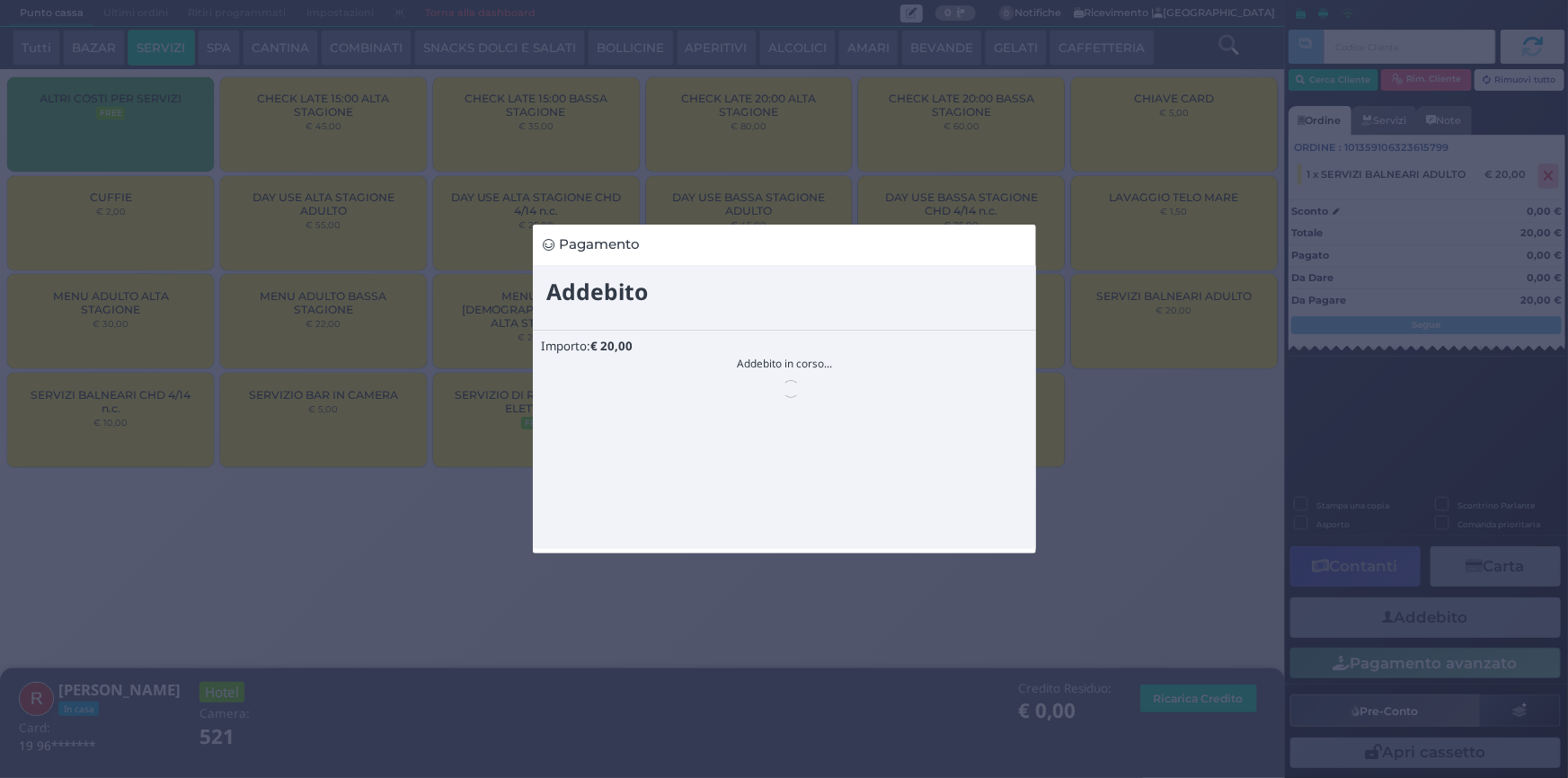
scroll to position [0, 0]
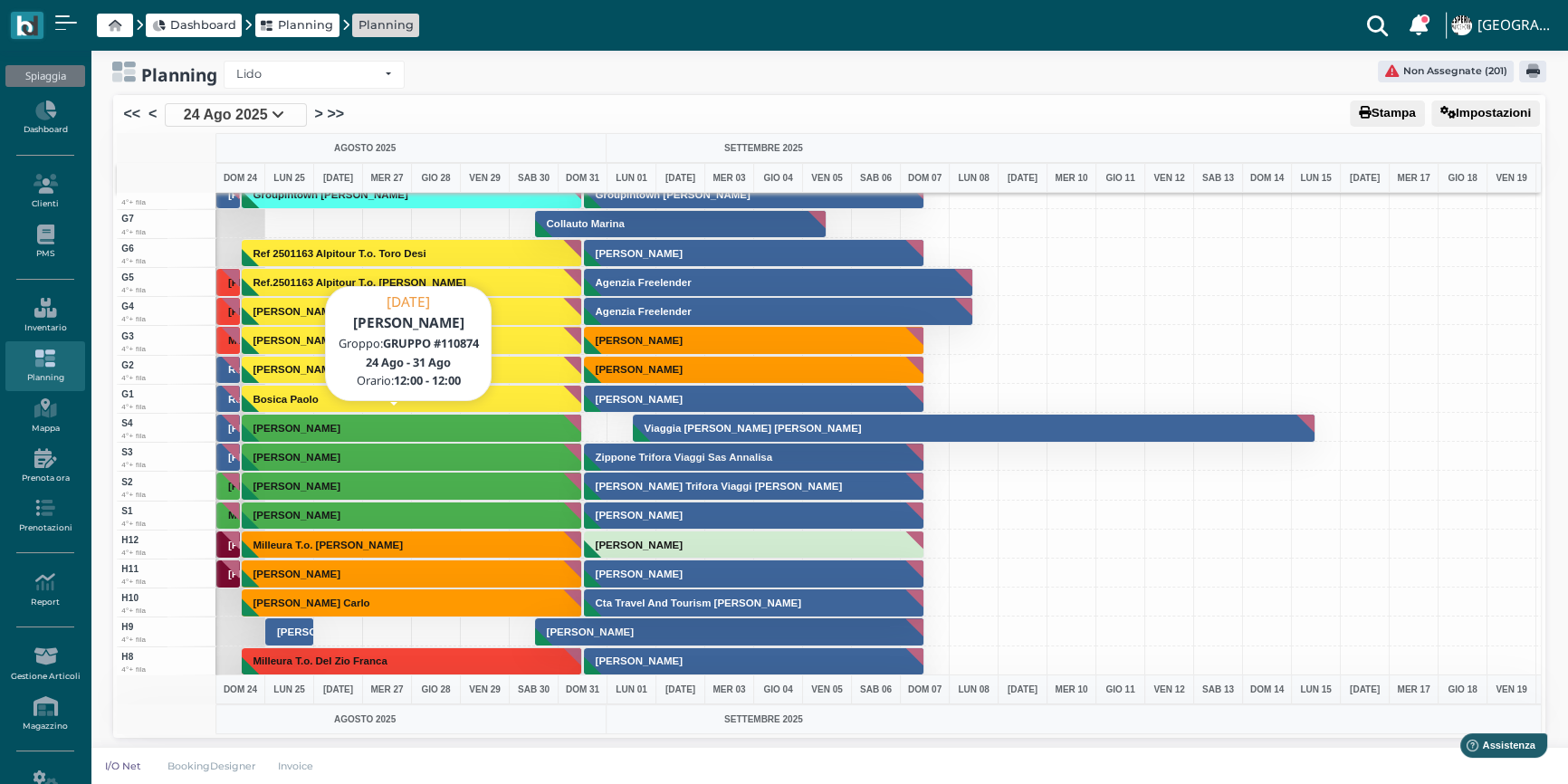
scroll to position [4363, 0]
